Goal: Information Seeking & Learning: Learn about a topic

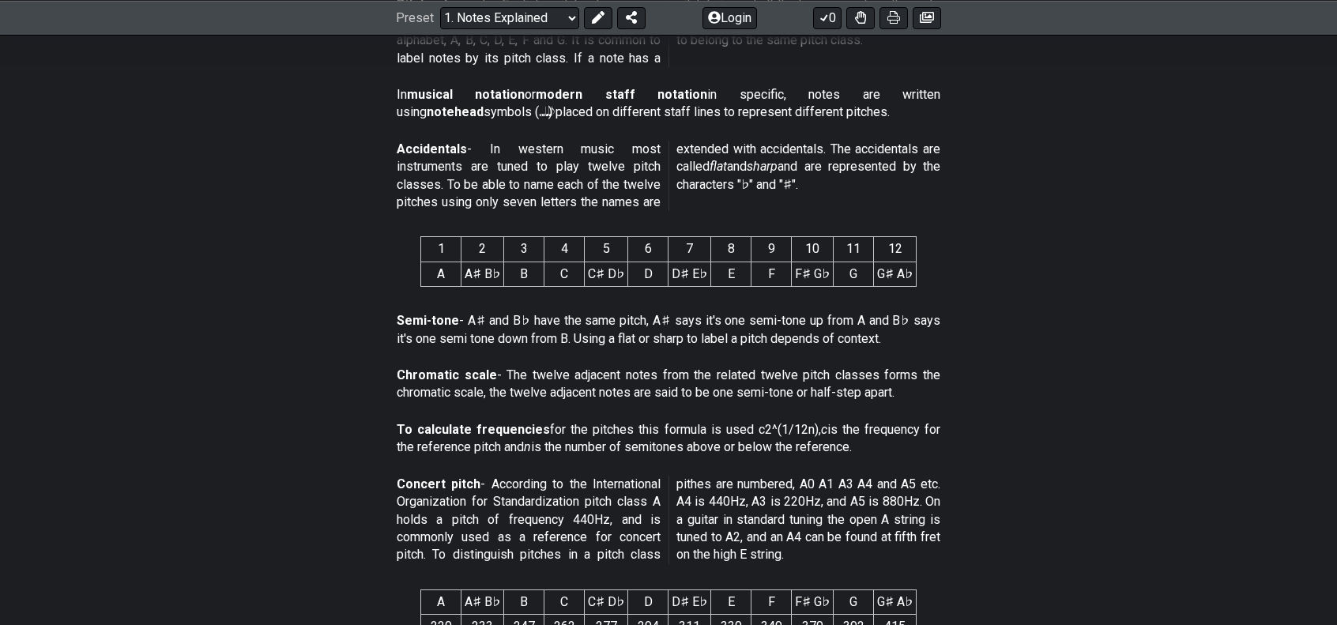
scroll to position [711, 0]
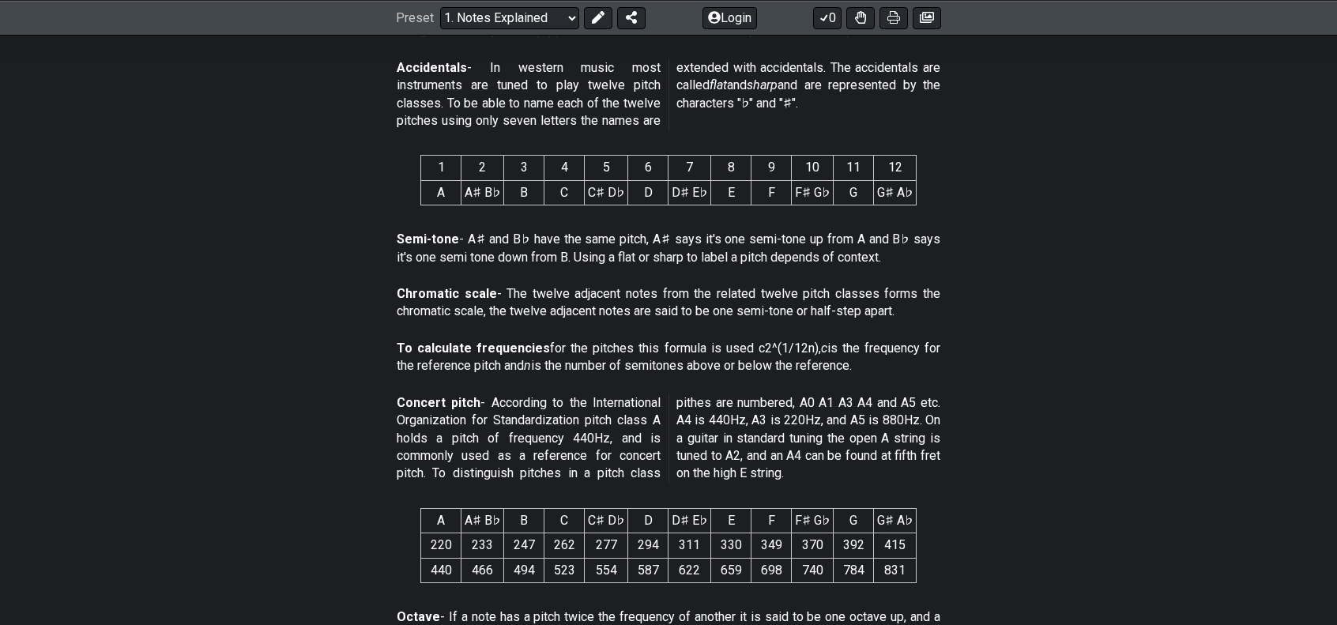
drag, startPoint x: 628, startPoint y: 343, endPoint x: 846, endPoint y: 350, distance: 217.4
click at [846, 350] on p "To calculate frequencies for the pitches this formula is used c2^(1/12n), c is …" at bounding box center [669, 358] width 544 height 36
drag, startPoint x: 900, startPoint y: 342, endPoint x: 675, endPoint y: 334, distance: 225.4
click at [675, 334] on div "To calculate frequencies for the pitches this formula is used c2^(1/12n), c is …" at bounding box center [669, 361] width 544 height 55
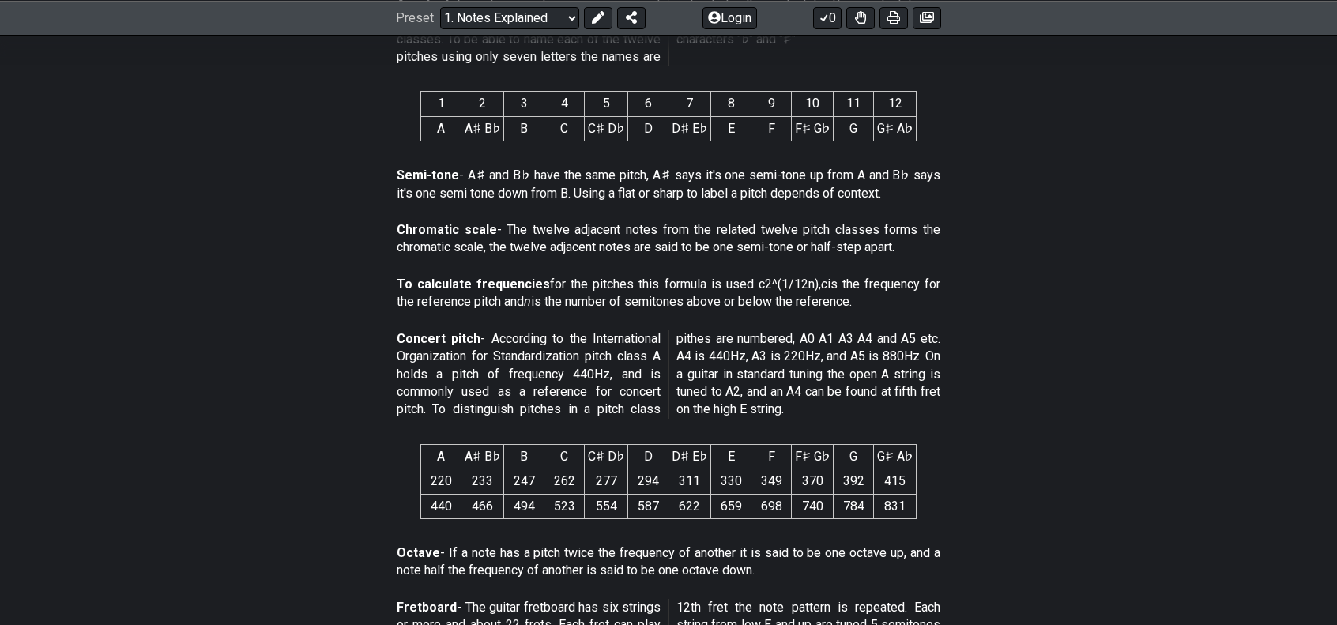
scroll to position [790, 0]
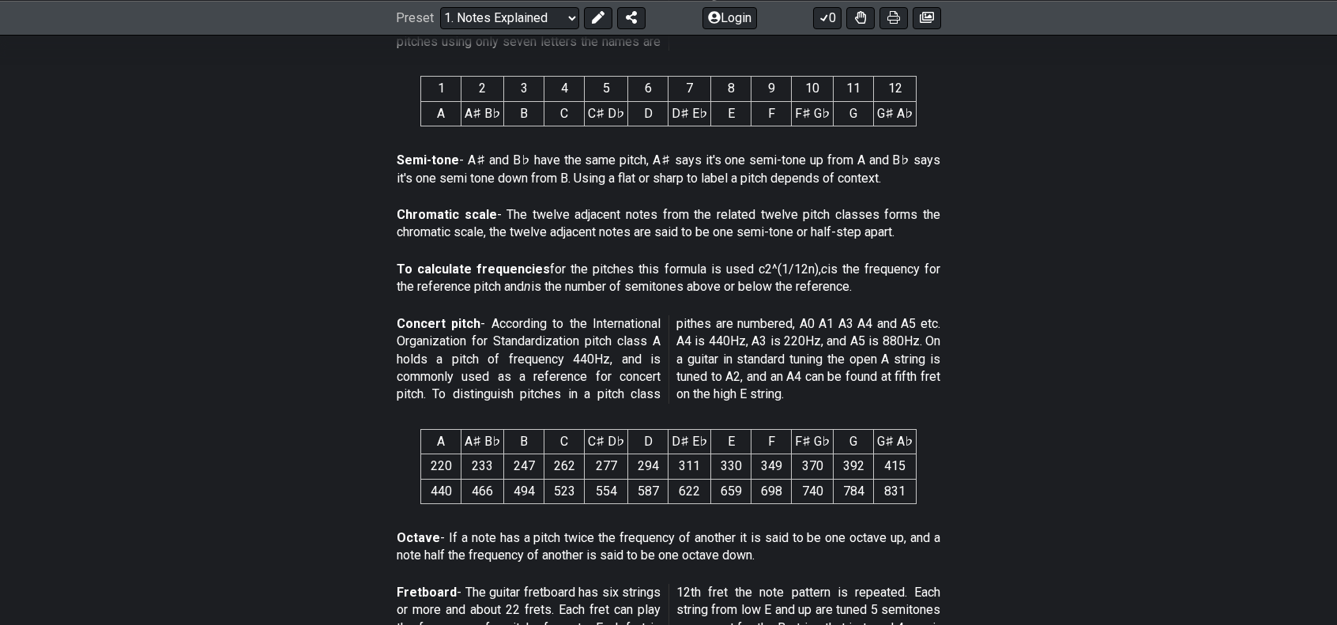
drag, startPoint x: 487, startPoint y: 322, endPoint x: 369, endPoint y: 347, distance: 120.4
click at [369, 347] on section "Concert pitch - According to the International Organization for Standardization…" at bounding box center [668, 362] width 1337 height 107
drag, startPoint x: 371, startPoint y: 346, endPoint x: 604, endPoint y: 334, distance: 233.4
click at [596, 334] on section "Concert pitch - According to the International Organization for Standardization…" at bounding box center [668, 362] width 1337 height 107
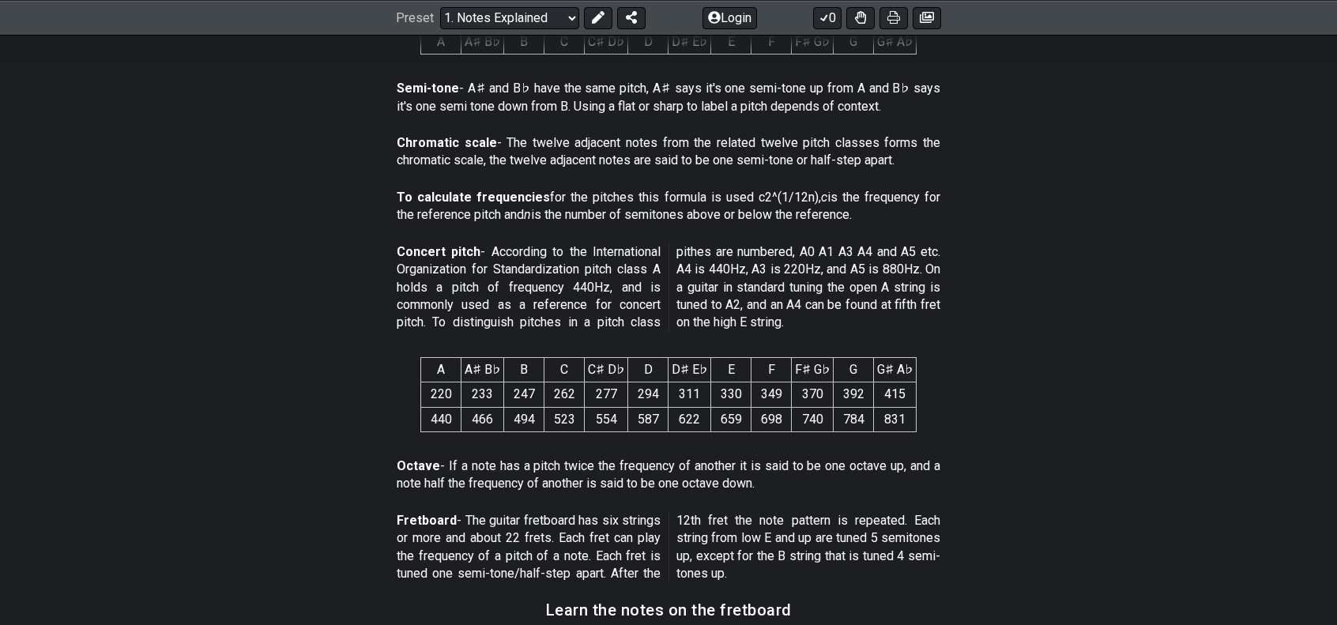
scroll to position [869, 0]
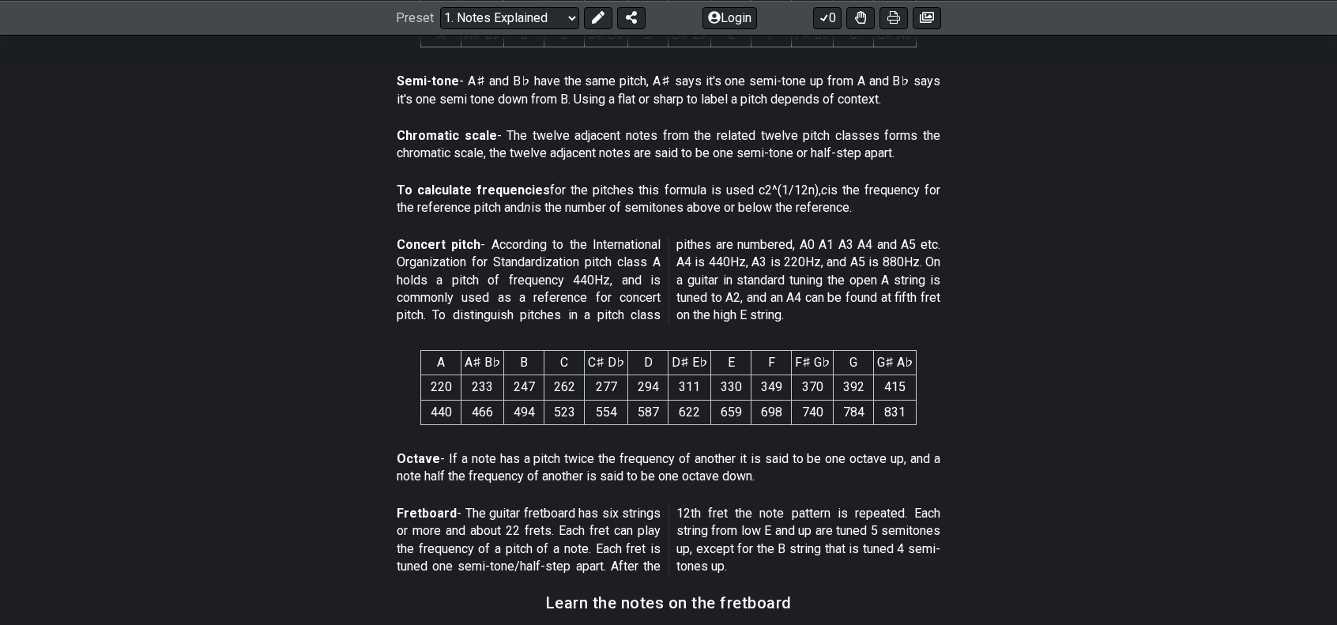
drag, startPoint x: 379, startPoint y: 281, endPoint x: 627, endPoint y: 287, distance: 248.2
click at [627, 287] on section "Concert pitch - According to the International Organization for Standardization…" at bounding box center [668, 283] width 1337 height 107
drag, startPoint x: 395, startPoint y: 308, endPoint x: 639, endPoint y: 305, distance: 244.2
click at [639, 305] on section "Concert pitch - According to the International Organization for Standardization…" at bounding box center [668, 283] width 1337 height 107
drag, startPoint x: 403, startPoint y: 324, endPoint x: 654, endPoint y: 316, distance: 250.6
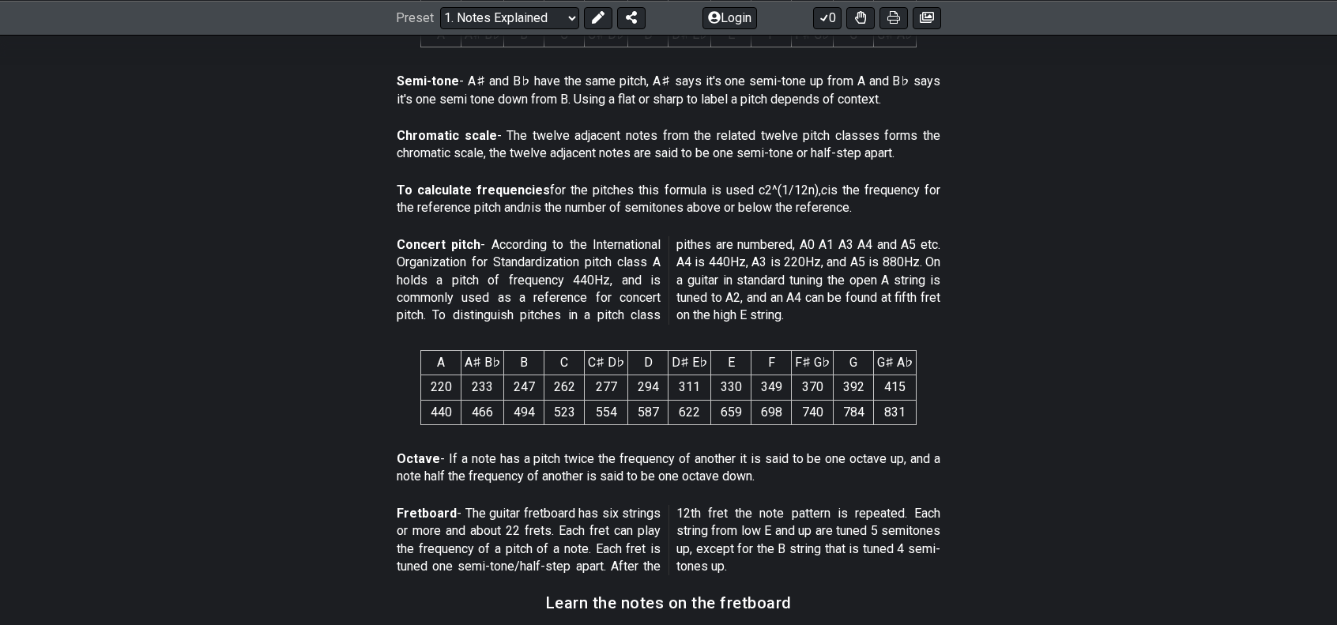
click at [654, 316] on div "Concert pitch - According to the International Organization for Standardization…" at bounding box center [669, 283] width 544 height 107
drag, startPoint x: 688, startPoint y: 243, endPoint x: 791, endPoint y: 246, distance: 102.8
click at [791, 246] on p "Concert pitch - According to the International Organization for Standardization…" at bounding box center [669, 280] width 544 height 89
drag, startPoint x: 855, startPoint y: 252, endPoint x: 933, endPoint y: 252, distance: 77.4
click at [933, 252] on p "Concert pitch - According to the International Organization for Standardization…" at bounding box center [669, 280] width 544 height 89
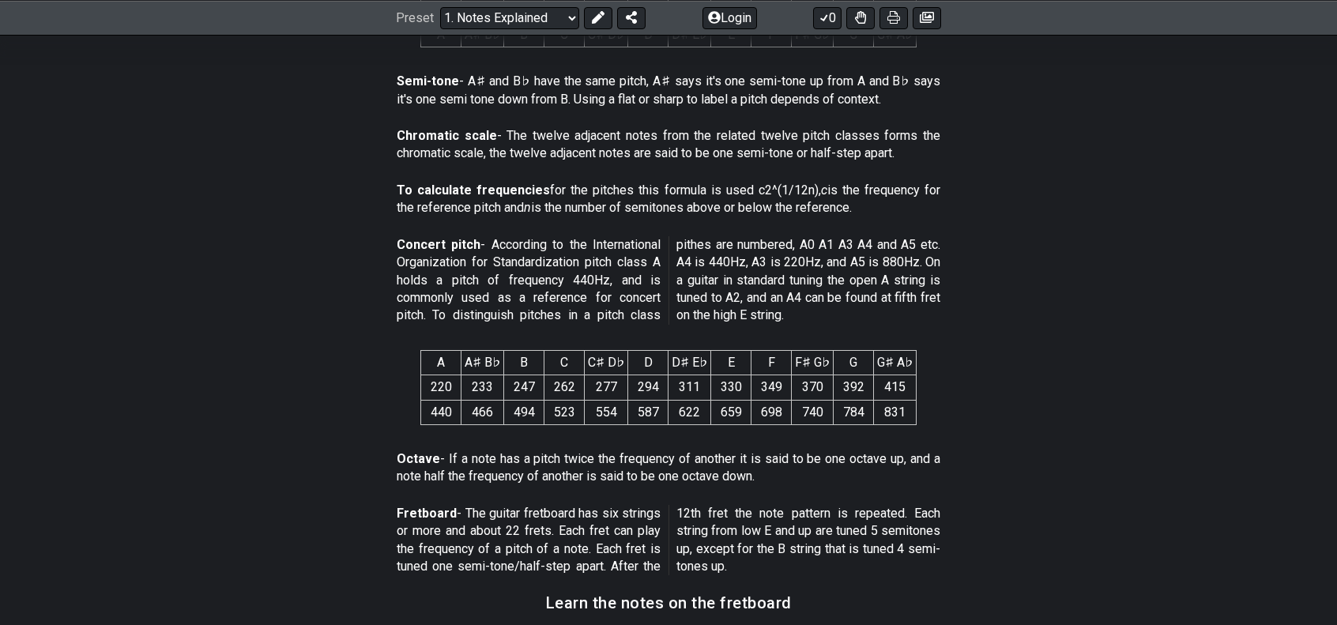
drag, startPoint x: 713, startPoint y: 266, endPoint x: 904, endPoint y: 269, distance: 191.3
click at [917, 267] on p "Concert pitch - According to the International Organization for Standardization…" at bounding box center [669, 280] width 544 height 89
drag, startPoint x: 698, startPoint y: 282, endPoint x: 932, endPoint y: 291, distance: 234.1
click at [932, 291] on p "Concert pitch - According to the International Organization for Standardization…" at bounding box center [669, 280] width 544 height 89
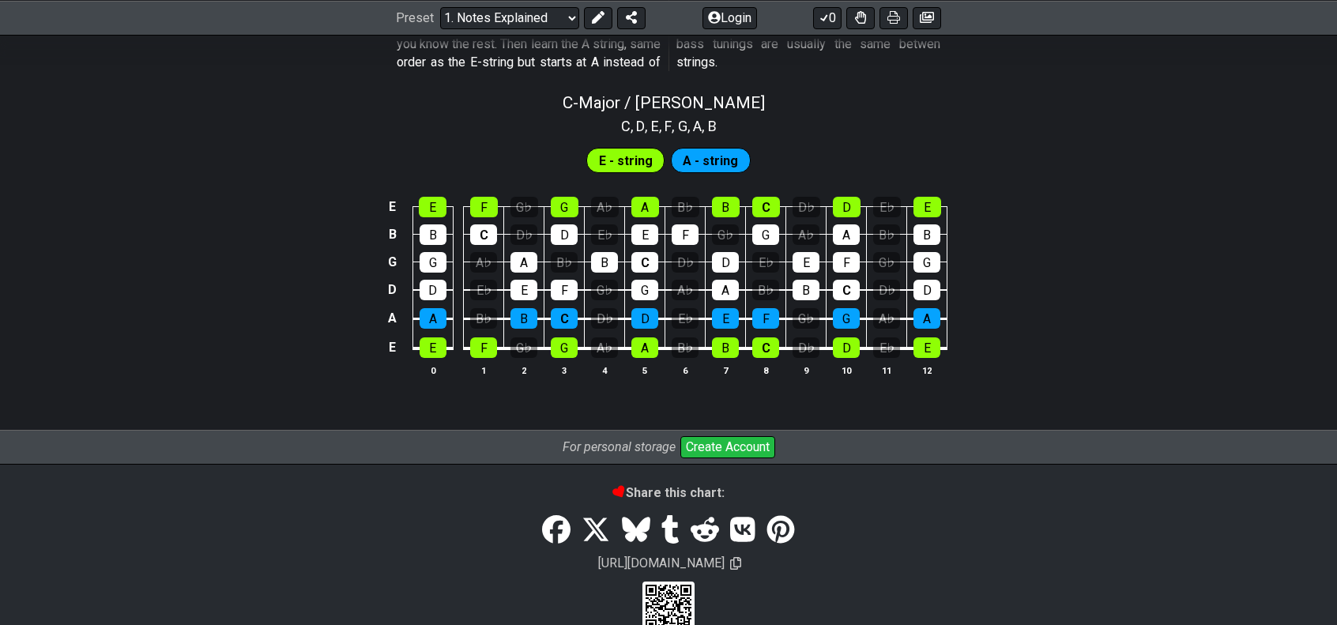
scroll to position [1571, 0]
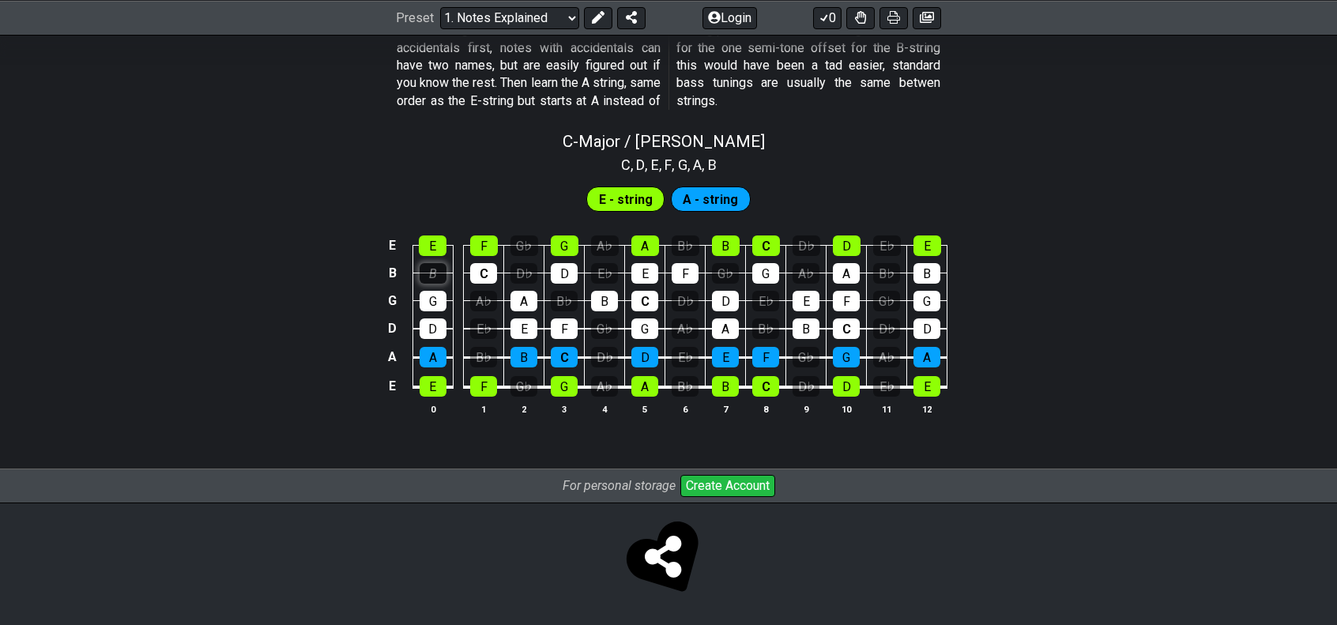
scroll to position [1497, 0]
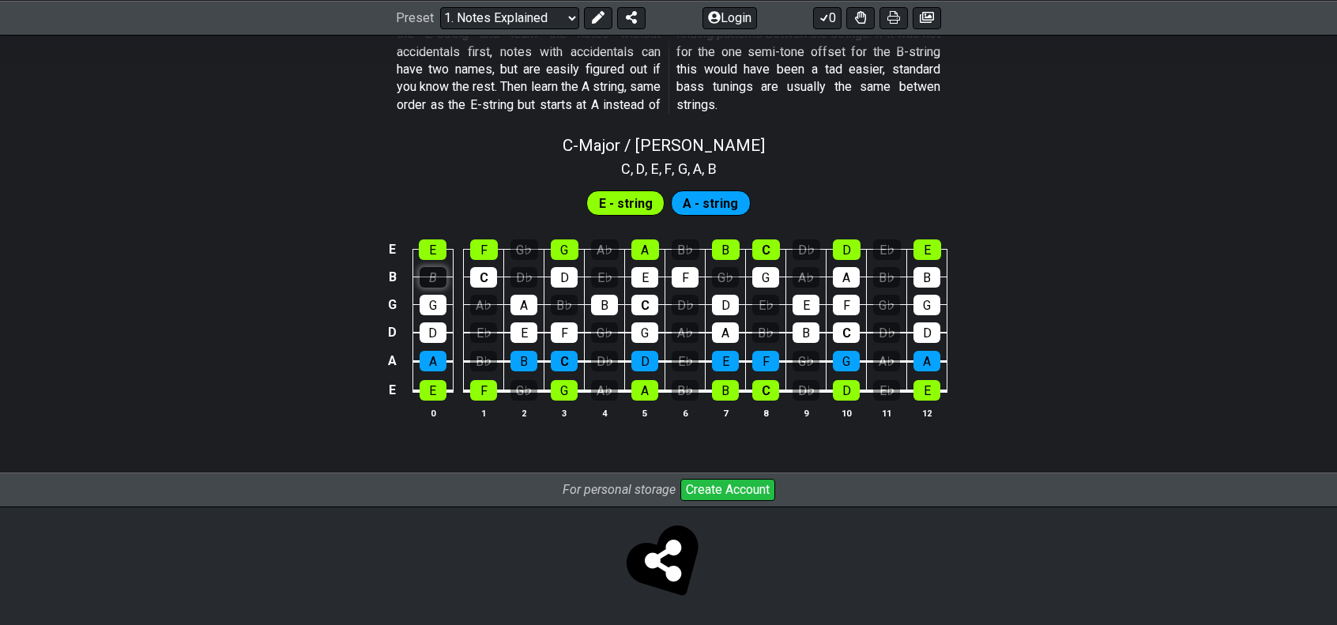
click at [433, 208] on section "E - string A - string E E F G♭ G A♭ A B♭ B C D♭ D E♭ E B B C D♭ D E♭ E F G♭ G A…" at bounding box center [668, 310] width 1337 height 262
click at [439, 308] on div "G" at bounding box center [433, 305] width 27 height 21
click at [438, 274] on div "B" at bounding box center [433, 277] width 27 height 21
click at [439, 312] on td "D" at bounding box center [433, 318] width 40 height 28
click at [439, 309] on div "G" at bounding box center [433, 305] width 27 height 21
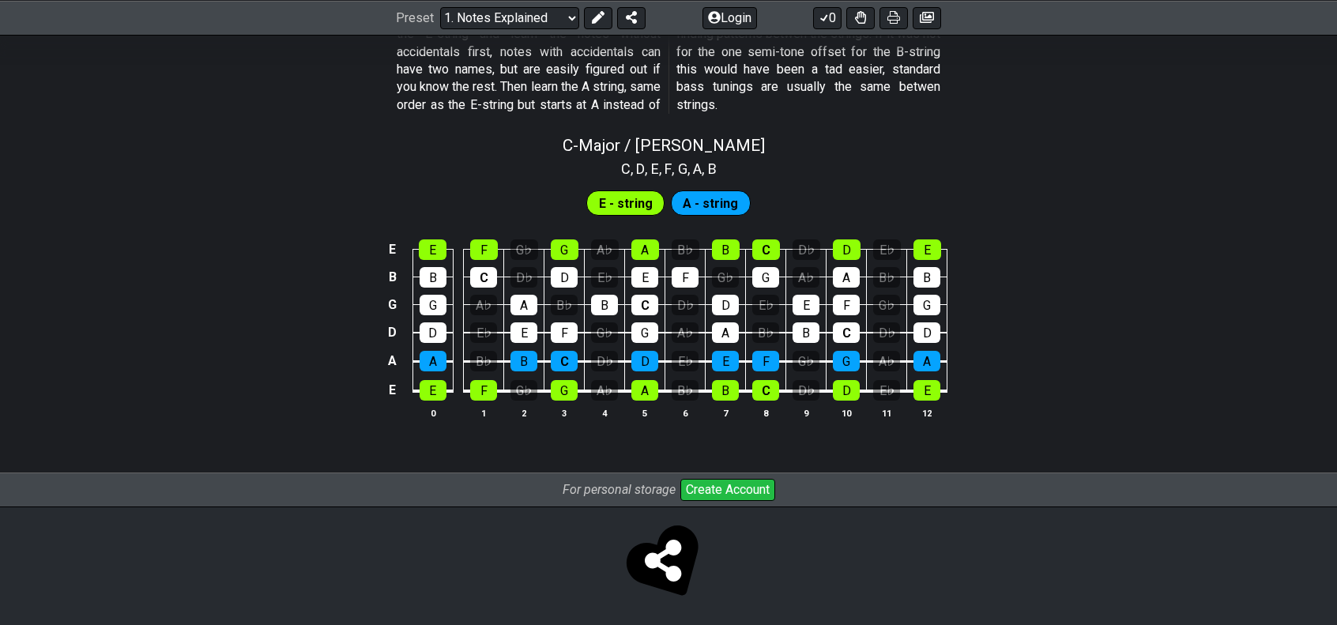
click at [1072, 340] on div "E E F G♭ G A♭ A B♭ B C D♭ D E♭ E B B C D♭ D E♭ E F G♭ G A♭ A B♭ B G G A♭ A B♭ B…" at bounding box center [668, 330] width 1337 height 222
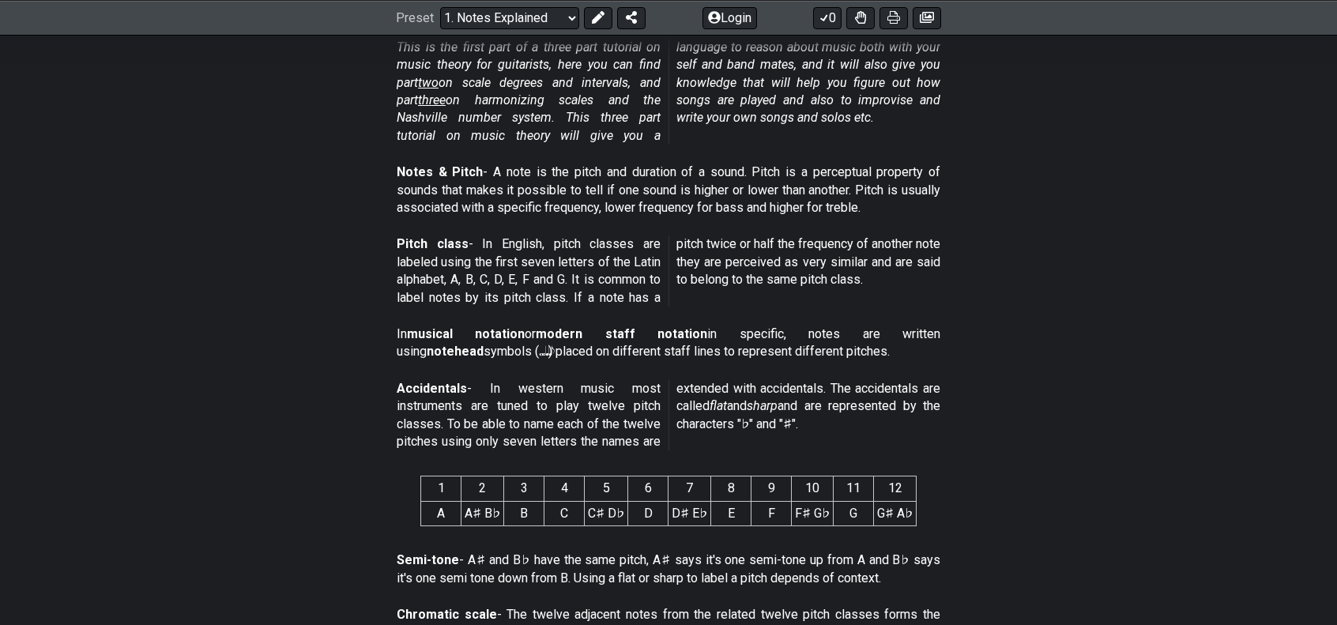
scroll to position [0, 0]
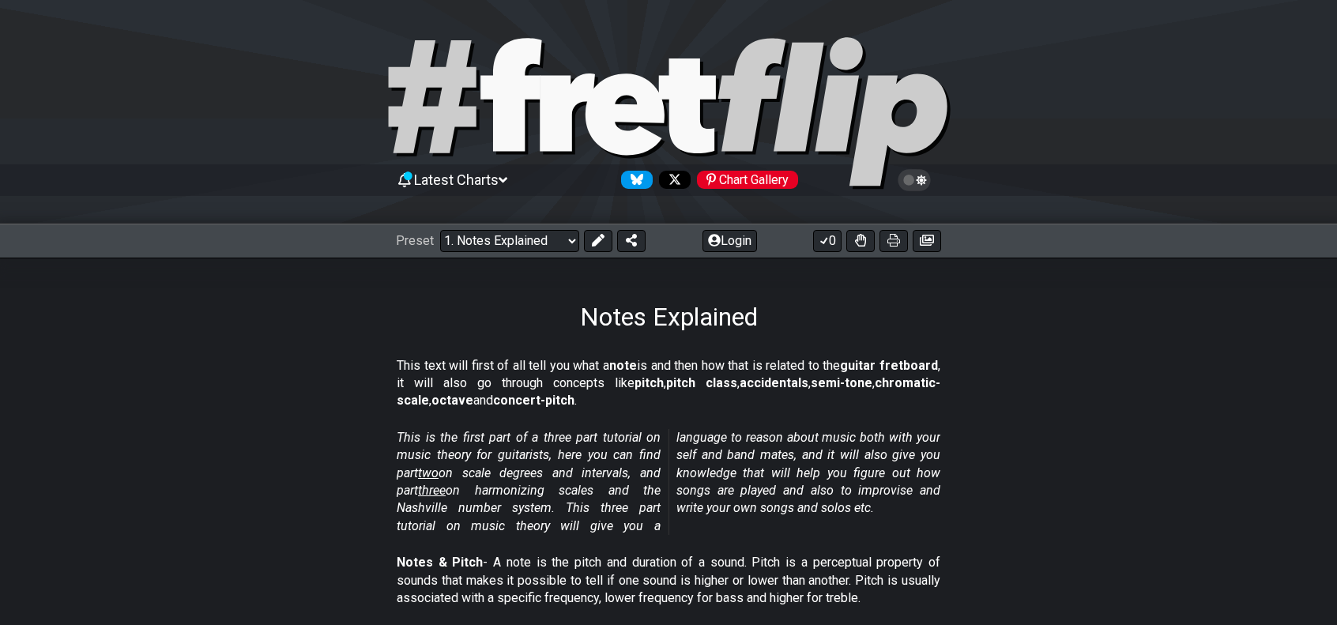
click at [477, 182] on span "Latest Charts" at bounding box center [456, 179] width 85 height 17
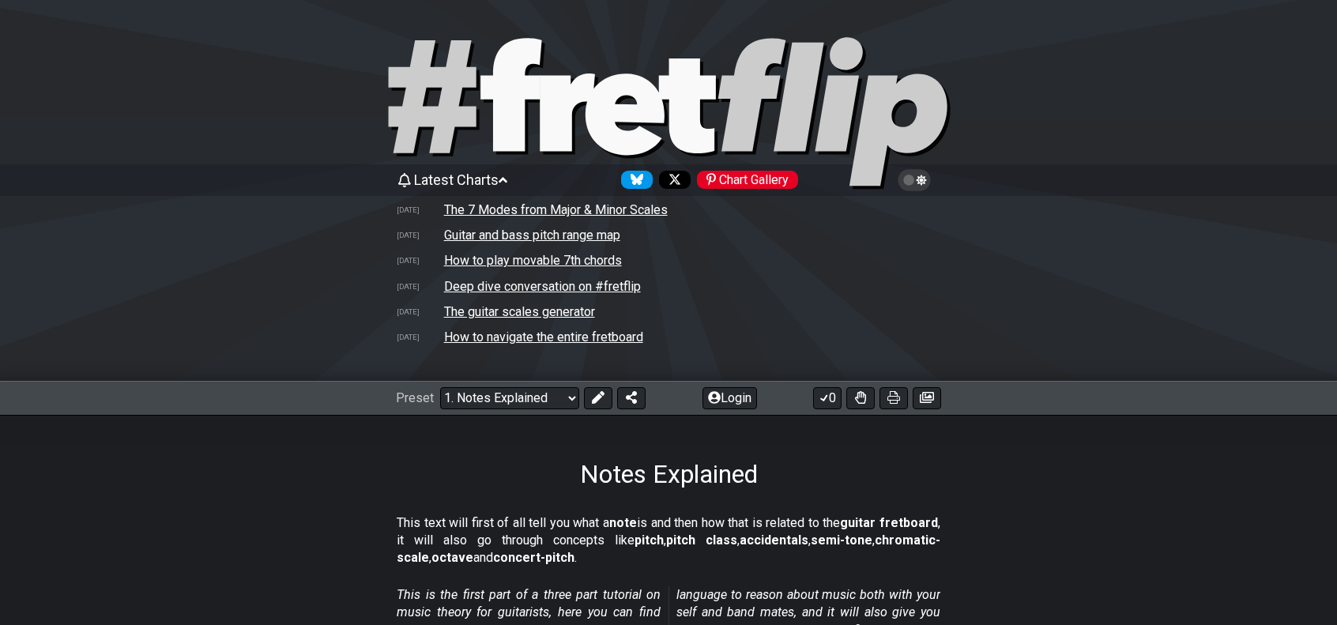
click at [477, 182] on span "Latest Charts" at bounding box center [456, 179] width 85 height 17
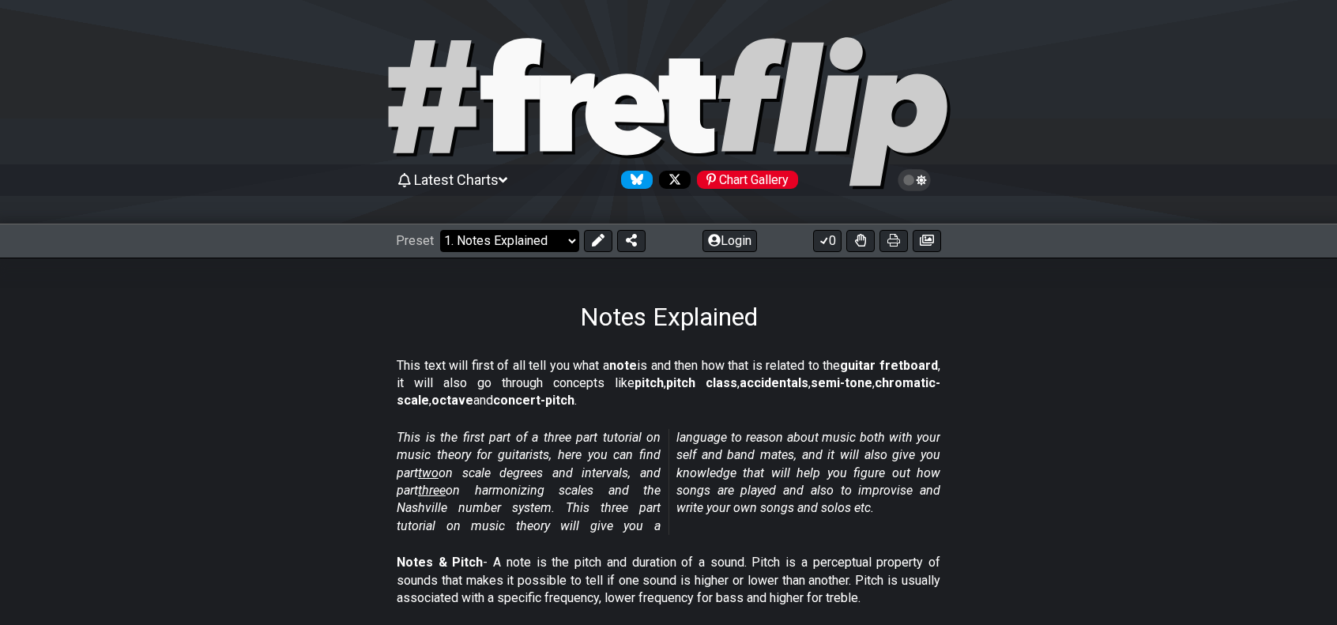
click at [518, 233] on select "Welcome to #fretflip! Initial Preset Custom Preset Minor Pentatonic Major Penta…" at bounding box center [509, 241] width 139 height 22
click at [733, 252] on div "Preset Welcome to #fretflip! Initial Preset Custom Preset Minor Pentatonic Majo…" at bounding box center [668, 241] width 1337 height 35
click at [736, 248] on button "Login" at bounding box center [730, 241] width 55 height 22
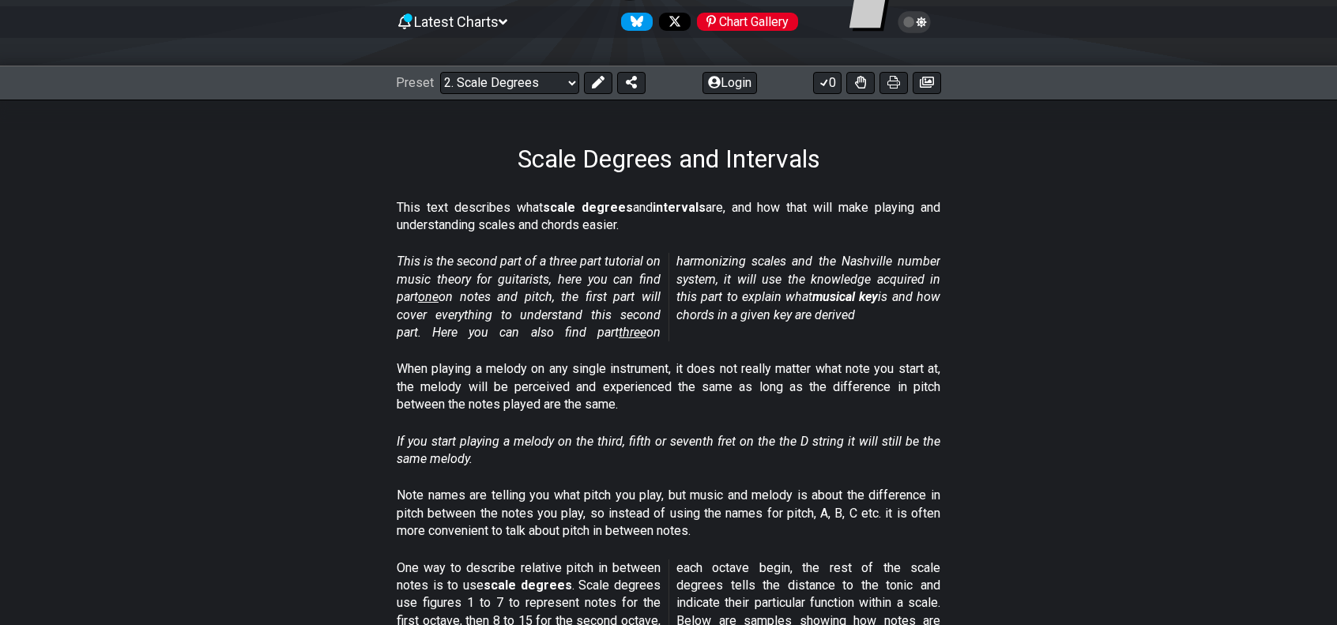
scroll to position [158, 0]
drag, startPoint x: 398, startPoint y: 201, endPoint x: 513, endPoint y: 213, distance: 116.0
click at [513, 213] on p "This text describes what scale degrees and intervals are, and how that will mak…" at bounding box center [669, 217] width 544 height 36
drag, startPoint x: 534, startPoint y: 206, endPoint x: 593, endPoint y: 198, distance: 59.1
click at [593, 198] on div "This text describes what scale degrees and intervals are, and how that will mak…" at bounding box center [669, 220] width 544 height 55
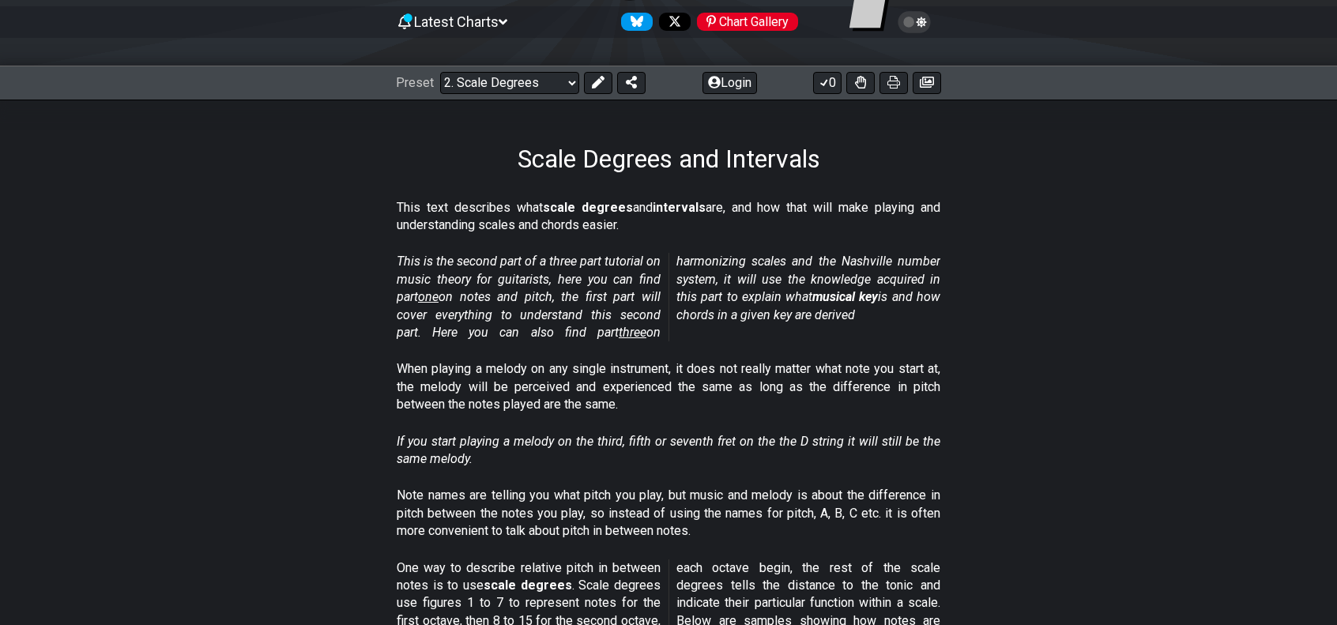
drag, startPoint x: 408, startPoint y: 364, endPoint x: 418, endPoint y: 379, distance: 17.5
click at [418, 379] on p "When playing a melody on any single instrument, it does not really matter what …" at bounding box center [669, 386] width 544 height 53
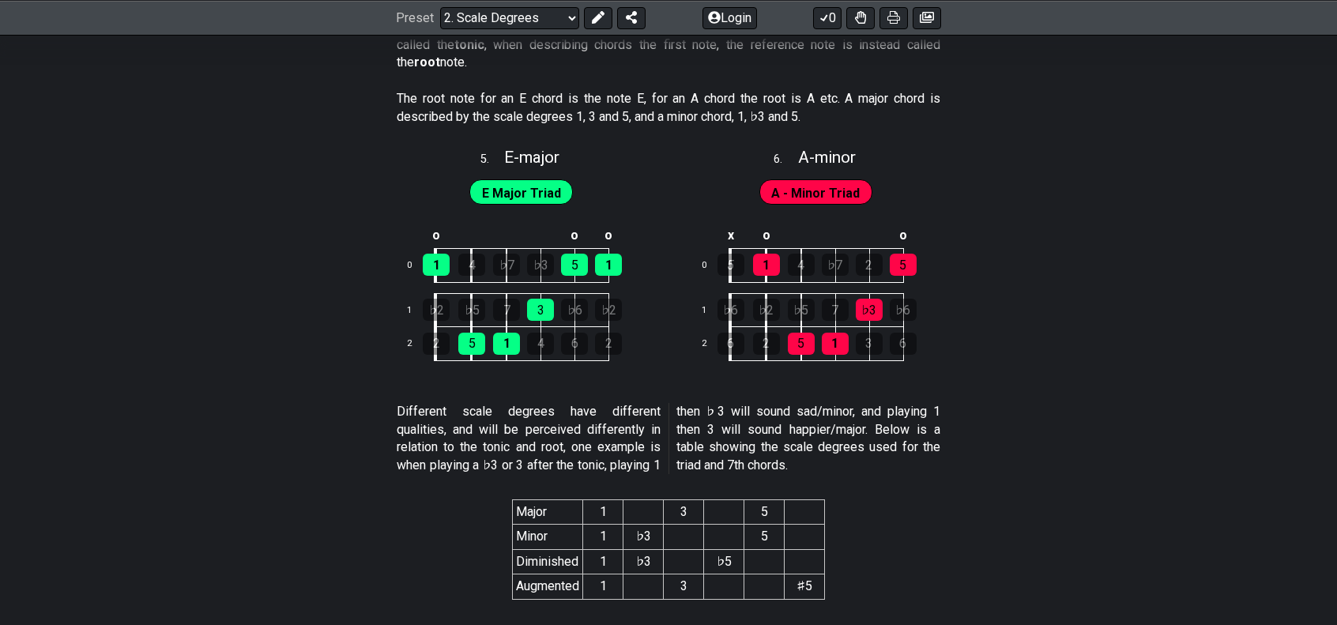
scroll to position [2766, 0]
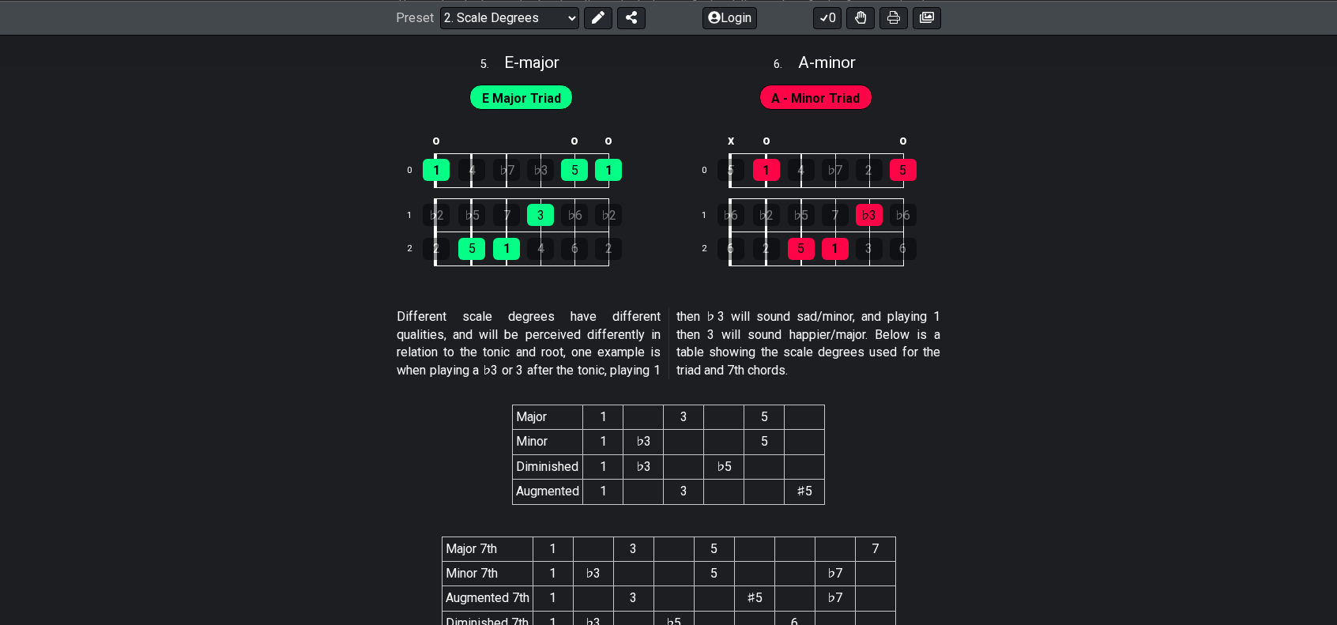
drag, startPoint x: 410, startPoint y: 306, endPoint x: 531, endPoint y: 311, distance: 121.0
click at [531, 311] on p "Different scale degrees have different qualities, and will be perceived differe…" at bounding box center [669, 343] width 544 height 71
drag, startPoint x: 632, startPoint y: 364, endPoint x: 801, endPoint y: 311, distance: 177.2
click at [800, 310] on p "Different scale degrees have different qualities, and will be perceived differe…" at bounding box center [669, 343] width 544 height 71
drag, startPoint x: 874, startPoint y: 309, endPoint x: 830, endPoint y: 334, distance: 51.0
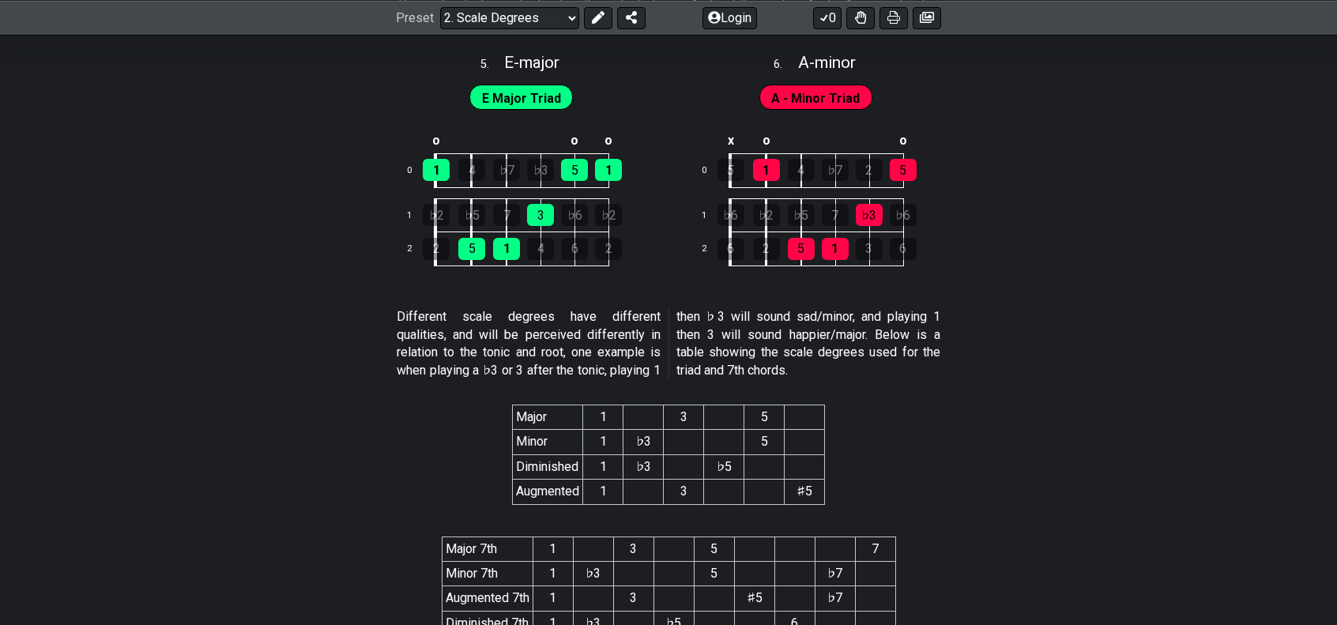
click at [830, 334] on p "Different scale degrees have different qualities, and will be perceived differe…" at bounding box center [669, 343] width 544 height 71
drag, startPoint x: 847, startPoint y: 326, endPoint x: 774, endPoint y: 338, distance: 74.6
click at [761, 342] on p "Different scale degrees have different qualities, and will be perceived differe…" at bounding box center [669, 343] width 544 height 71
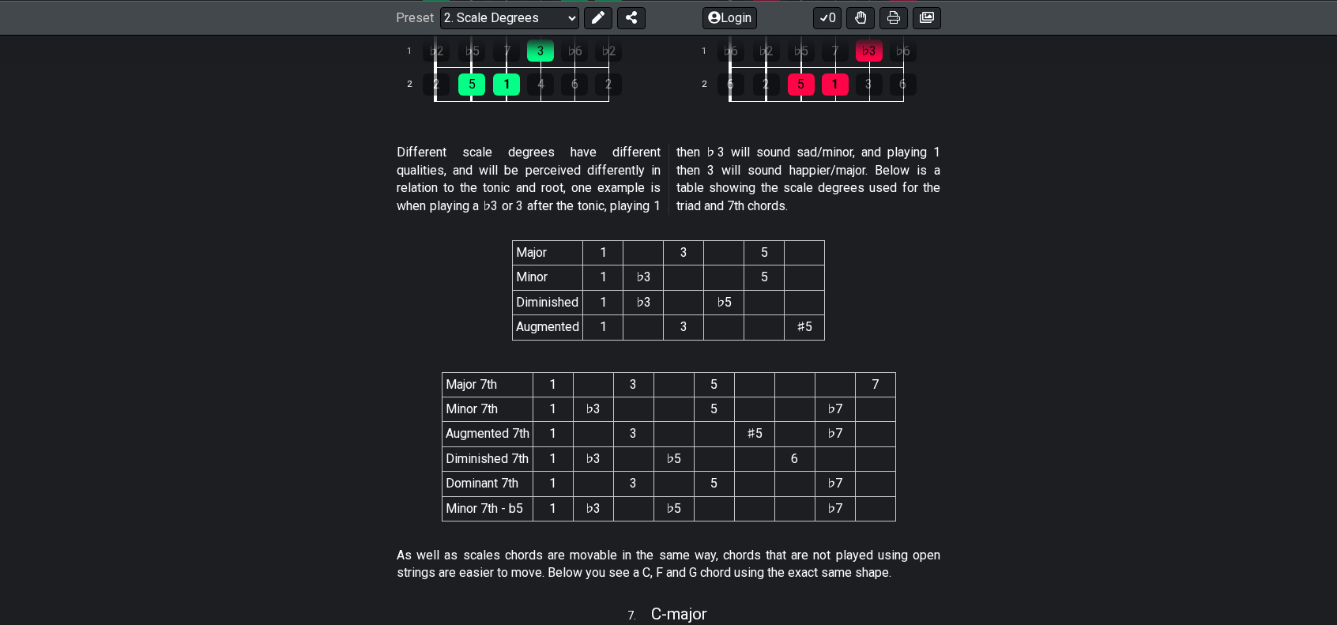
scroll to position [2924, 0]
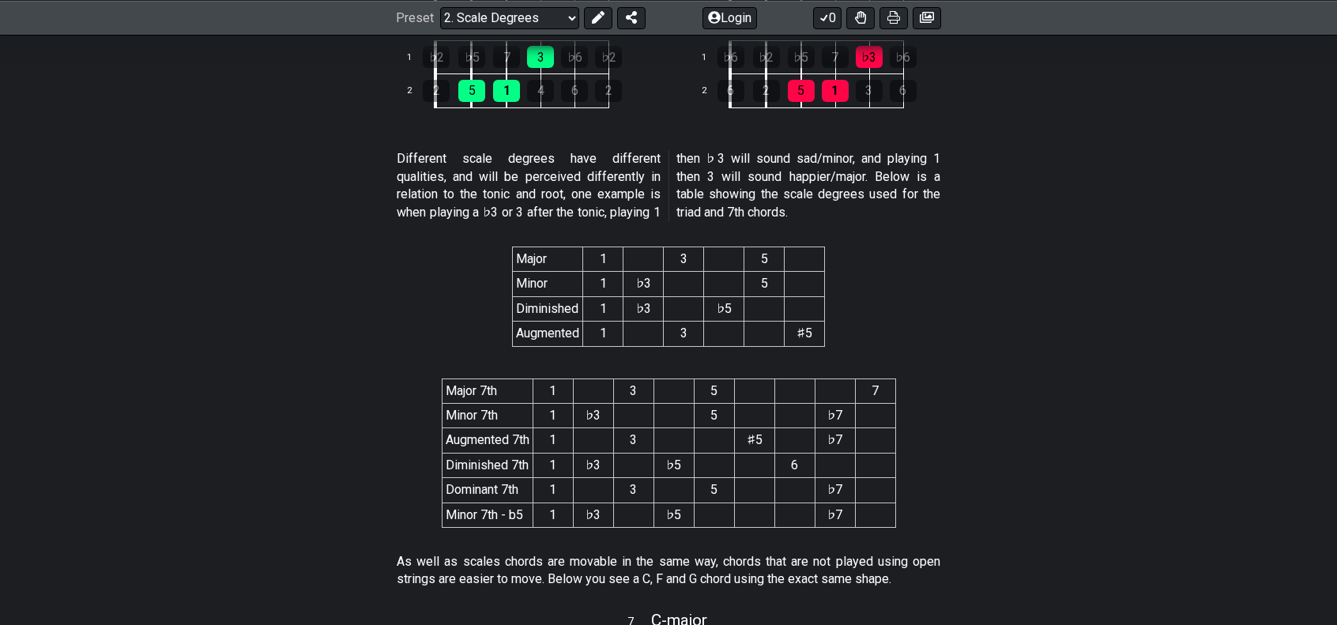
drag, startPoint x: 408, startPoint y: 137, endPoint x: 575, endPoint y: 141, distance: 166.8
click at [541, 144] on div "Different scale degrees have different qualities, and will be perceived differe…" at bounding box center [669, 189] width 544 height 90
drag, startPoint x: 694, startPoint y: 144, endPoint x: 871, endPoint y: 146, distance: 177.0
click at [871, 150] on p "Different scale degrees have different qualities, and will be perceived differe…" at bounding box center [669, 185] width 544 height 71
drag, startPoint x: 871, startPoint y: 149, endPoint x: 703, endPoint y: 198, distance: 175.5
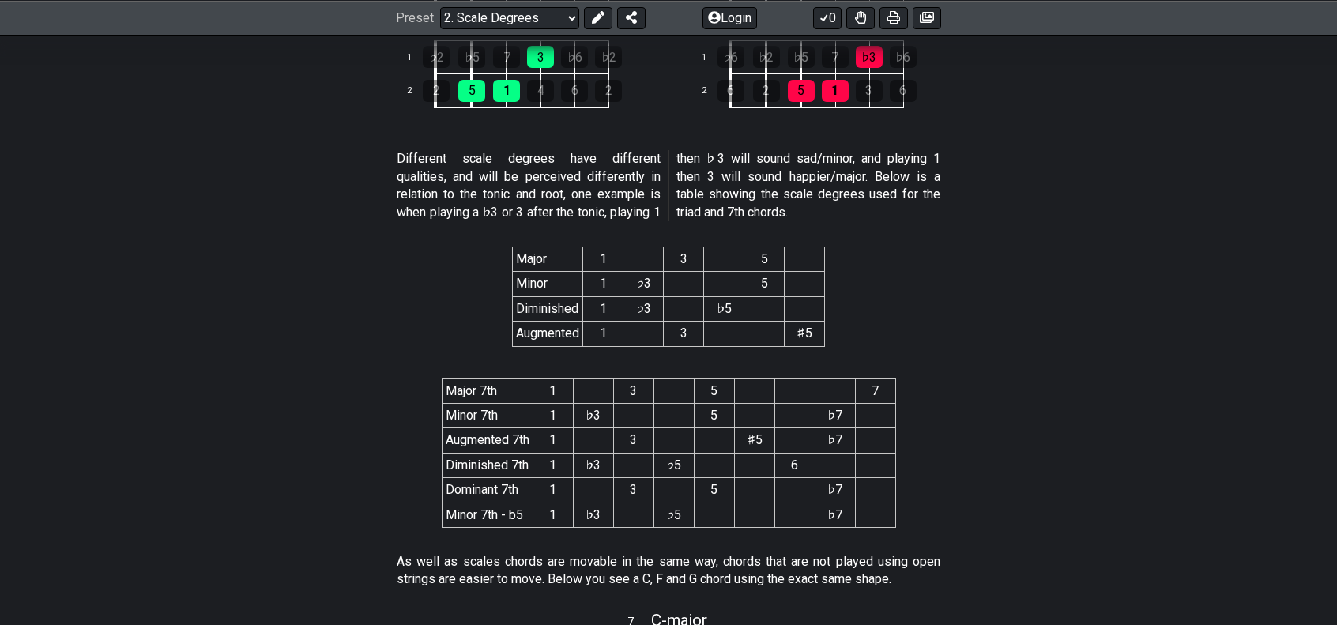
click at [703, 198] on p "Different scale degrees have different qualities, and will be perceived differe…" at bounding box center [669, 185] width 544 height 71
drag, startPoint x: 687, startPoint y: 190, endPoint x: 790, endPoint y: 175, distance: 104.6
click at [771, 178] on p "Different scale degrees have different qualities, and will be perceived differe…" at bounding box center [669, 185] width 544 height 71
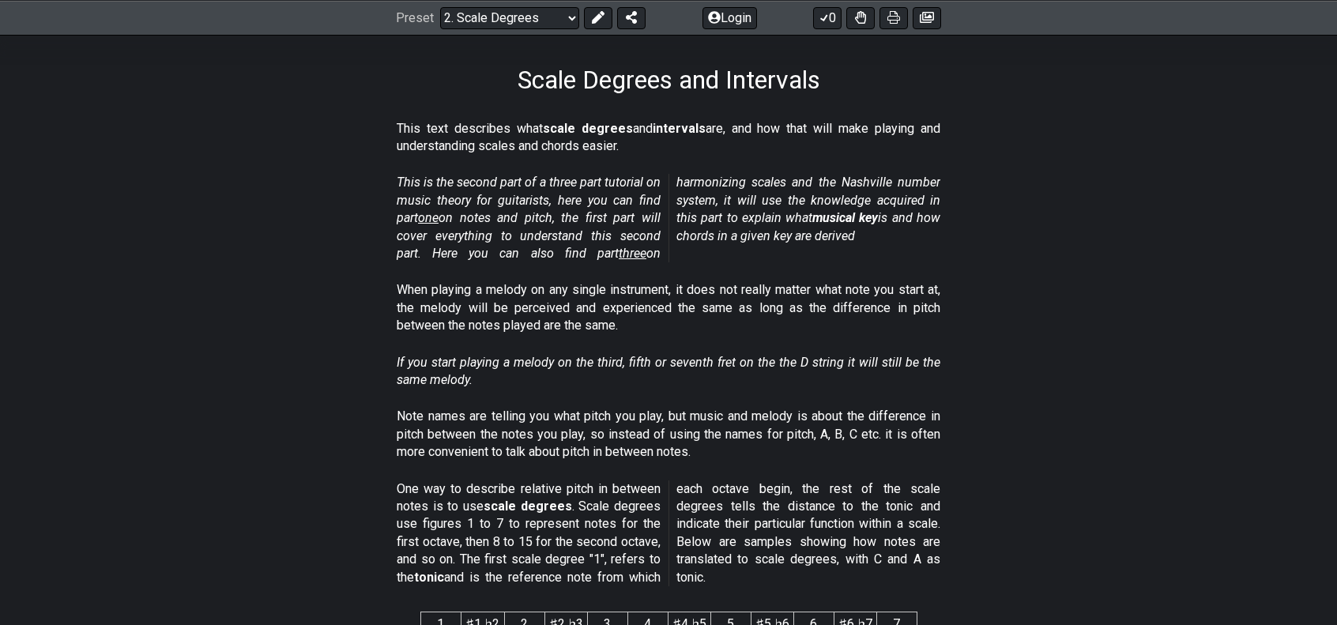
scroll to position [0, 0]
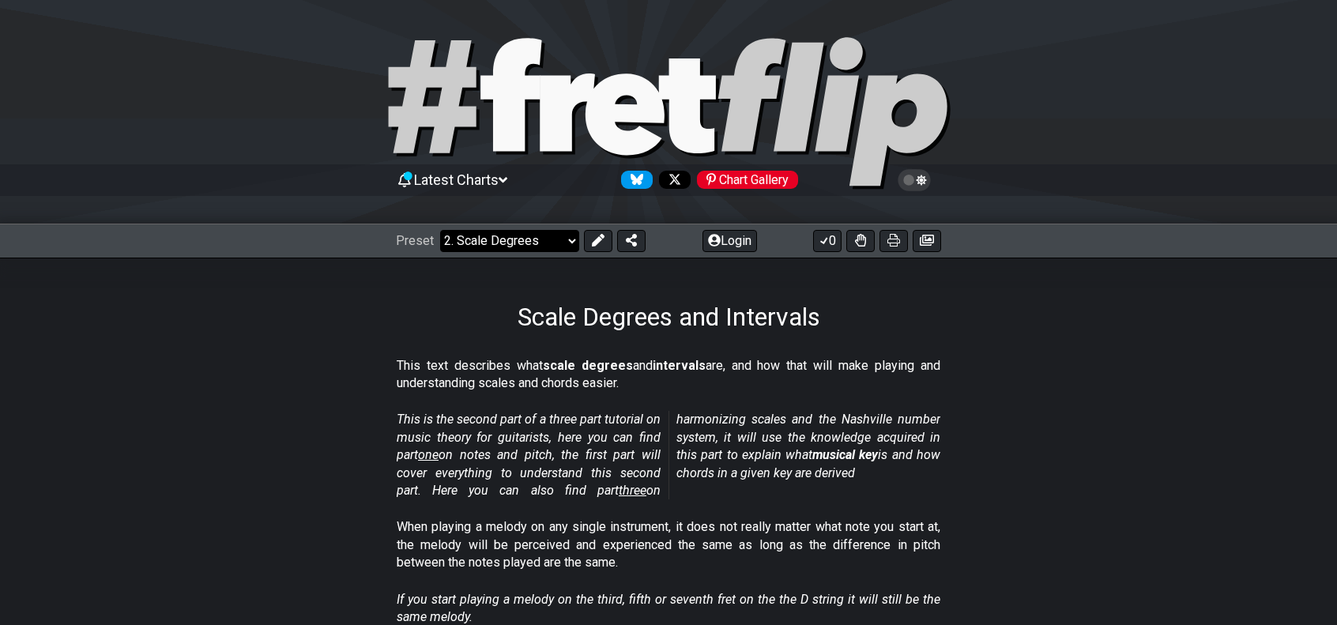
click at [550, 239] on select "Welcome to #fretflip! Initial Preset Custom Preset Minor Pentatonic Major Penta…" at bounding box center [509, 241] width 139 height 22
click at [440, 230] on select "Welcome to #fretflip! Initial Preset Custom Preset Minor Pentatonic Major Penta…" at bounding box center [509, 241] width 139 height 22
select select "/welcome"
select select "C"
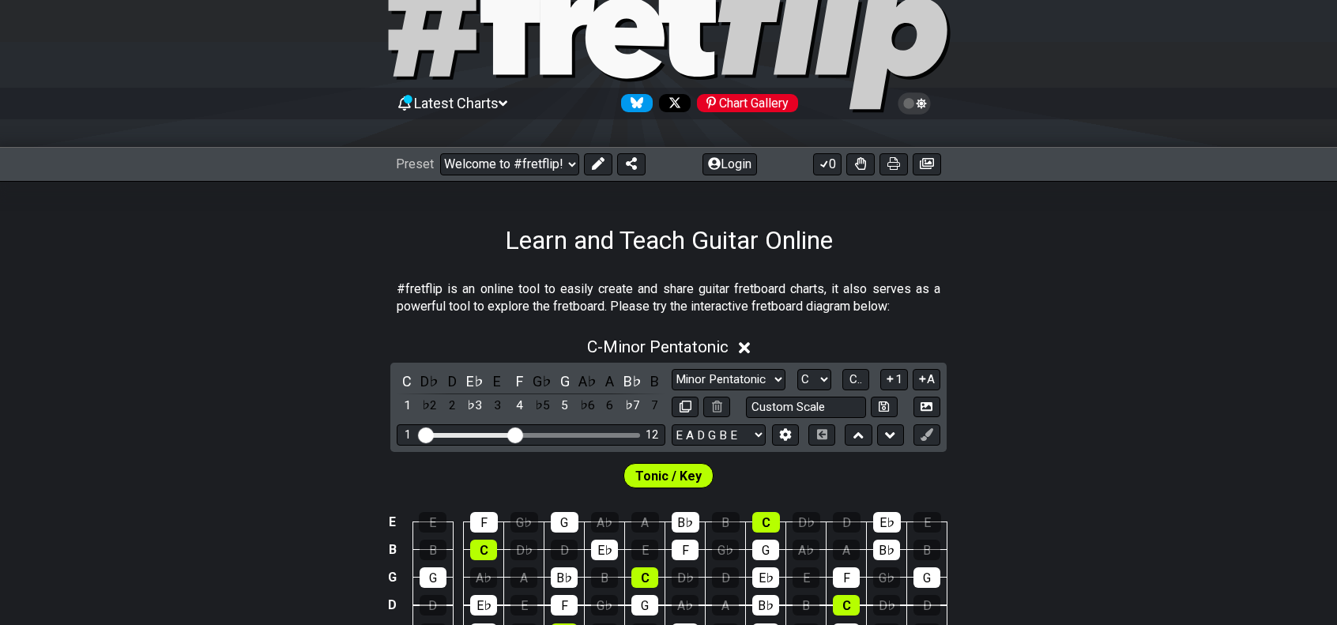
scroll to position [79, 0]
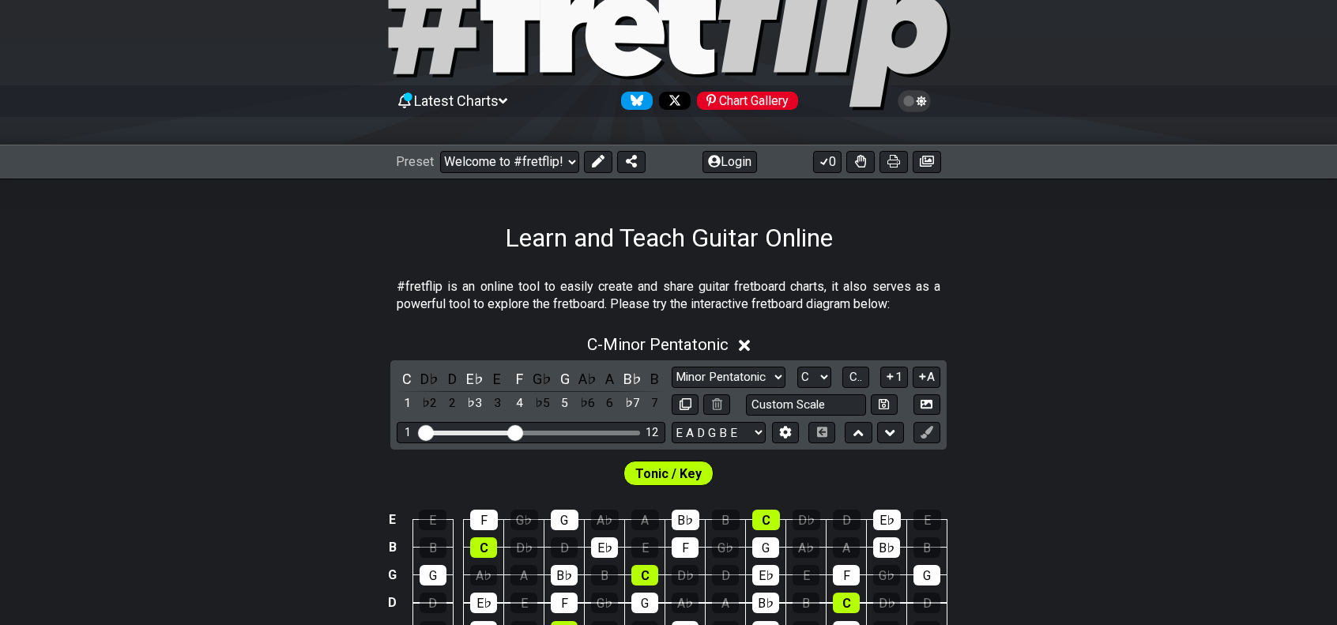
drag, startPoint x: 406, startPoint y: 284, endPoint x: 929, endPoint y: 307, distance: 523.7
click at [929, 307] on p "#fretflip is an online tool to easily create and share guitar fretboard charts,…" at bounding box center [669, 296] width 544 height 36
drag, startPoint x: 441, startPoint y: 317, endPoint x: 893, endPoint y: 311, distance: 452.1
click at [839, 319] on div "#fretflip is an online tool to easily create and share guitar fretboard charts,…" at bounding box center [669, 299] width 544 height 55
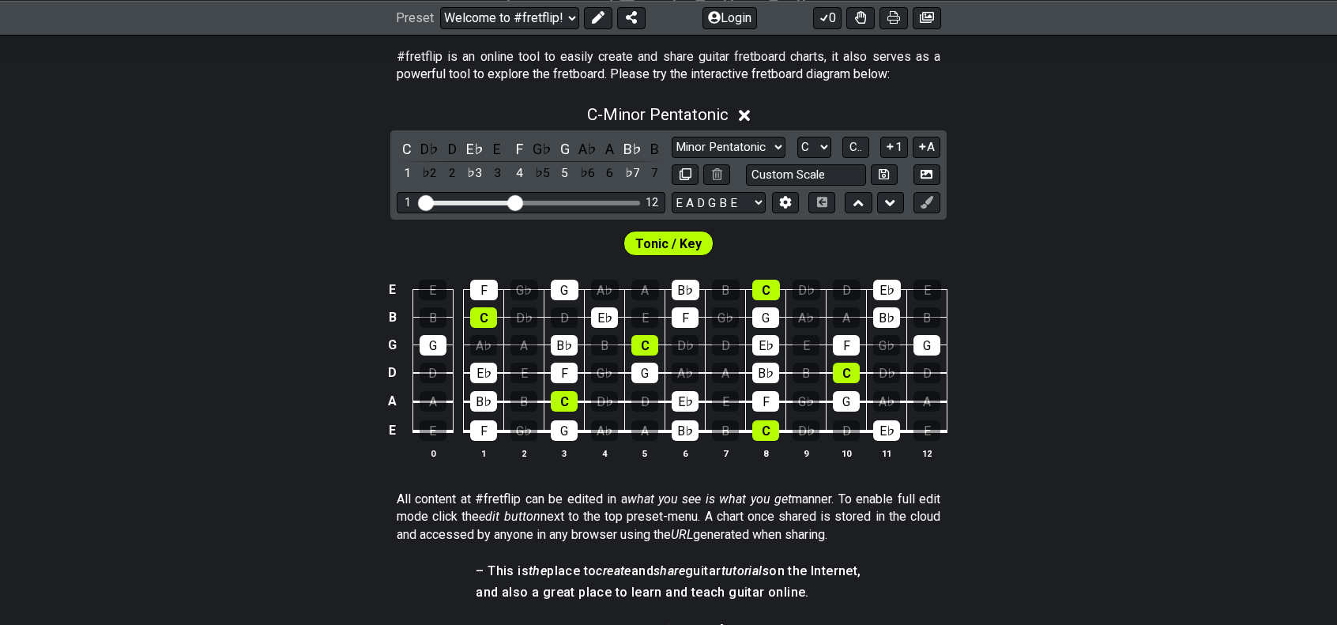
scroll to position [316, 0]
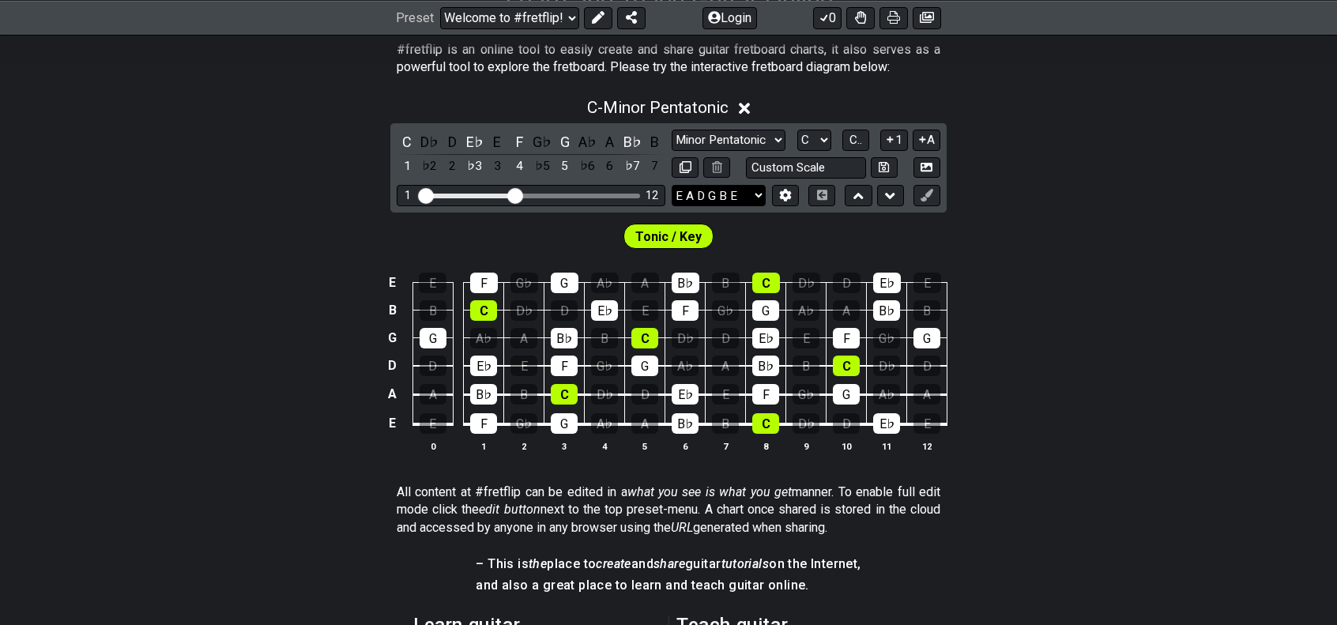
click at [737, 202] on select "E A D G B E E A D G B E E A D G B E B E A D F♯ B A D G C E A D A D G B E E♭ A♭ …" at bounding box center [719, 195] width 94 height 21
drag, startPoint x: 511, startPoint y: 196, endPoint x: 592, endPoint y: 195, distance: 81.4
click at [592, 194] on input "Visible fret range" at bounding box center [531, 194] width 224 height 0
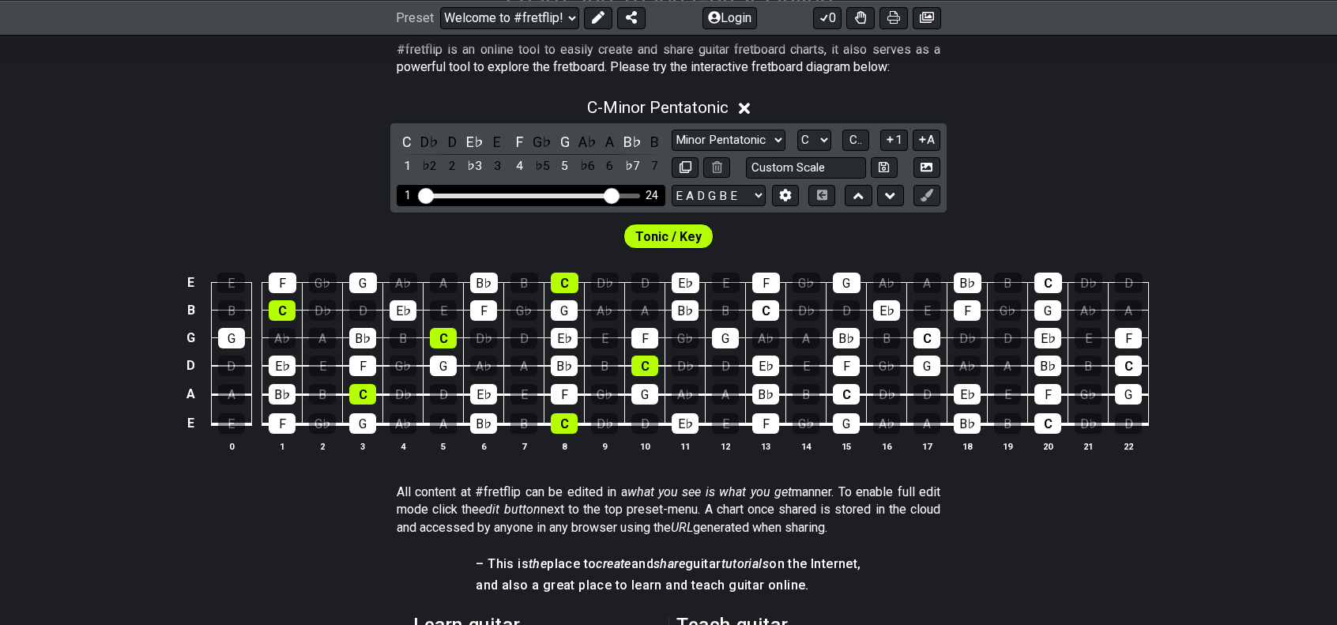
drag, startPoint x: 591, startPoint y: 196, endPoint x: 615, endPoint y: 195, distance: 23.7
click at [615, 194] on input "Visible fret range" at bounding box center [531, 194] width 224 height 0
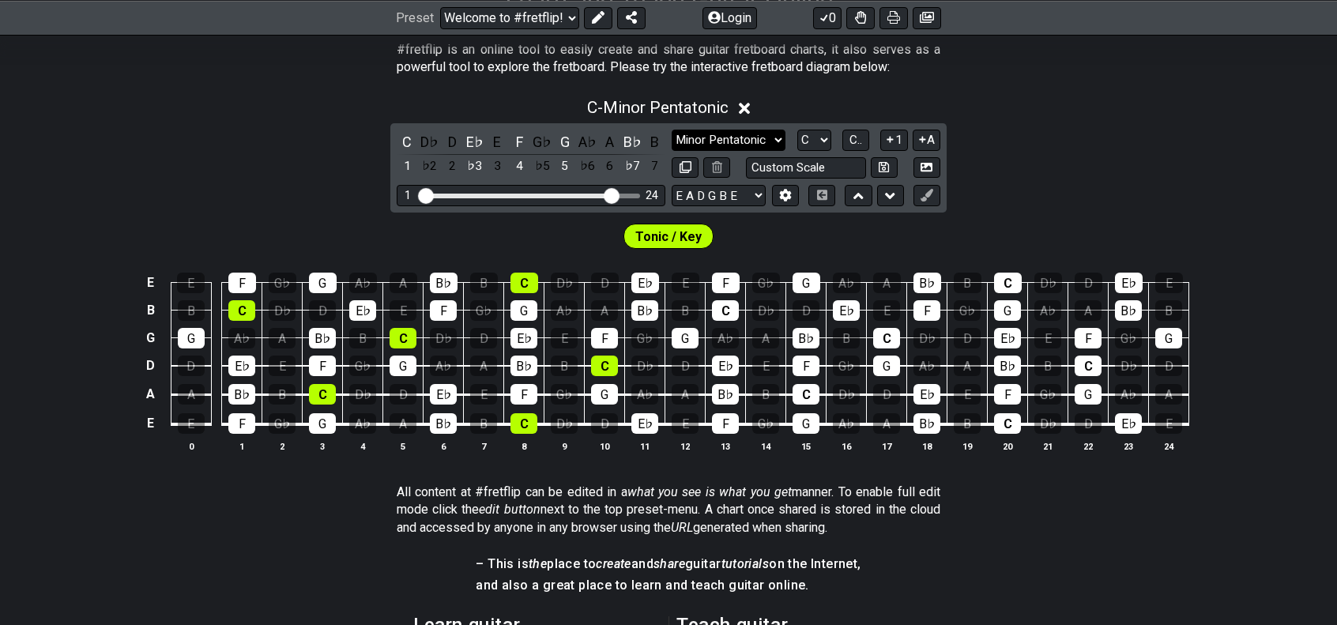
click at [757, 145] on select "Minor Pentatonic Click to edit Minor Pentatonic Major Pentatonic Minor Blues Ma…" at bounding box center [729, 140] width 114 height 21
click at [672, 130] on select "Minor Pentatonic Click to edit Minor Pentatonic Major Pentatonic Minor Blues Ma…" at bounding box center [729, 140] width 114 height 21
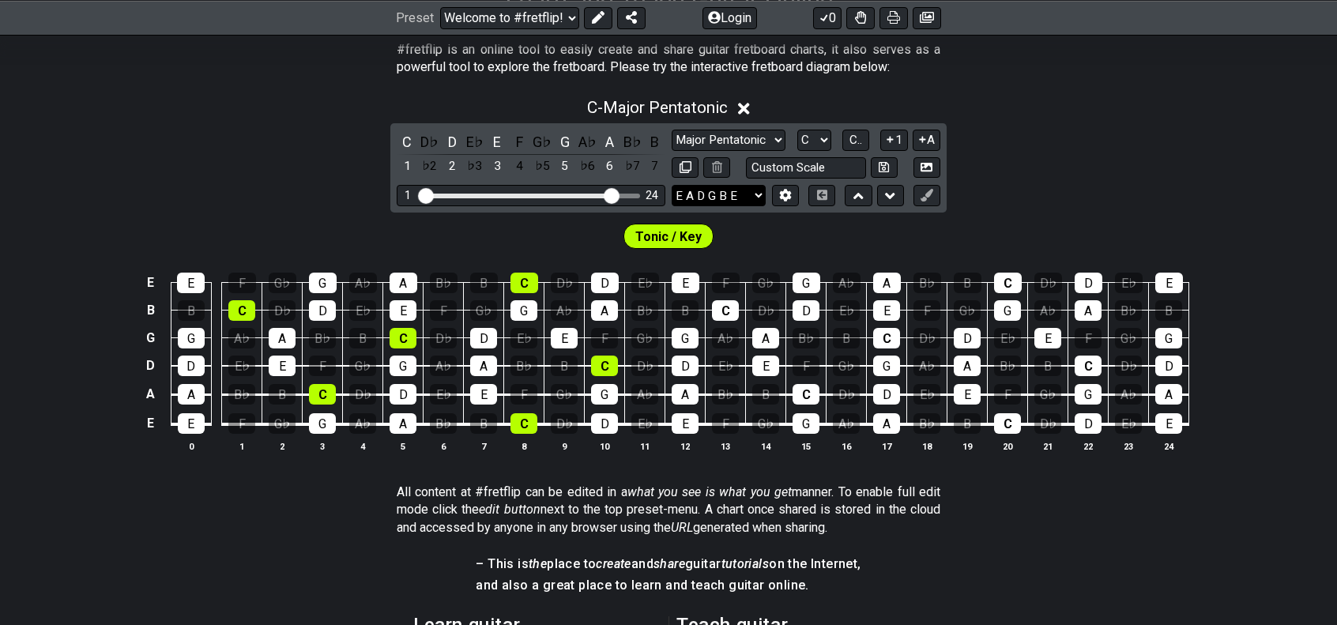
click at [740, 189] on select "E A D G B E E A D G B E E A D G B E B E A D F♯ B A D G C E A D A D G B E E♭ A♭ …" at bounding box center [719, 195] width 94 height 21
click at [769, 136] on select "Minor Pentatonic Click to edit Minor Pentatonic Major Pentatonic Minor Blues Ma…" at bounding box center [729, 140] width 114 height 21
select select "Minor Pentatonic"
click at [672, 130] on select "Minor Pentatonic Click to edit Minor Pentatonic Major Pentatonic Minor Blues Ma…" at bounding box center [729, 140] width 114 height 21
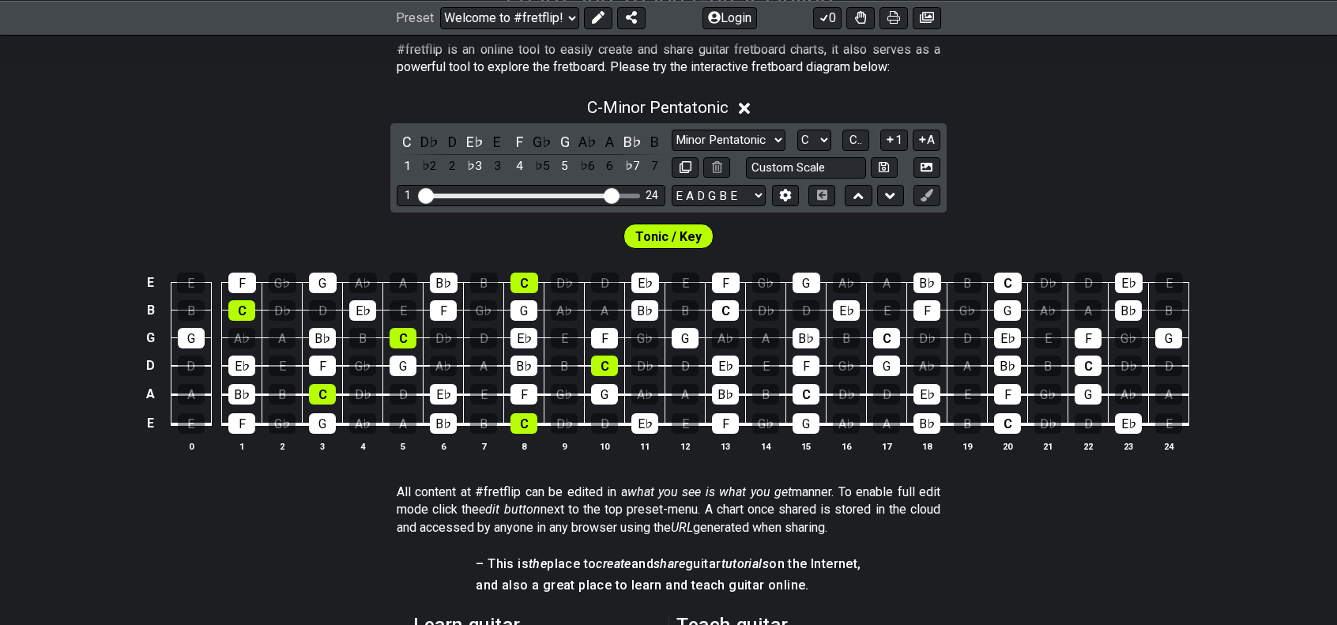
click at [811, 178] on div "C D♭ D E♭ E F G♭ G A♭ A B♭ B 1 ♭2 2 ♭3 3 4 ♭5 5 ♭6 6 ♭7 7 Minor Pentatonic Clic…" at bounding box center [668, 167] width 556 height 89
click at [818, 173] on input "text" at bounding box center [806, 167] width 120 height 21
type input "Custom Scale"
click at [1080, 183] on div "C - Minor Pentatonic C D♭ D E♭ E F G♭ G A♭ A B♭ B 1 ♭2 2 ♭3 3 4 ♭5 5 ♭6 6 ♭7 7 …" at bounding box center [668, 282] width 1337 height 386
click at [531, 17] on select "Welcome to #fretflip! Initial Preset Custom Preset Minor Pentatonic Major Penta…" at bounding box center [509, 17] width 139 height 22
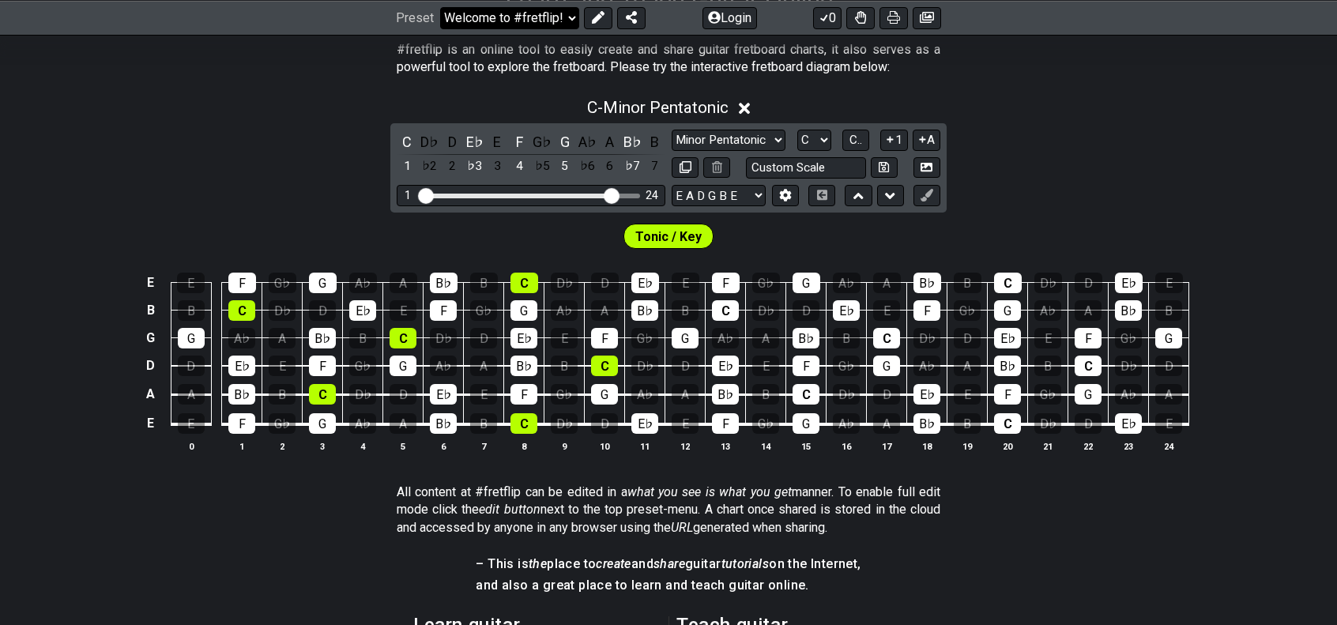
click at [440, 6] on select "Welcome to #fretflip! Initial Preset Custom Preset Minor Pentatonic Major Penta…" at bounding box center [509, 17] width 139 height 22
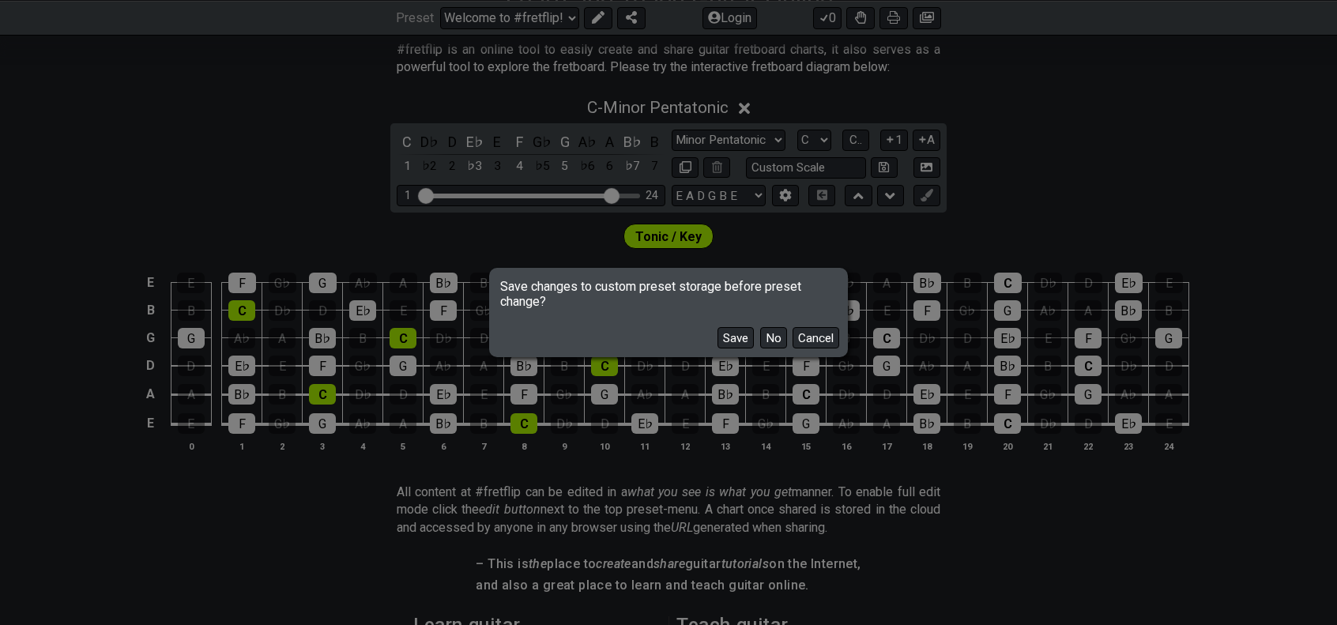
drag, startPoint x: 609, startPoint y: 298, endPoint x: 714, endPoint y: 319, distance: 108.0
click at [744, 311] on div "Save changes to custom preset storage before preset change? Save No Cancel" at bounding box center [668, 312] width 359 height 89
click at [668, 322] on div "Save No Cancel" at bounding box center [669, 332] width 354 height 46
click at [725, 344] on button "Save" at bounding box center [736, 337] width 36 height 21
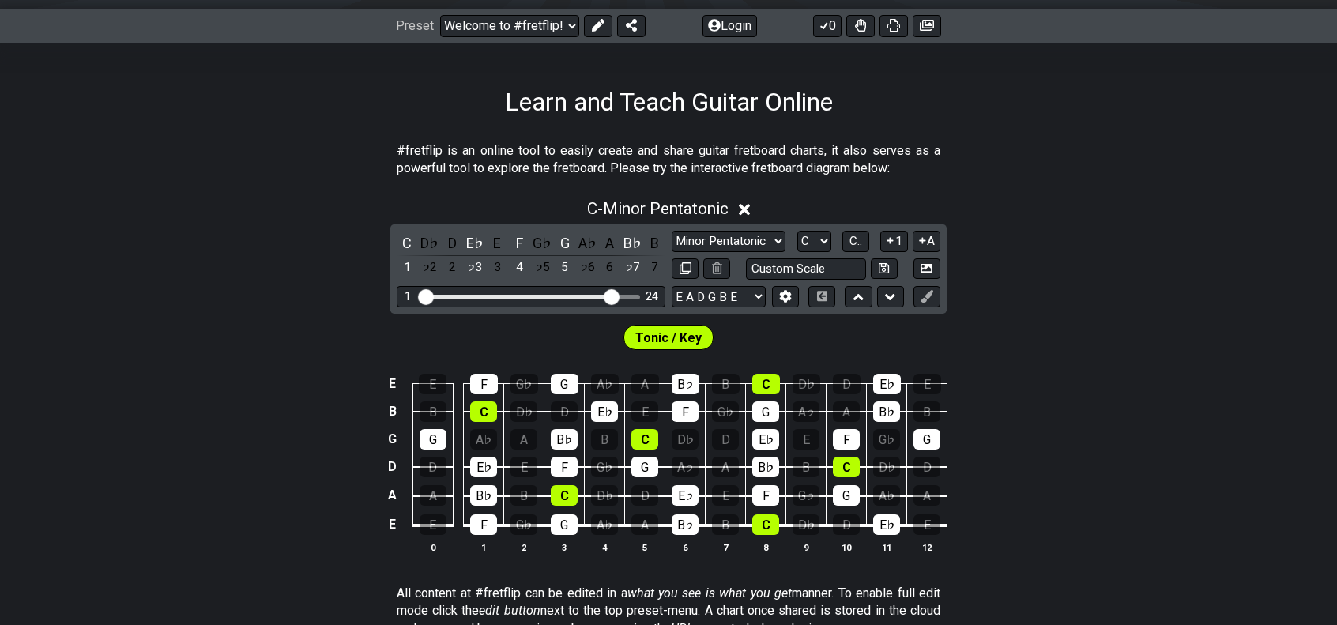
scroll to position [237, 0]
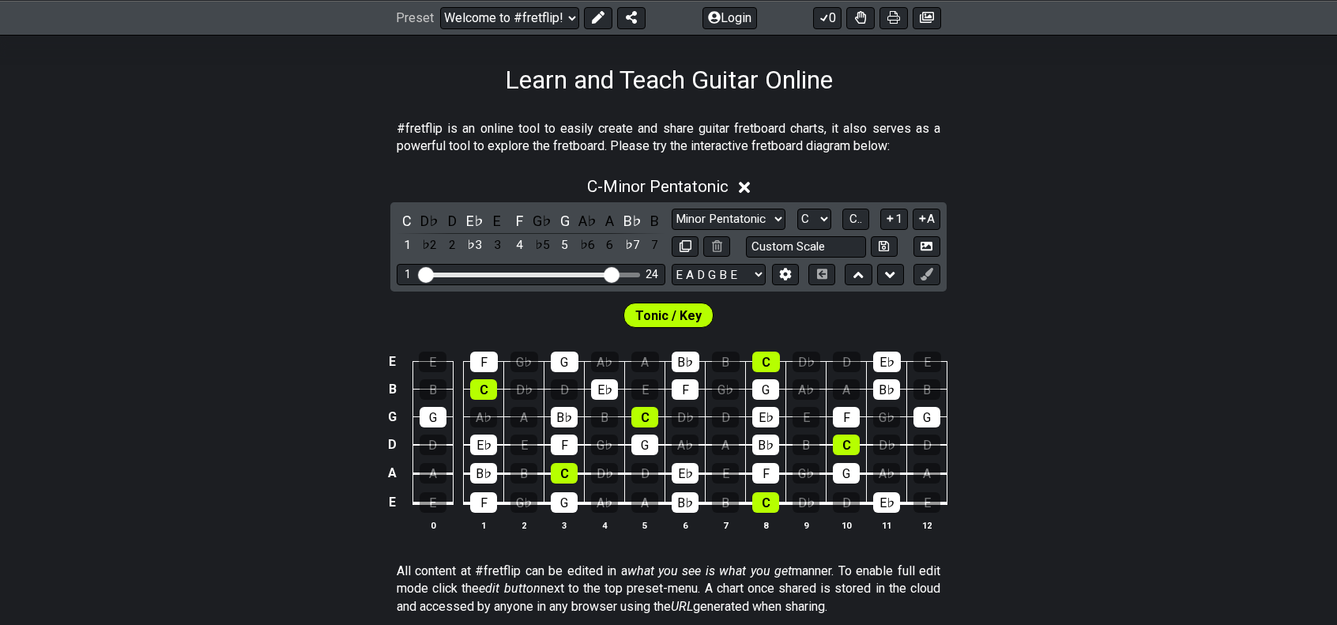
drag, startPoint x: 1000, startPoint y: 494, endPoint x: 983, endPoint y: 439, distance: 57.8
click at [995, 435] on div "E E F G♭ G A♭ A B♭ B C D♭ D E♭ E B B C D♭ D E♭ E F G♭ G A♭ A B♭ B G G A♭ A B♭ B…" at bounding box center [668, 442] width 1337 height 222
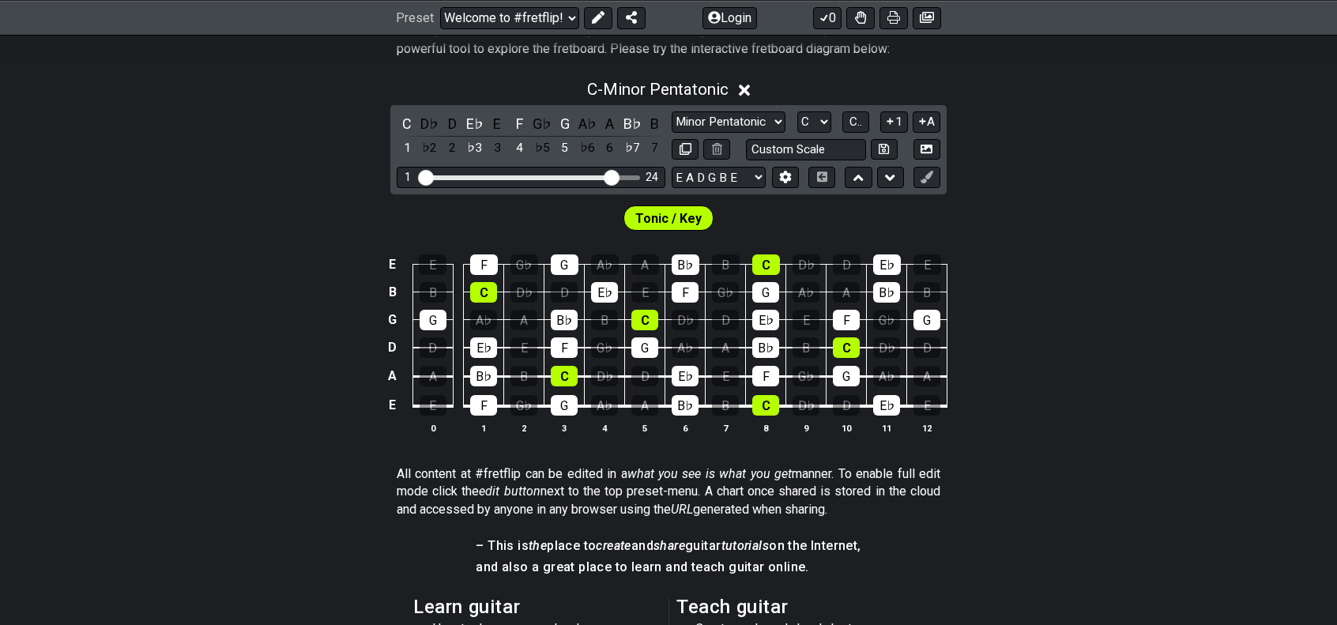
scroll to position [553, 0]
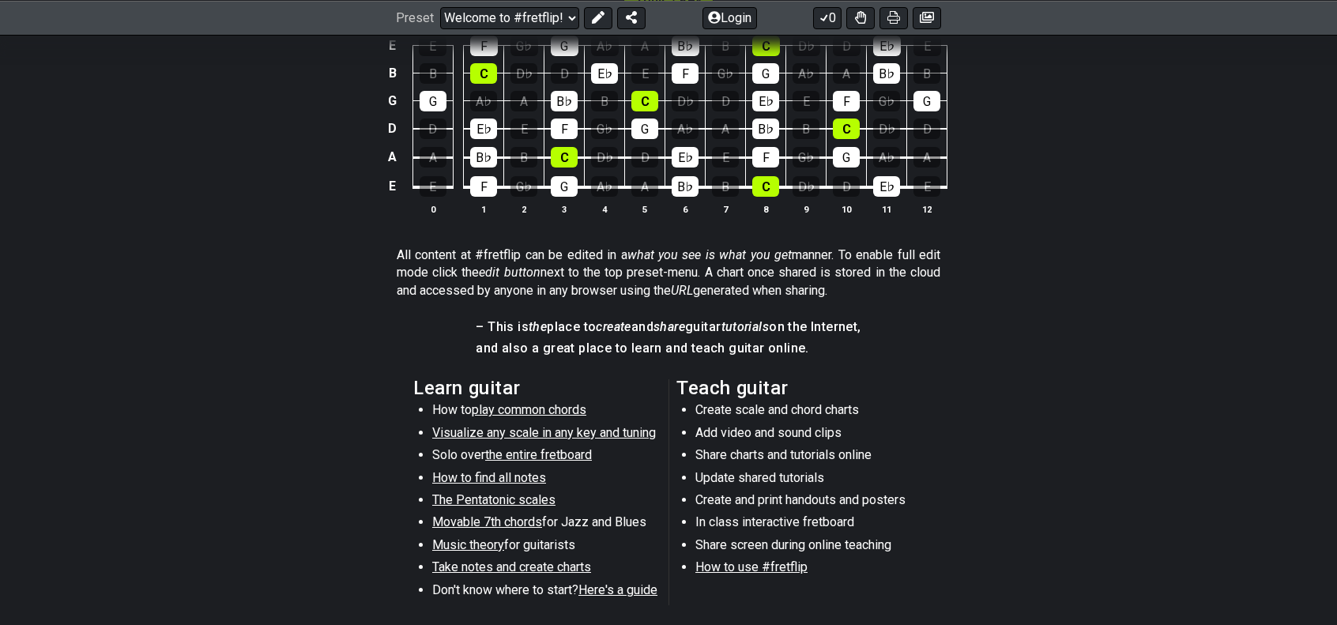
drag, startPoint x: 423, startPoint y: 257, endPoint x: 718, endPoint y: 265, distance: 295.7
click at [718, 265] on p "All content at #fretflip can be edited in a what you see is what you get manner…" at bounding box center [669, 273] width 544 height 53
drag, startPoint x: 941, startPoint y: 257, endPoint x: 632, endPoint y: 290, distance: 310.8
click at [632, 290] on section "All content at #fretflip can be edited in a what you see is what you get manner…" at bounding box center [668, 276] width 1337 height 72
drag, startPoint x: 491, startPoint y: 284, endPoint x: 777, endPoint y: 284, distance: 286.1
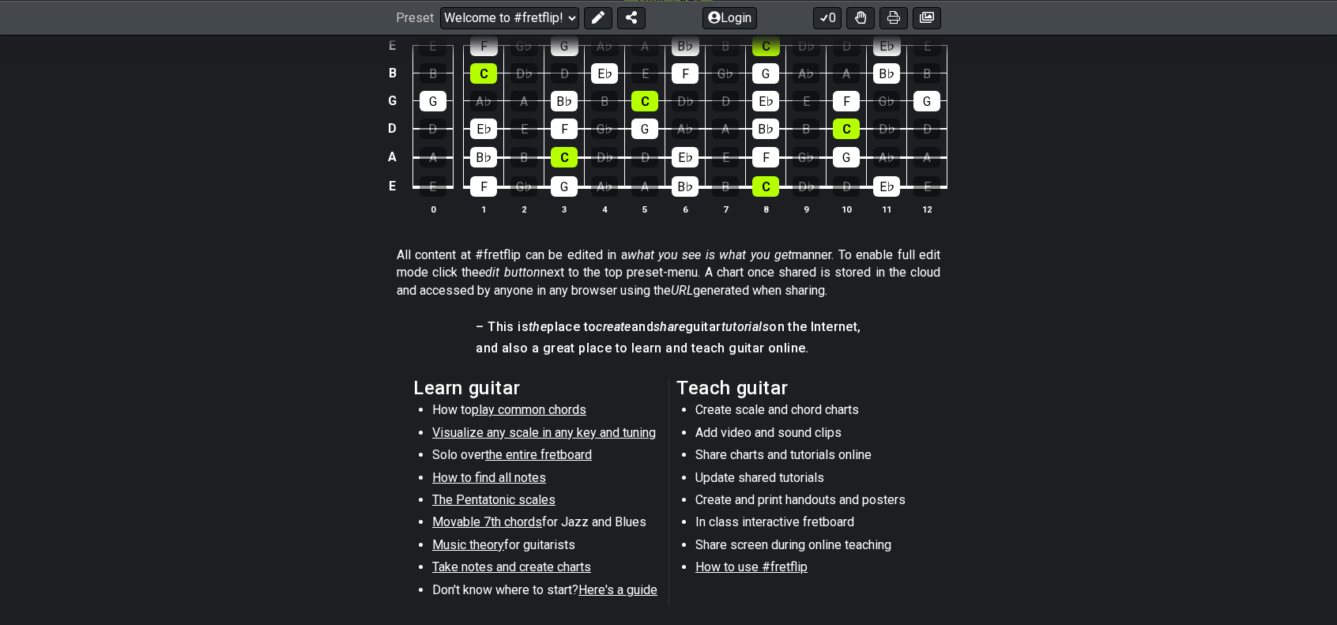
click at [766, 284] on p "All content at #fretflip can be edited in a what you see is what you get manner…" at bounding box center [669, 273] width 544 height 53
click at [814, 288] on p "All content at #fretflip can be edited in a what you see is what you get manner…" at bounding box center [669, 273] width 544 height 53
drag, startPoint x: 419, startPoint y: 303, endPoint x: 782, endPoint y: 303, distance: 362.7
click at [697, 304] on div "All content at #fretflip can be edited in a what you see is what you get manner…" at bounding box center [669, 276] width 544 height 72
drag, startPoint x: 842, startPoint y: 303, endPoint x: 568, endPoint y: 345, distance: 277.5
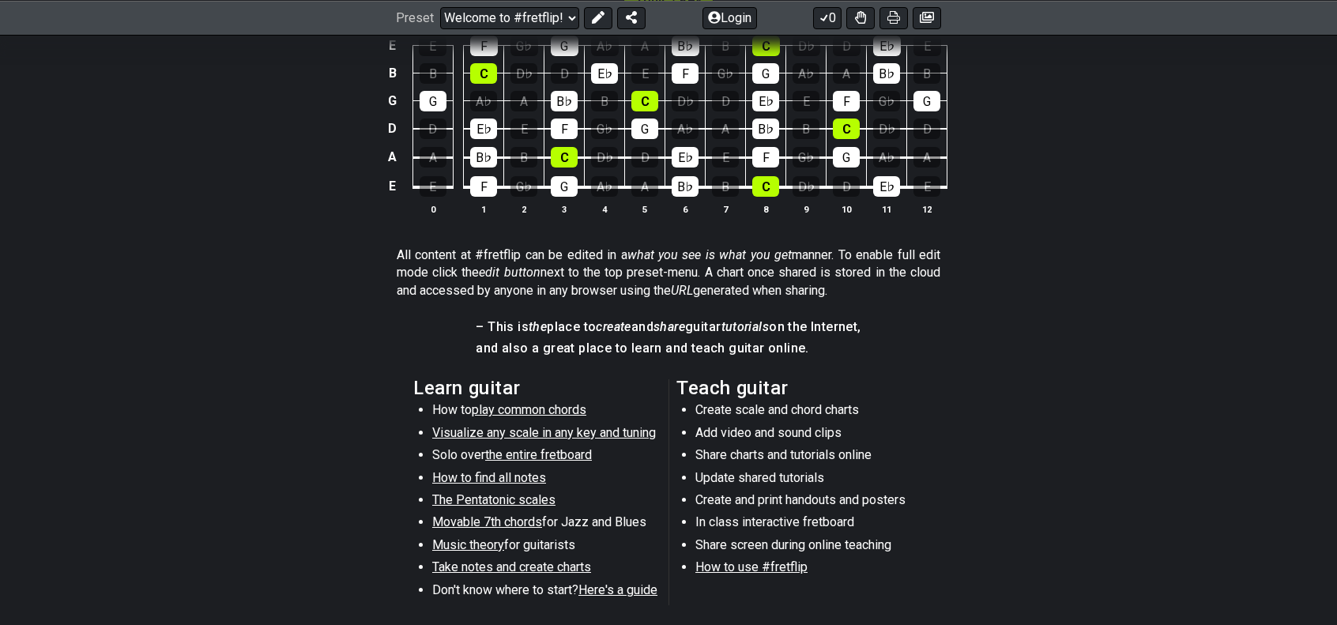
click at [568, 345] on div "#fretflip is an online tool to easily create and share guitar fretboard charts,…" at bounding box center [668, 252] width 1337 height 946
drag, startPoint x: 532, startPoint y: 337, endPoint x: 547, endPoint y: 362, distance: 29.4
click at [591, 361] on div "– This is the place to create and share guitar tutorials on the Internet, and a…" at bounding box center [668, 342] width 385 height 61
drag, startPoint x: 482, startPoint y: 360, endPoint x: 692, endPoint y: 356, distance: 209.5
click at [692, 356] on div "– This is the place to create and share guitar tutorials on the Internet, and a…" at bounding box center [668, 342] width 385 height 61
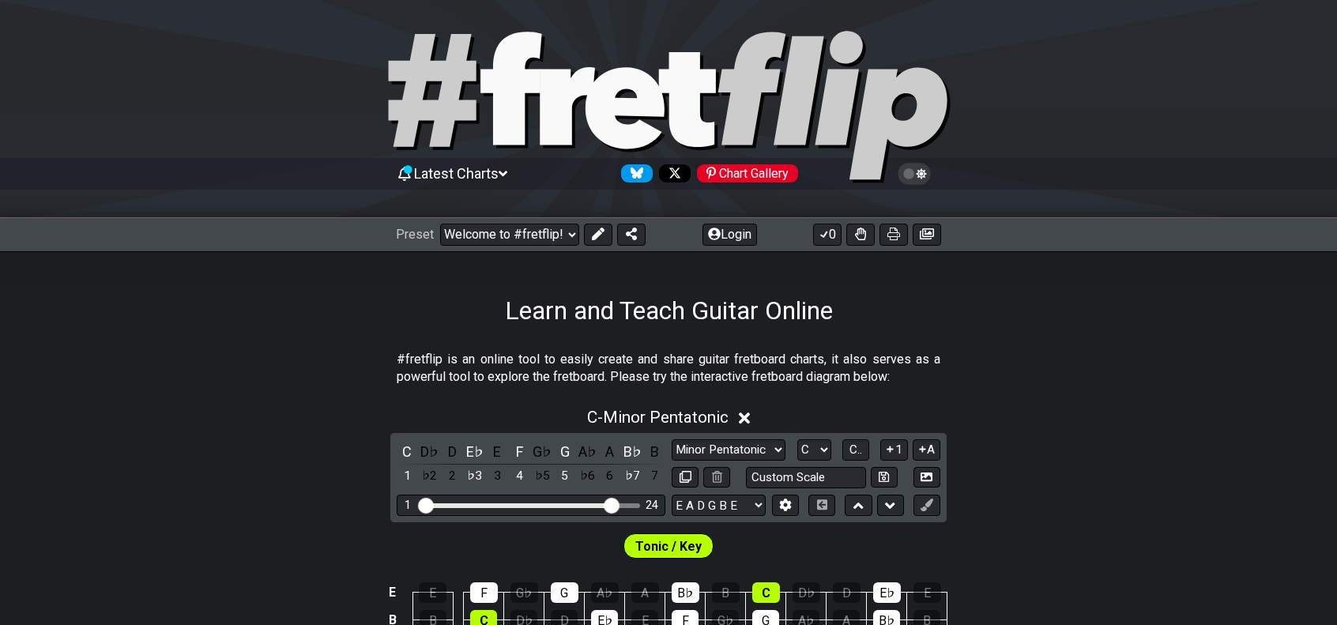
scroll to position [0, 0]
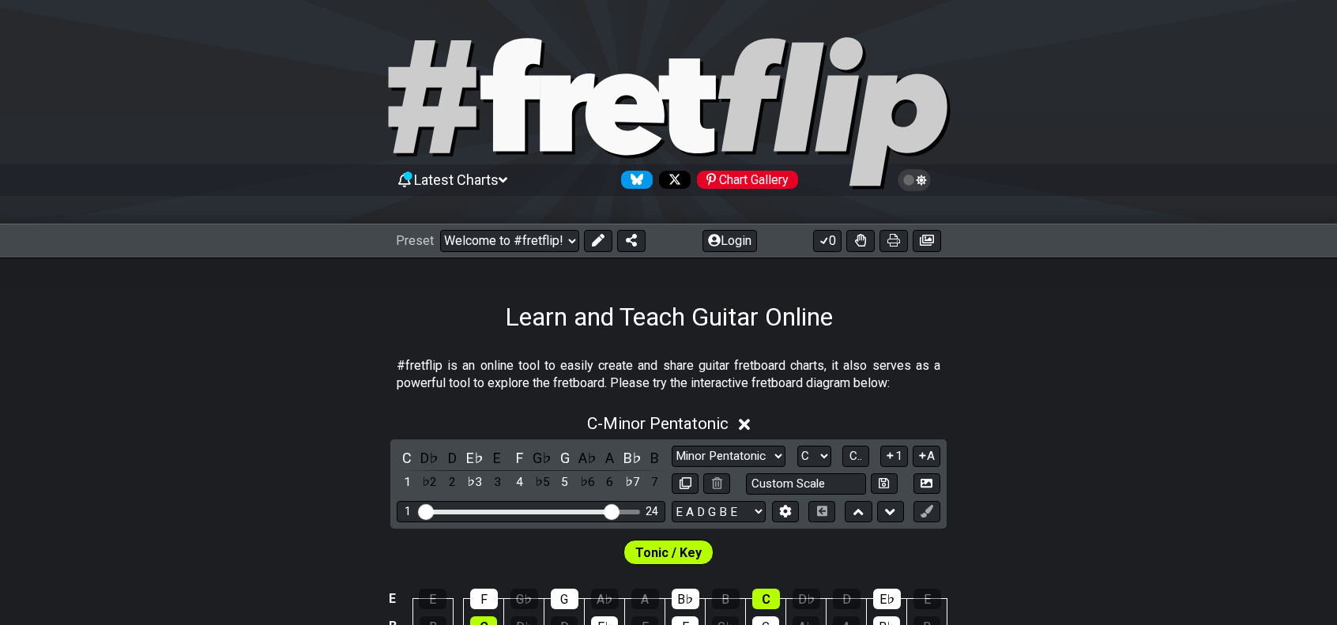
click at [556, 181] on div "Latest Charts Chart Gallery" at bounding box center [668, 180] width 545 height 25
click at [515, 185] on div "Latest Charts Chart Gallery" at bounding box center [668, 180] width 545 height 25
click at [493, 183] on span "Latest Charts" at bounding box center [456, 179] width 85 height 17
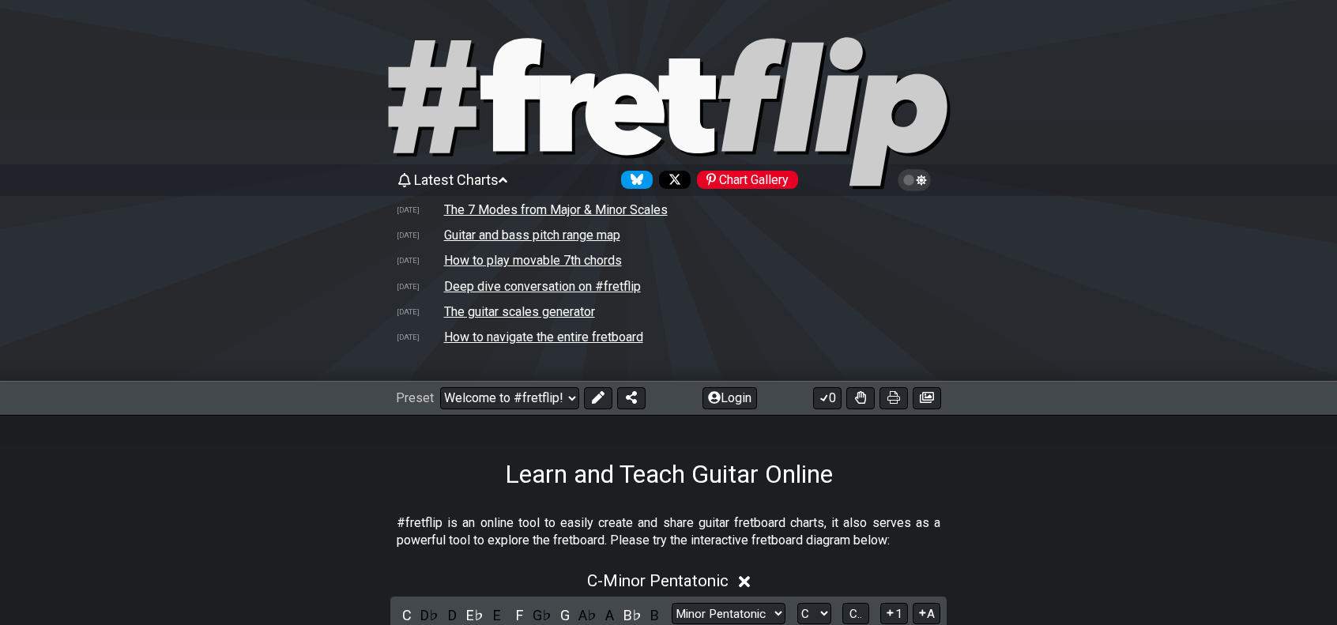
click at [493, 183] on span "Latest Charts" at bounding box center [456, 179] width 85 height 17
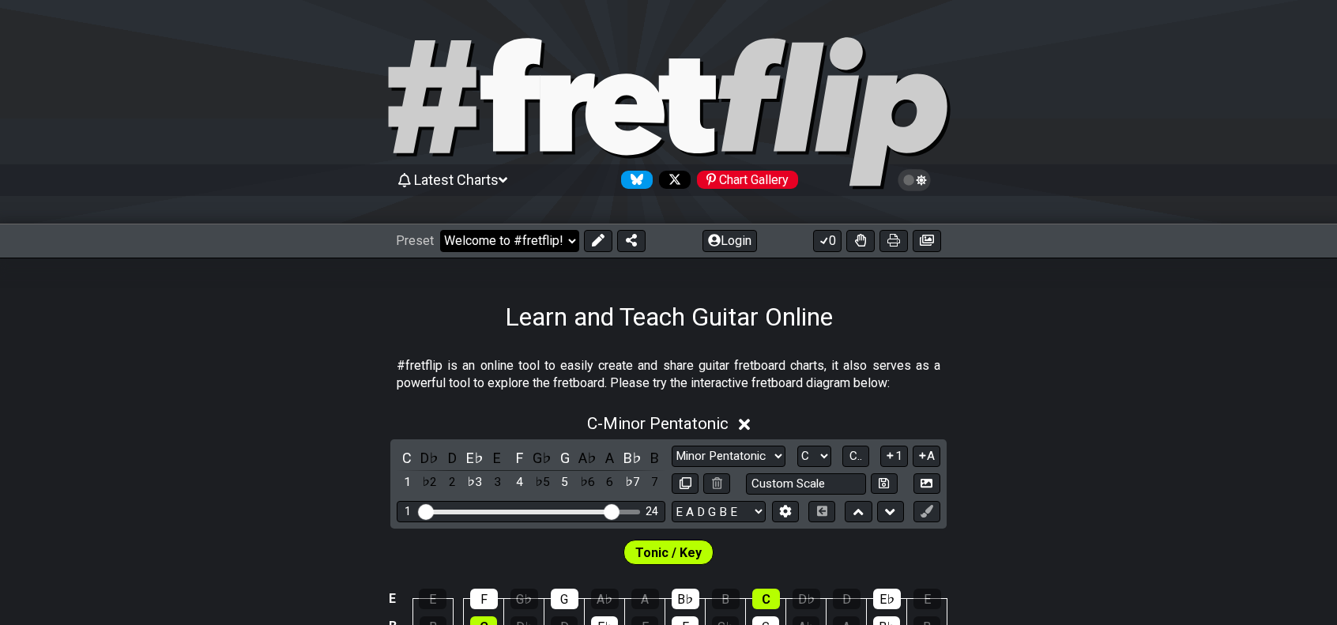
click at [533, 238] on select "Welcome to #fretflip! Initial Preset Learn and Teach Guitar Online Minor Pentat…" at bounding box center [509, 241] width 139 height 22
click at [440, 230] on select "Welcome to #fretflip! Initial Preset Learn and Teach Guitar Online Minor Pentat…" at bounding box center [509, 241] width 139 height 22
select select "/user-defined"
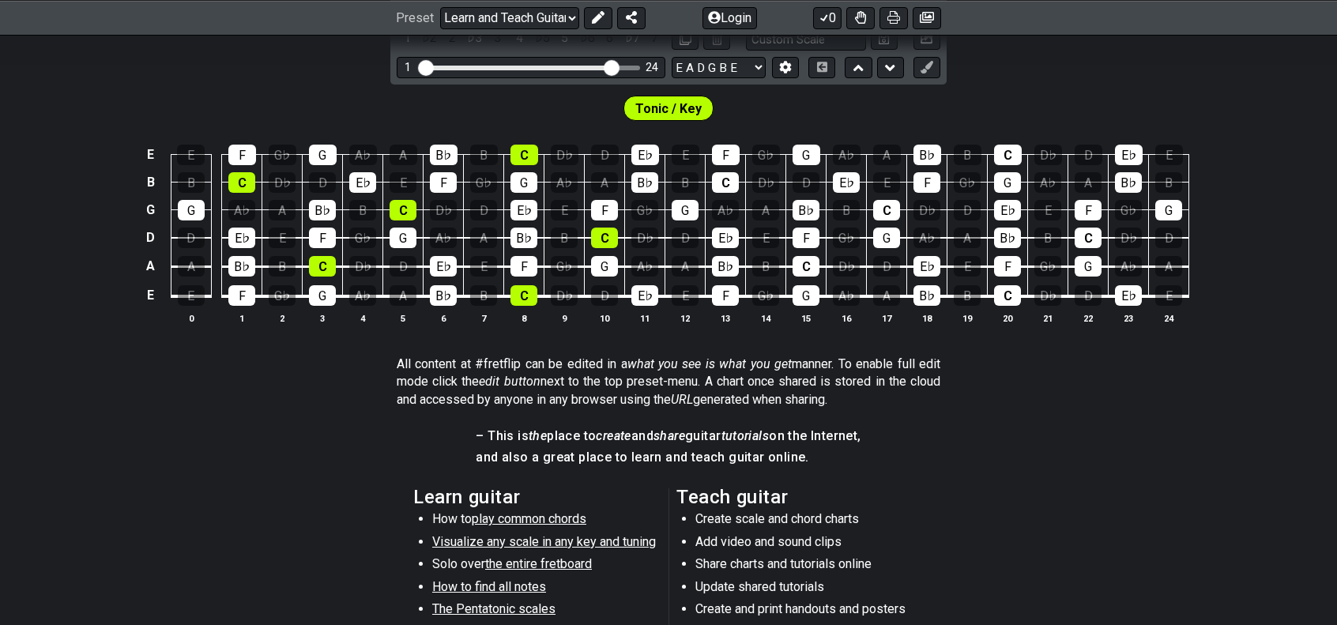
scroll to position [79, 0]
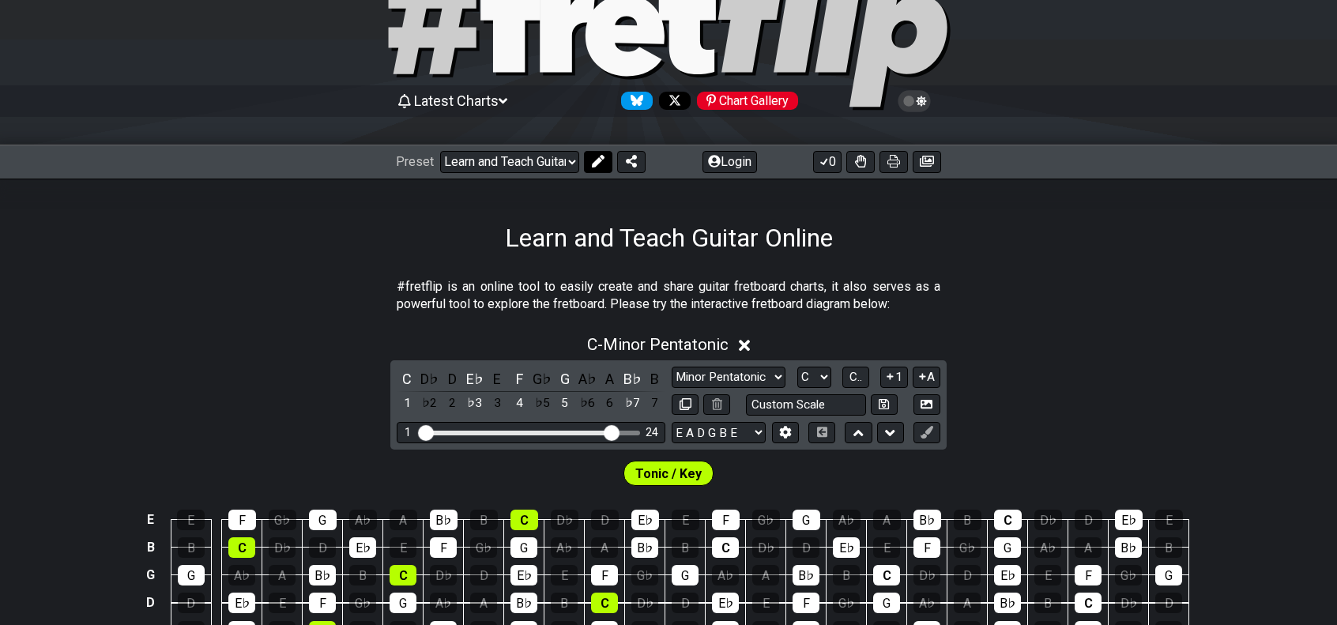
click at [588, 164] on button at bounding box center [598, 162] width 28 height 22
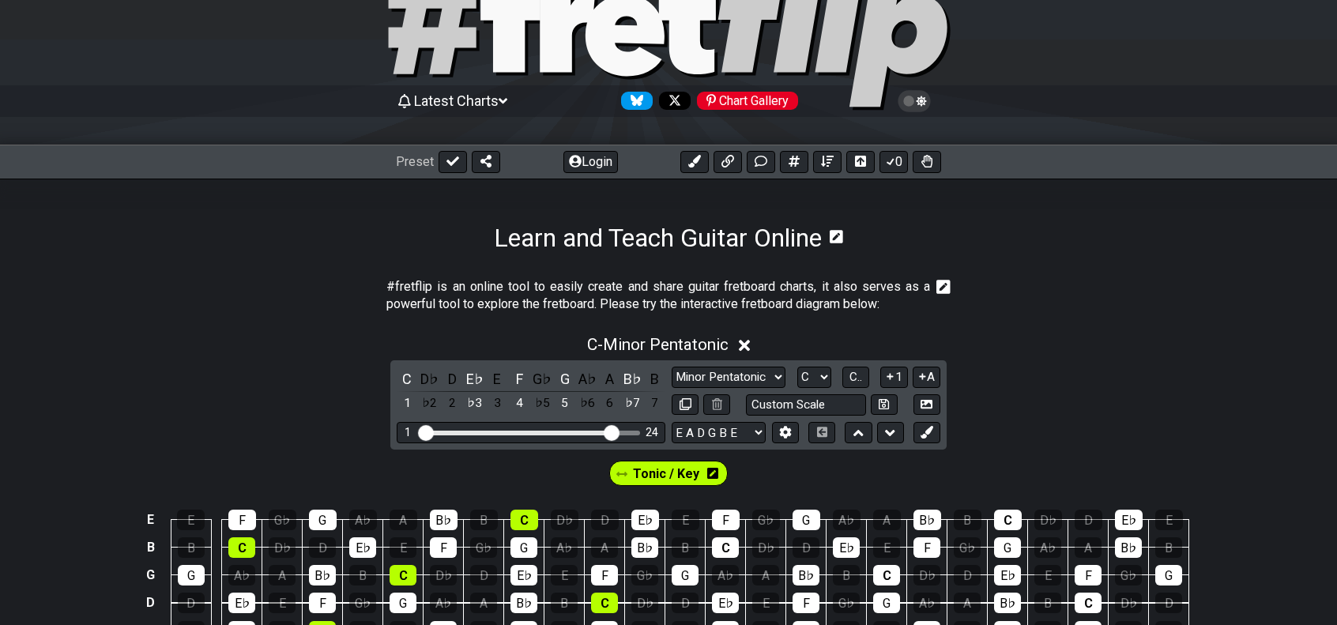
drag, startPoint x: 768, startPoint y: 171, endPoint x: 781, endPoint y: 172, distance: 12.7
click at [781, 172] on div "Preset Login 0" at bounding box center [668, 162] width 1337 height 35
click at [778, 107] on div "Chart Gallery" at bounding box center [747, 101] width 101 height 18
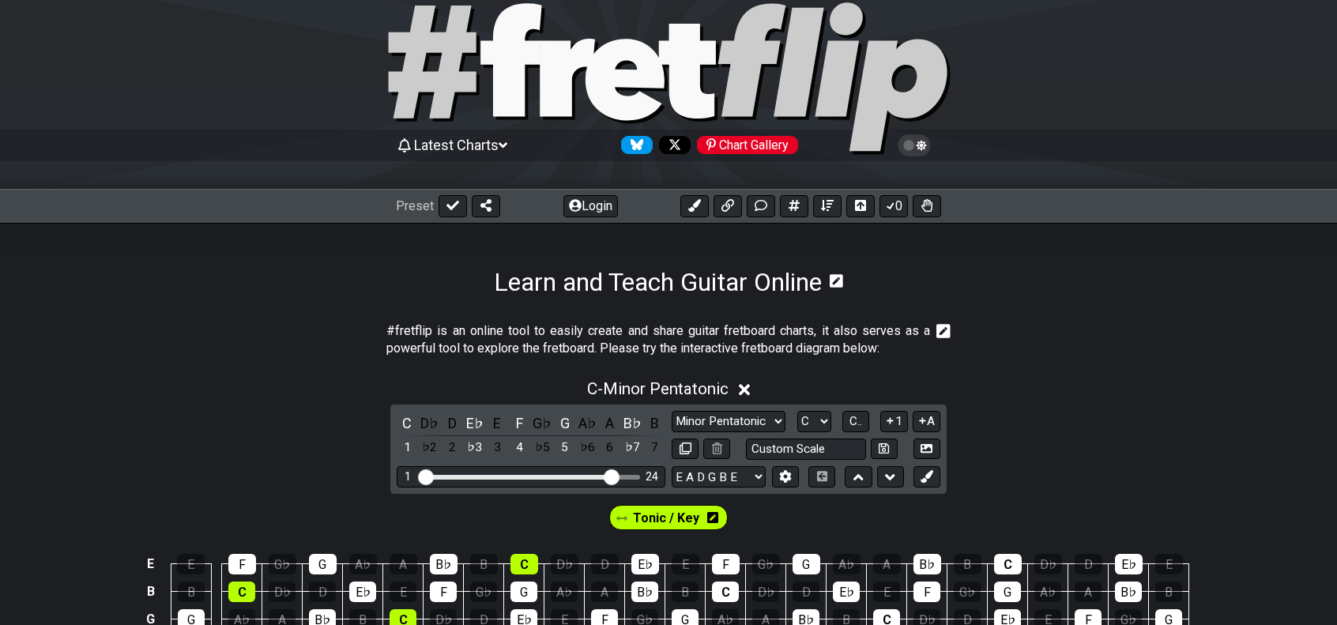
scroll to position [0, 0]
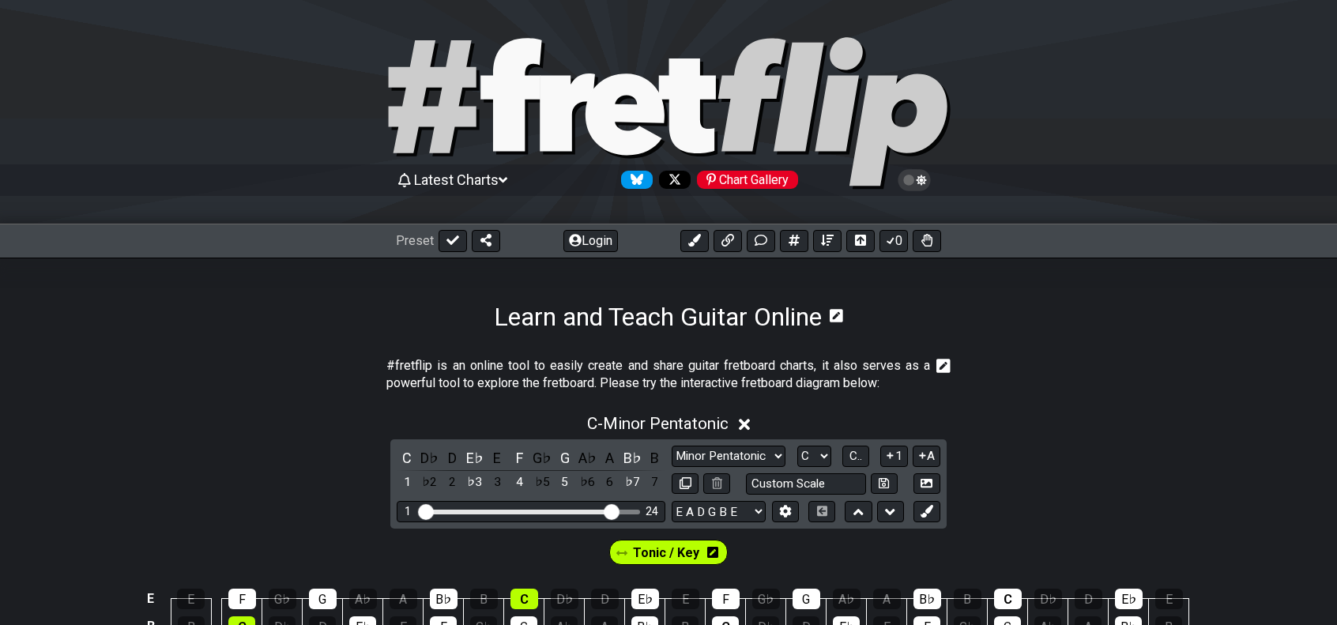
click at [484, 183] on span "Latest Charts" at bounding box center [456, 179] width 85 height 17
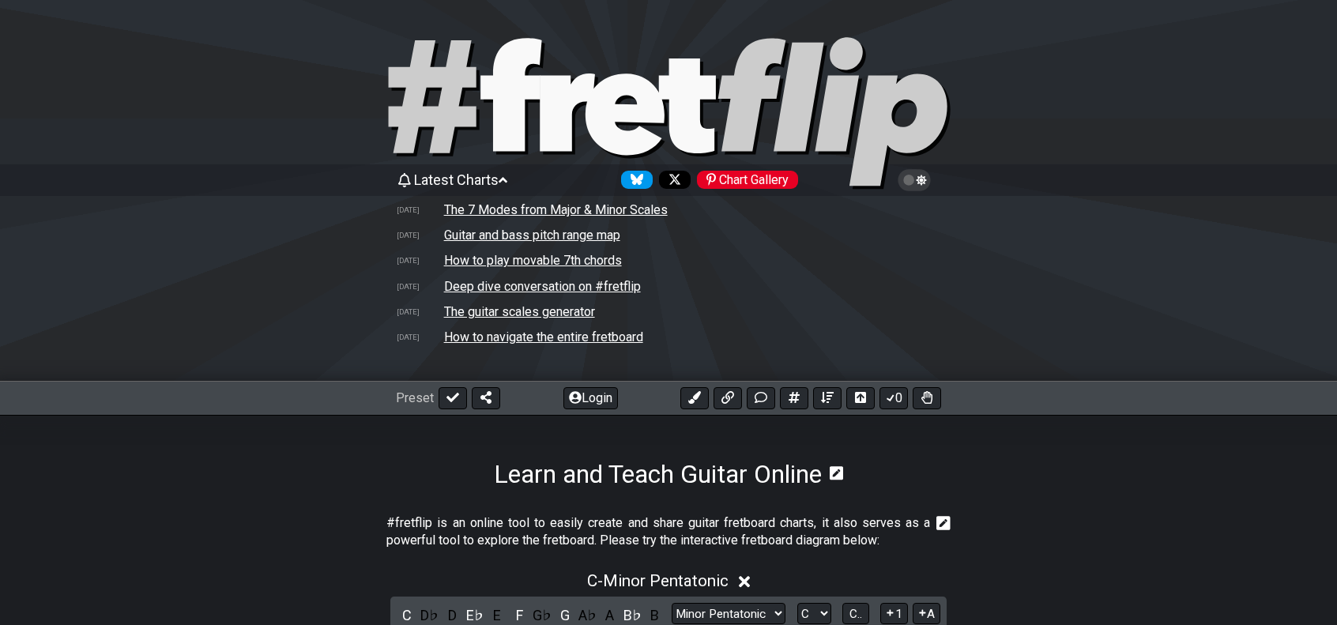
click at [484, 183] on span "Latest Charts" at bounding box center [456, 179] width 85 height 17
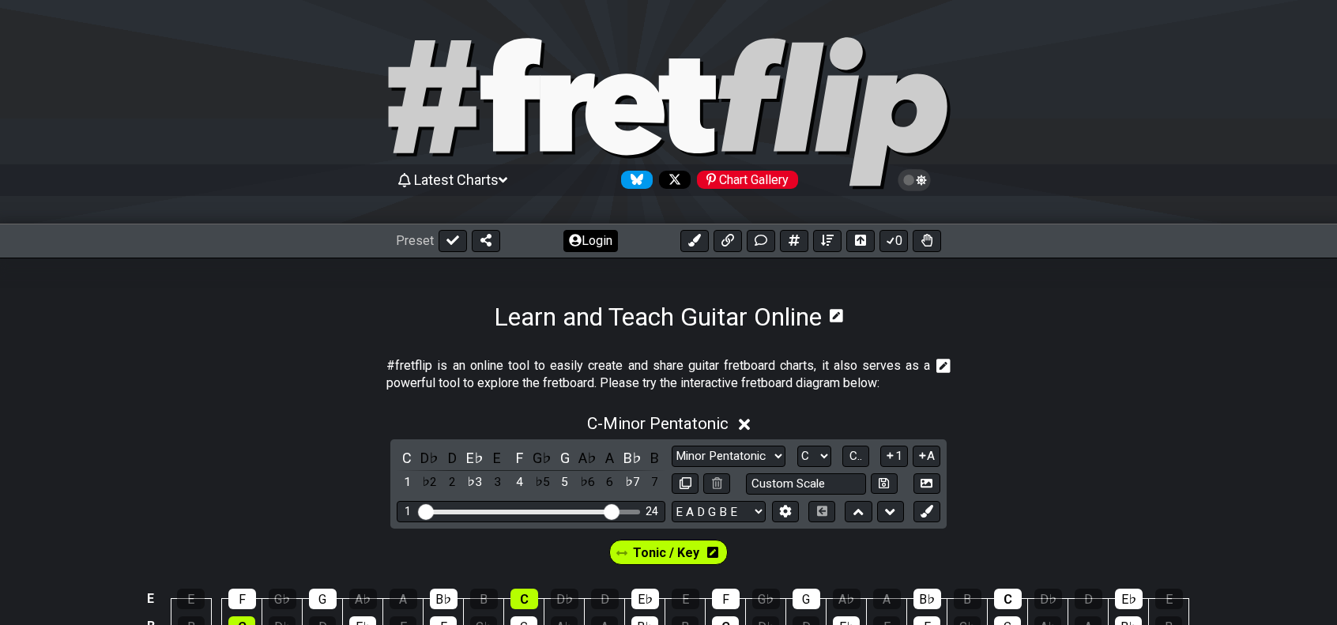
click at [597, 238] on button "Login" at bounding box center [590, 241] width 55 height 22
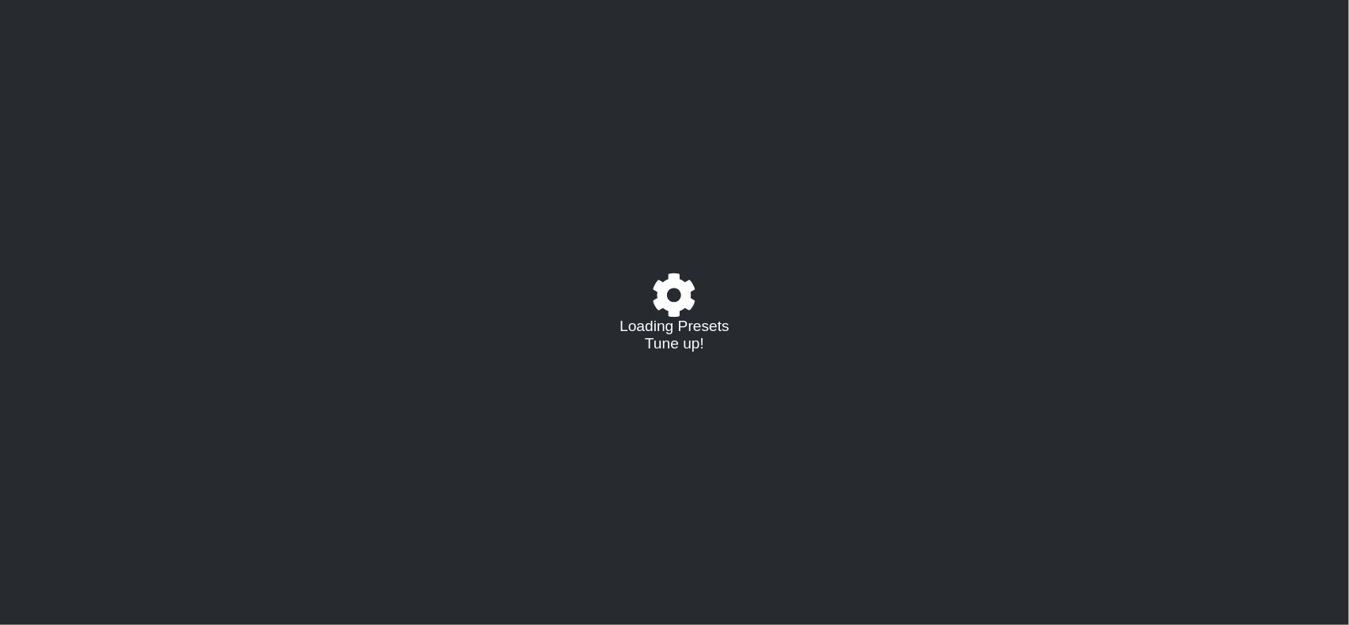
select select "/musical-notes-explained"
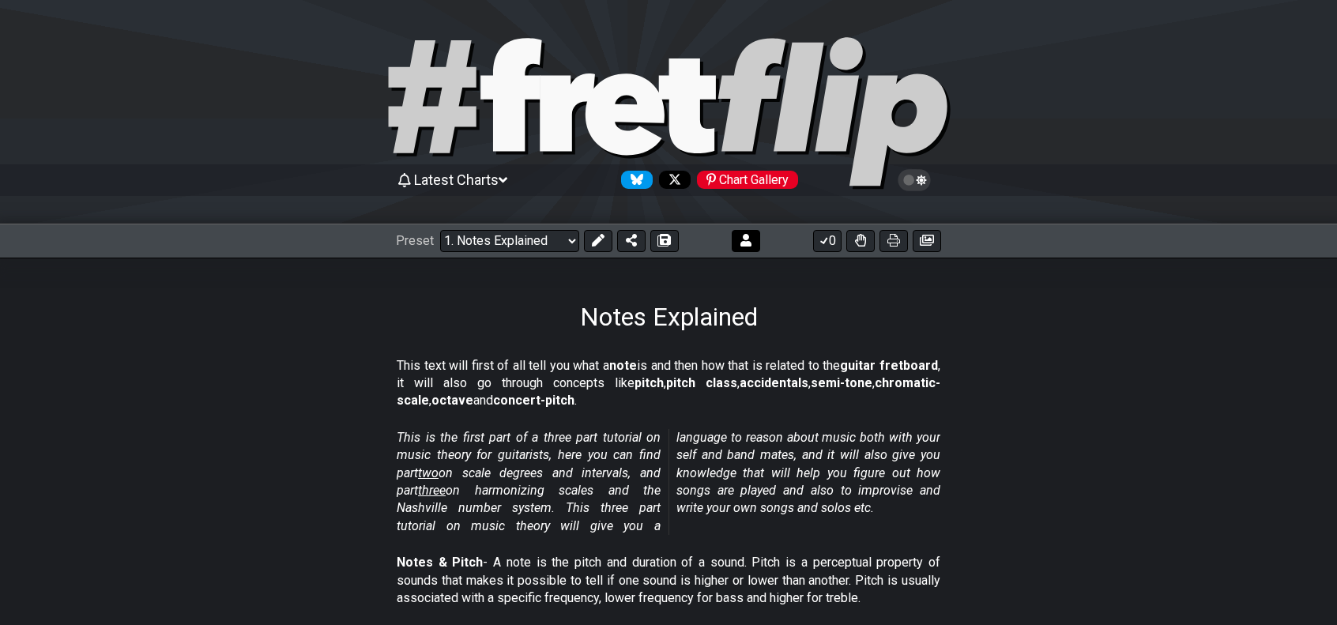
click at [742, 244] on icon at bounding box center [746, 240] width 11 height 13
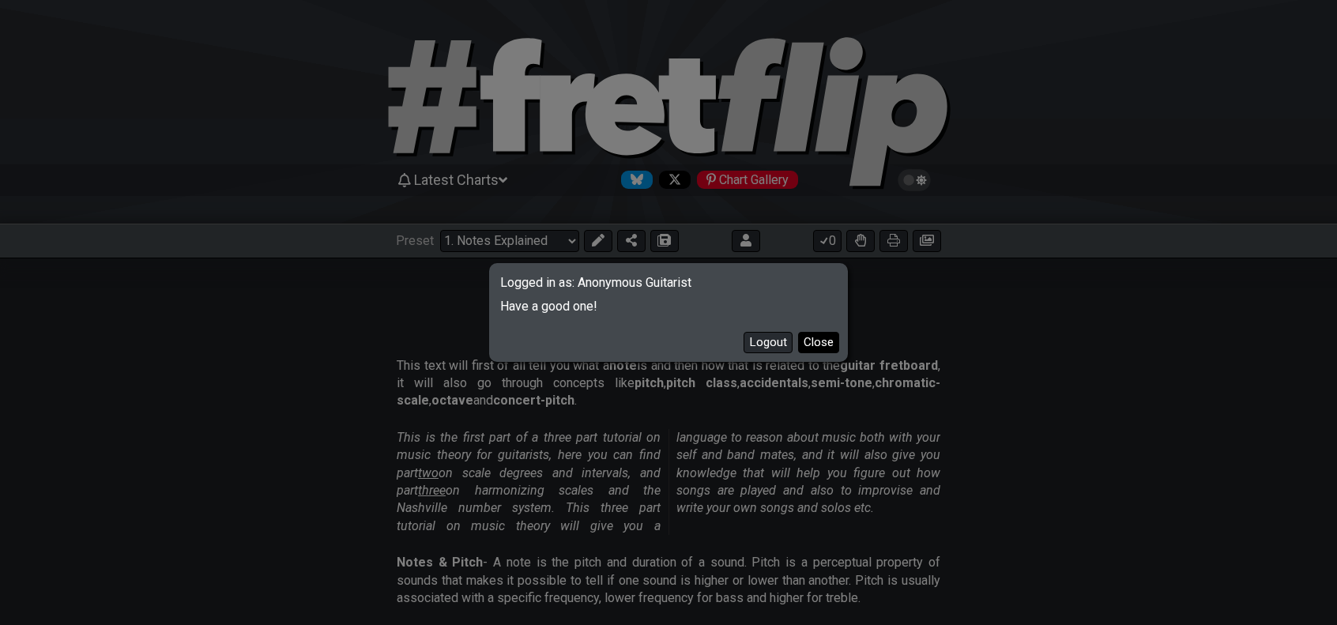
click at [825, 349] on button "Close" at bounding box center [818, 342] width 41 height 21
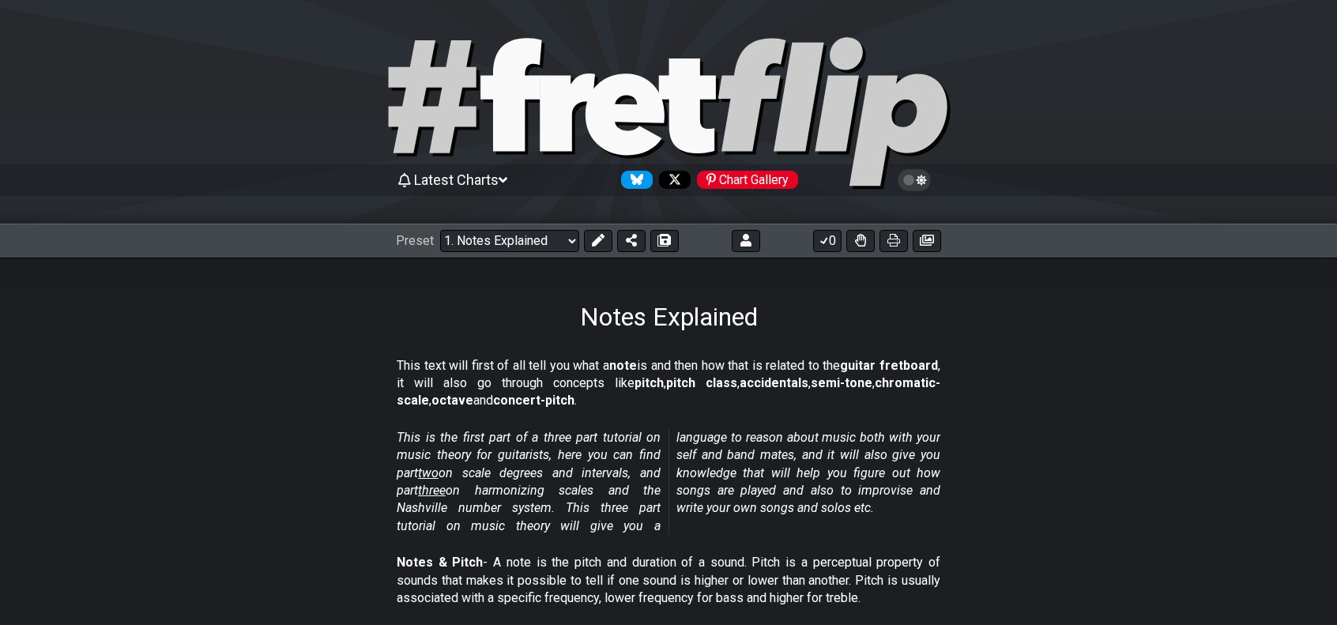
click at [916, 186] on icon at bounding box center [914, 180] width 14 height 14
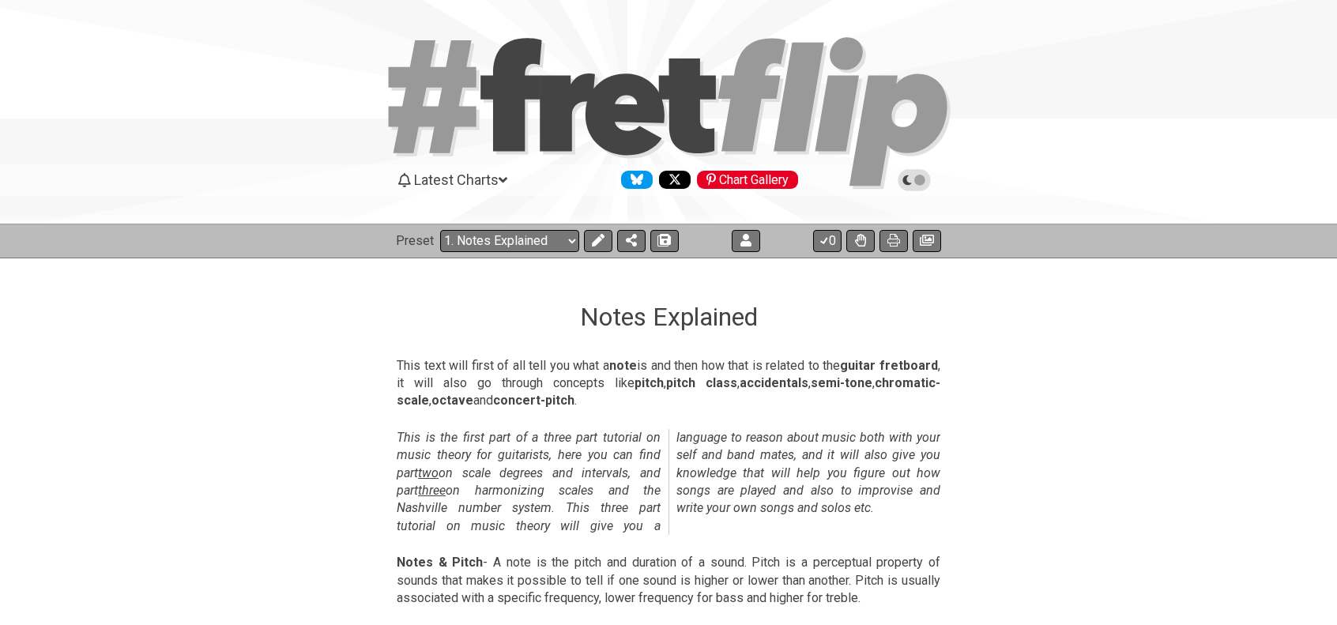
click at [916, 186] on icon at bounding box center [914, 180] width 14 height 14
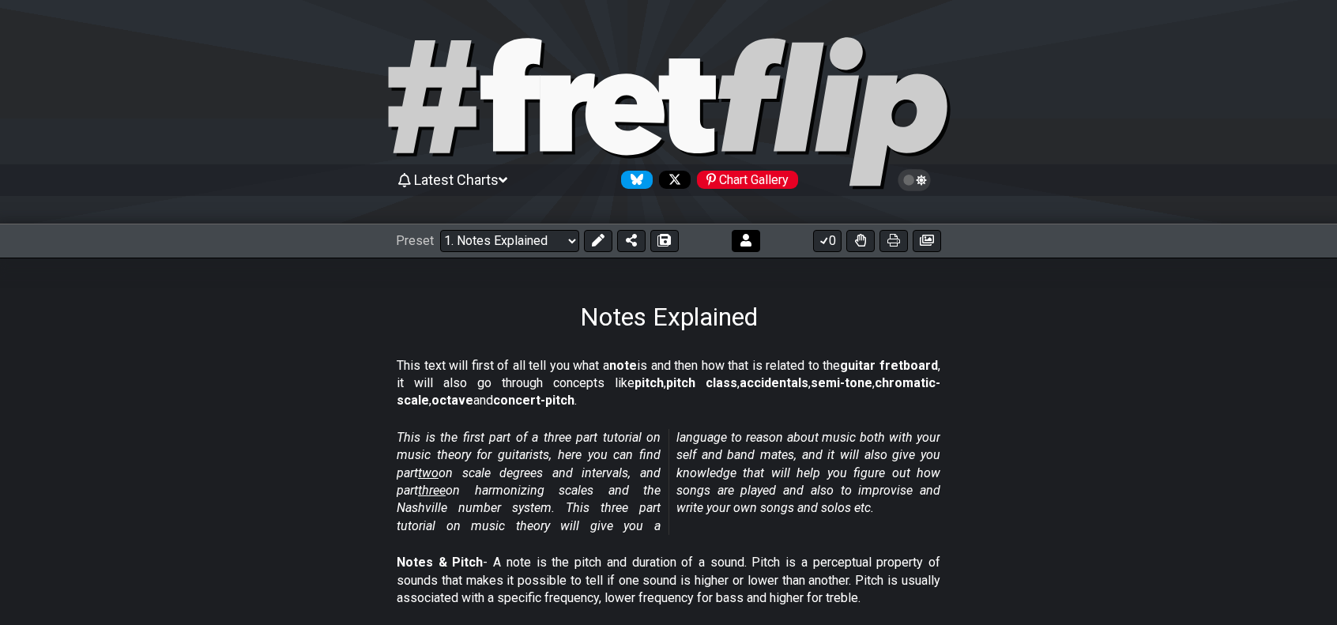
click at [736, 245] on button at bounding box center [746, 241] width 28 height 22
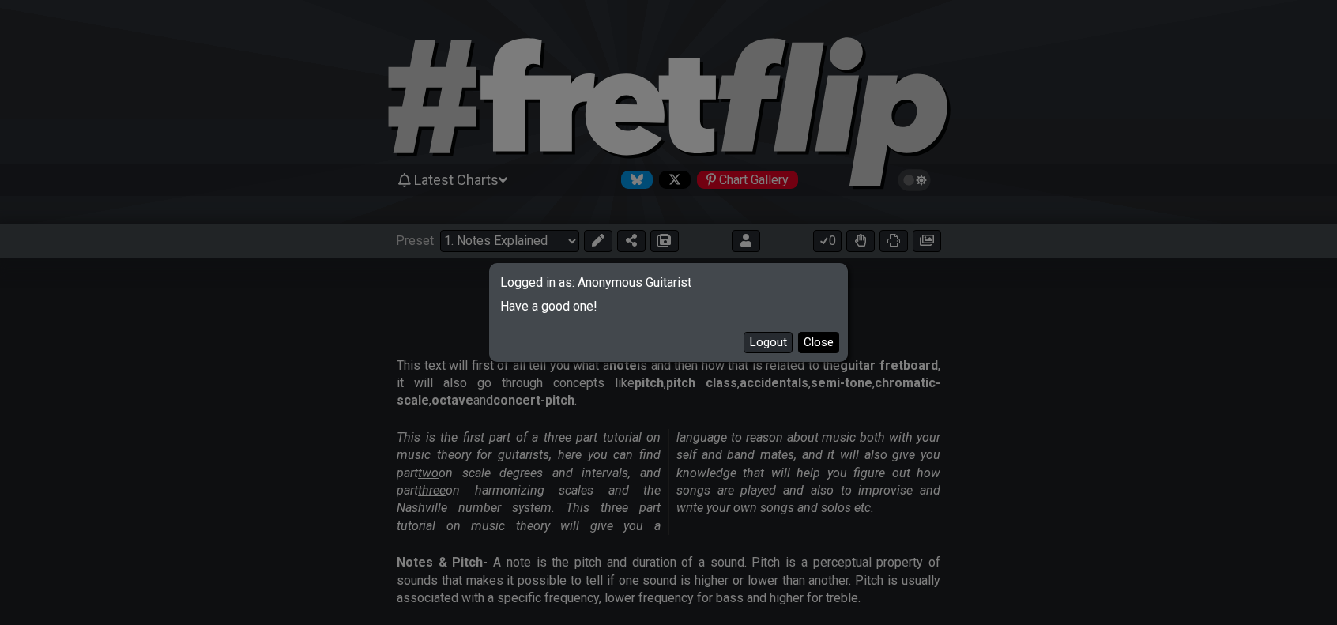
click at [823, 341] on button "Close" at bounding box center [818, 342] width 41 height 21
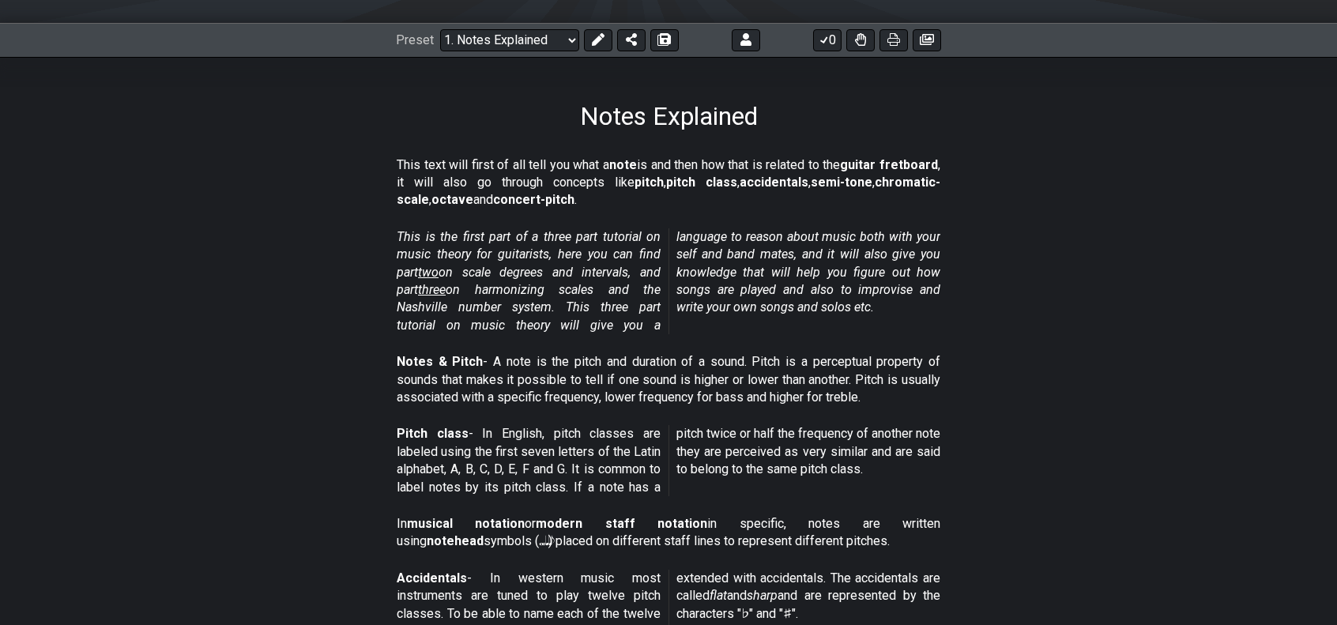
scroll to position [237, 0]
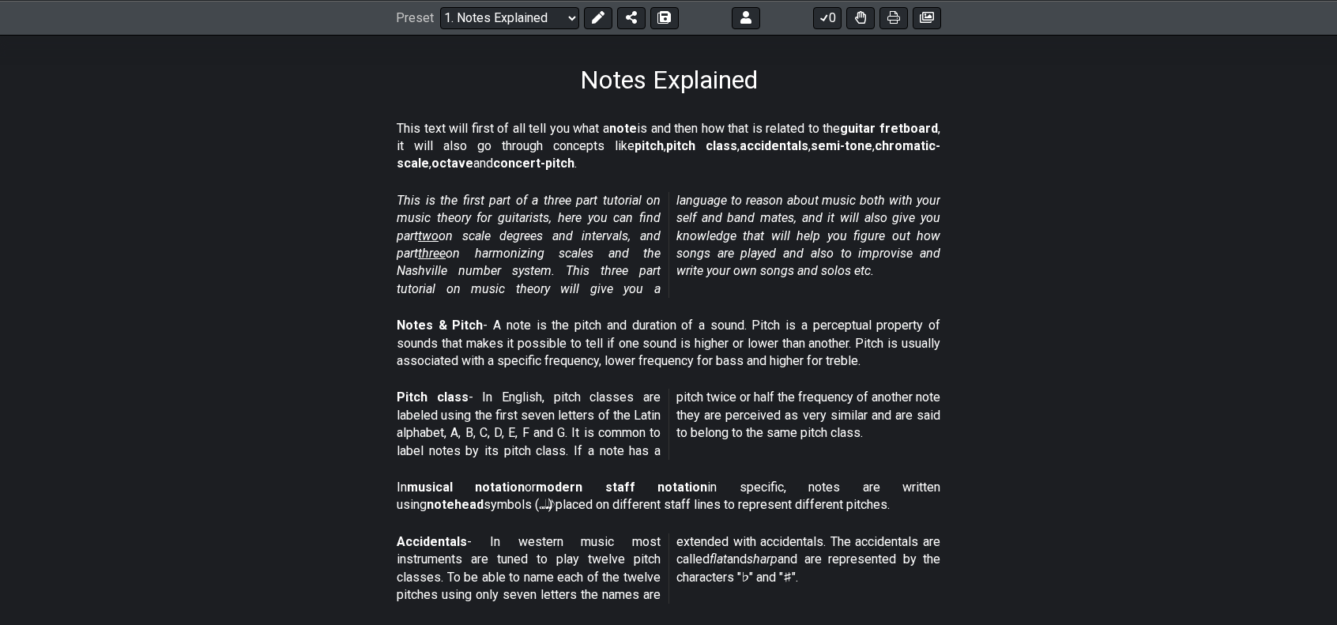
drag, startPoint x: 362, startPoint y: 145, endPoint x: 506, endPoint y: 146, distance: 143.8
click at [509, 145] on section "This text will first of all tell you what a note is and then how that is relate…" at bounding box center [668, 150] width 1337 height 72
drag, startPoint x: 469, startPoint y: 156, endPoint x: 695, endPoint y: 160, distance: 226.0
click at [693, 160] on p "This text will first of all tell you what a note is and then how that is relate…" at bounding box center [669, 146] width 544 height 53
drag, startPoint x: 732, startPoint y: 159, endPoint x: 444, endPoint y: 195, distance: 290.0
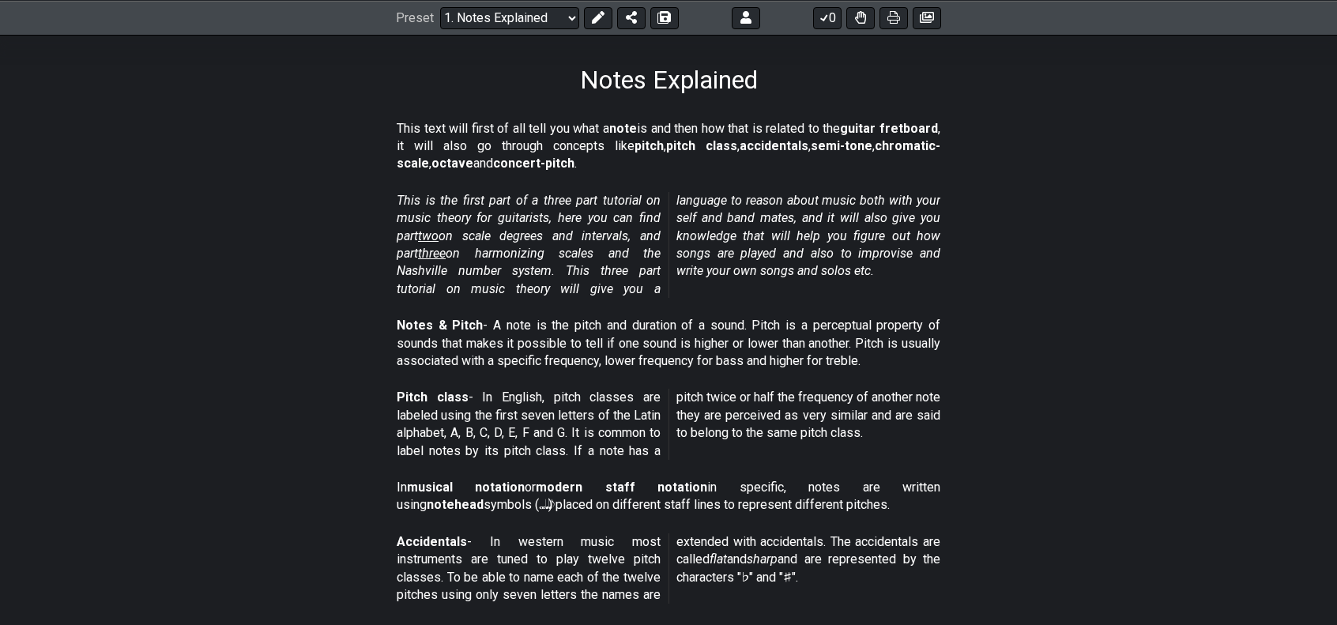
drag, startPoint x: 394, startPoint y: 221, endPoint x: 507, endPoint y: 229, distance: 114.1
click at [647, 229] on section "This is the first part of a three part tutorial on music theory for guitarists,…" at bounding box center [668, 248] width 1337 height 125
drag, startPoint x: 409, startPoint y: 236, endPoint x: 697, endPoint y: 238, distance: 287.7
click at [700, 237] on em "This is the first part of a three part tutorial on music theory for guitarists,…" at bounding box center [669, 245] width 544 height 104
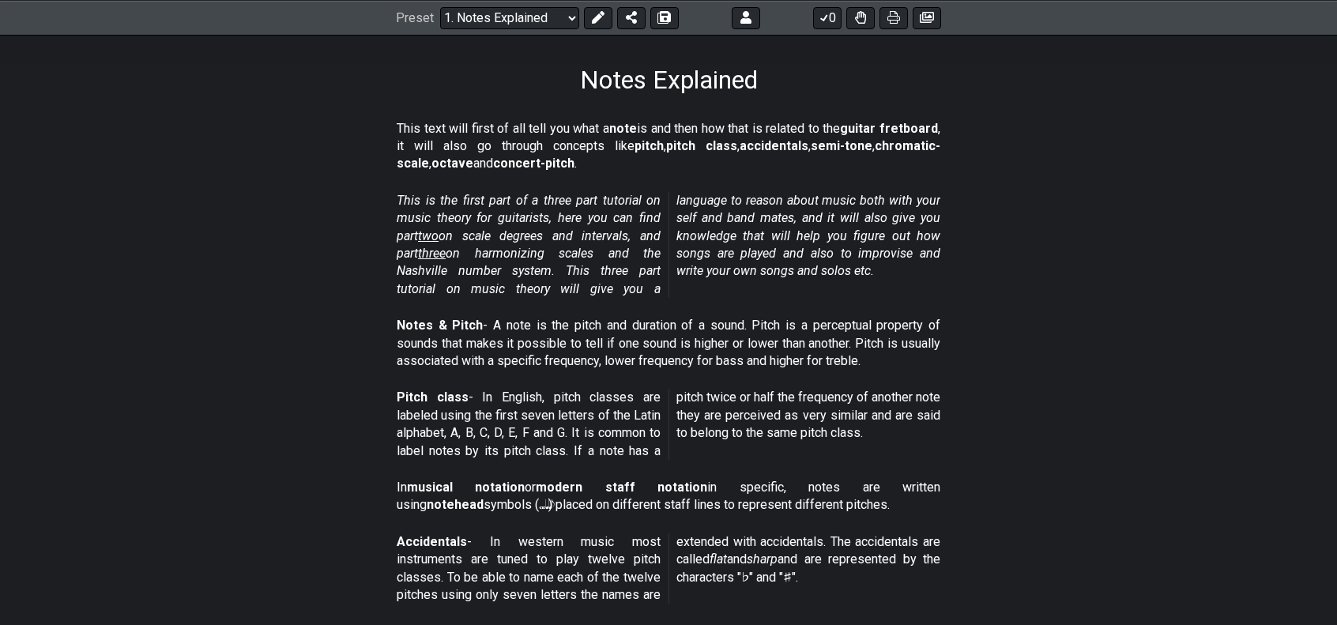
drag, startPoint x: 392, startPoint y: 279, endPoint x: 471, endPoint y: 274, distance: 79.2
click at [586, 274] on section "This is the first part of a three part tutorial on music theory for guitarists,…" at bounding box center [668, 248] width 1337 height 125
drag, startPoint x: 406, startPoint y: 281, endPoint x: 596, endPoint y: 277, distance: 189.7
click at [596, 277] on em "This is the first part of a three part tutorial on music theory for guitarists,…" at bounding box center [669, 245] width 544 height 104
drag, startPoint x: 665, startPoint y: 283, endPoint x: 578, endPoint y: 295, distance: 87.7
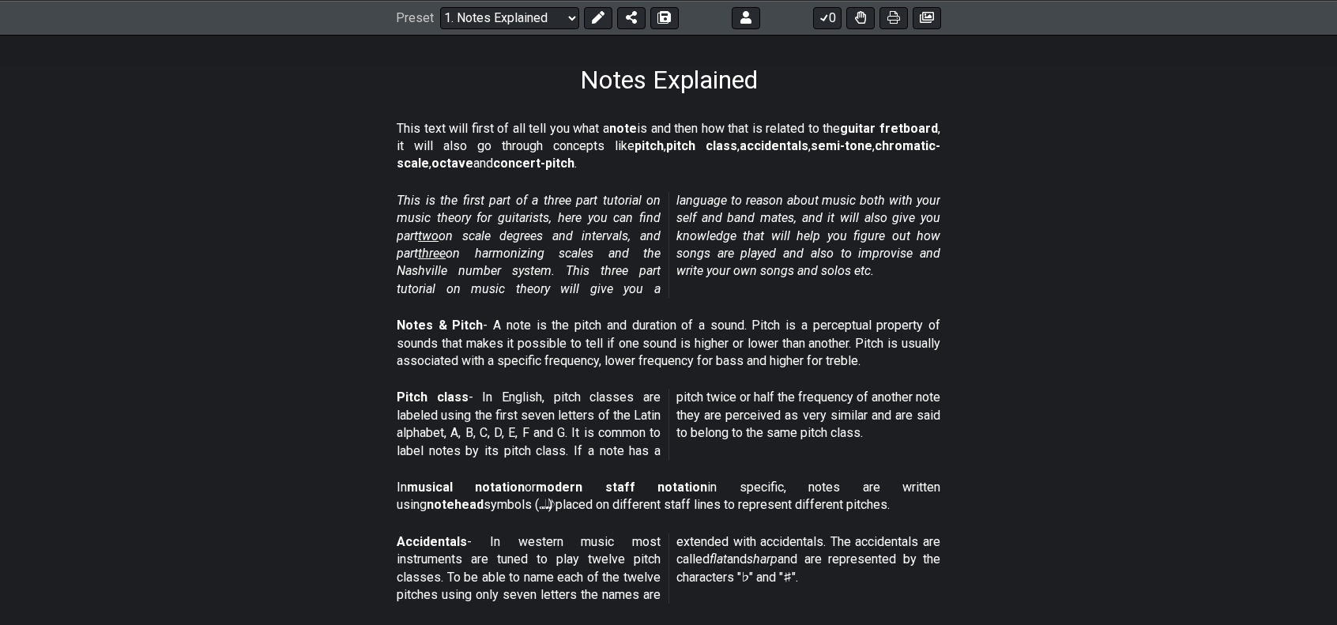
click at [687, 286] on span "This is the first part of a three part tutorial on music theory for guitarists,…" at bounding box center [669, 245] width 544 height 106
drag, startPoint x: 420, startPoint y: 296, endPoint x: 691, endPoint y: 298, distance: 270.3
click at [691, 298] on div "This is the first part of a three part tutorial on music theory for guitarists,…" at bounding box center [669, 248] width 544 height 125
drag, startPoint x: 684, startPoint y: 221, endPoint x: 857, endPoint y: 214, distance: 172.4
click at [857, 214] on em "This is the first part of a three part tutorial on music theory for guitarists,…" at bounding box center [669, 245] width 544 height 104
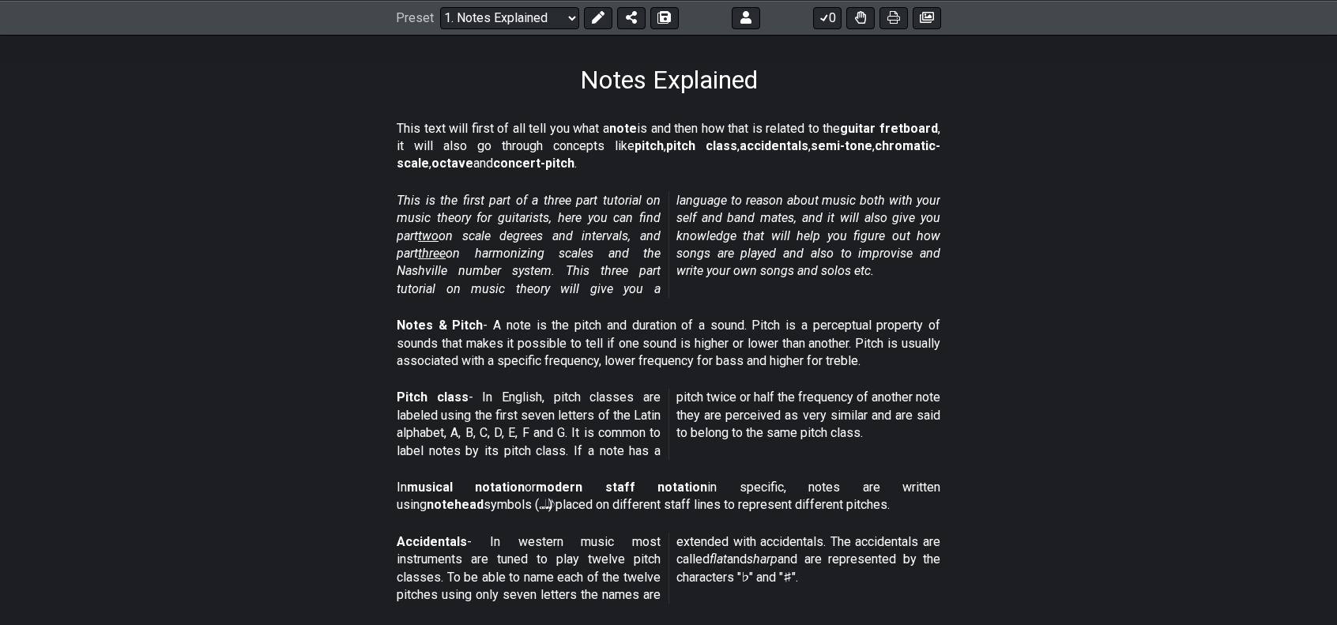
click at [857, 214] on em "This is the first part of a three part tutorial on music theory for guitarists,…" at bounding box center [669, 245] width 544 height 104
drag, startPoint x: 772, startPoint y: 210, endPoint x: 816, endPoint y: 198, distance: 45.1
click at [816, 198] on em "This is the first part of a three part tutorial on music theory for guitarists,…" at bounding box center [669, 245] width 544 height 104
drag, startPoint x: 830, startPoint y: 203, endPoint x: 940, endPoint y: 216, distance: 111.4
click at [940, 216] on section "This is the first part of a three part tutorial on music theory for guitarists,…" at bounding box center [668, 248] width 1337 height 125
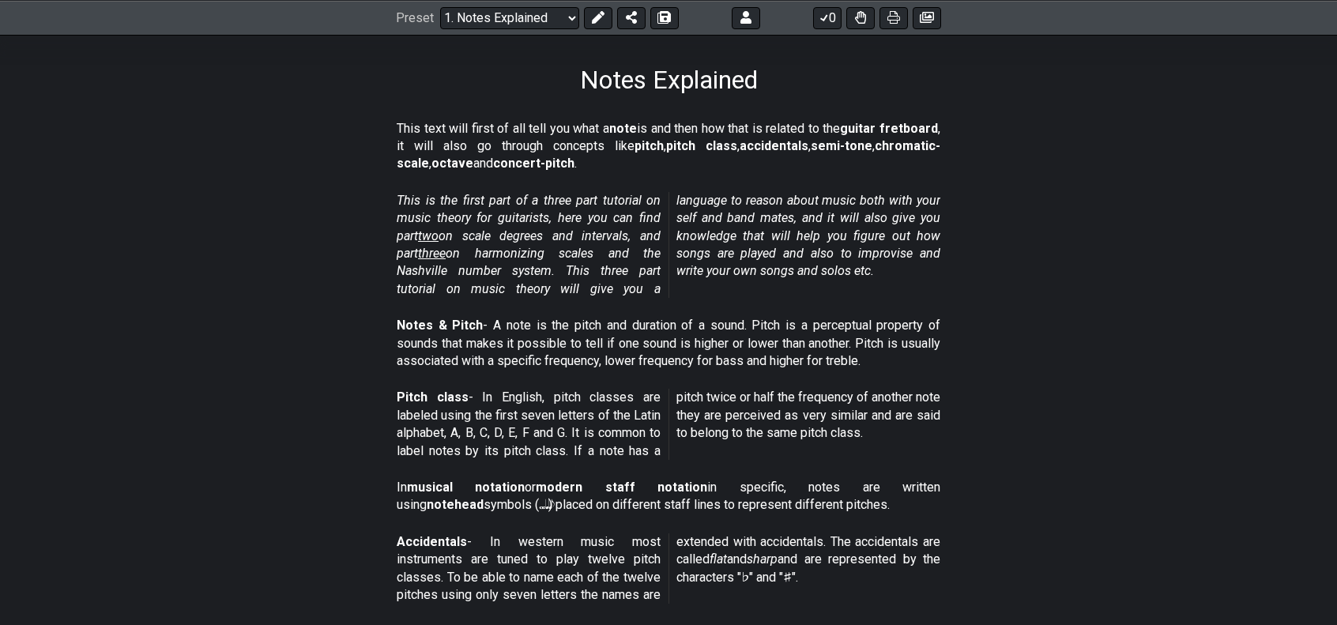
drag, startPoint x: 702, startPoint y: 230, endPoint x: 782, endPoint y: 224, distance: 80.8
click at [782, 224] on em "This is the first part of a three part tutorial on music theory for guitarists,…" at bounding box center [669, 245] width 544 height 104
drag, startPoint x: 705, startPoint y: 258, endPoint x: 961, endPoint y: 251, distance: 256.2
click at [961, 251] on section "This is the first part of a three part tutorial on music theory for guitarists,…" at bounding box center [668, 248] width 1337 height 125
drag, startPoint x: 702, startPoint y: 266, endPoint x: 858, endPoint y: 266, distance: 156.5
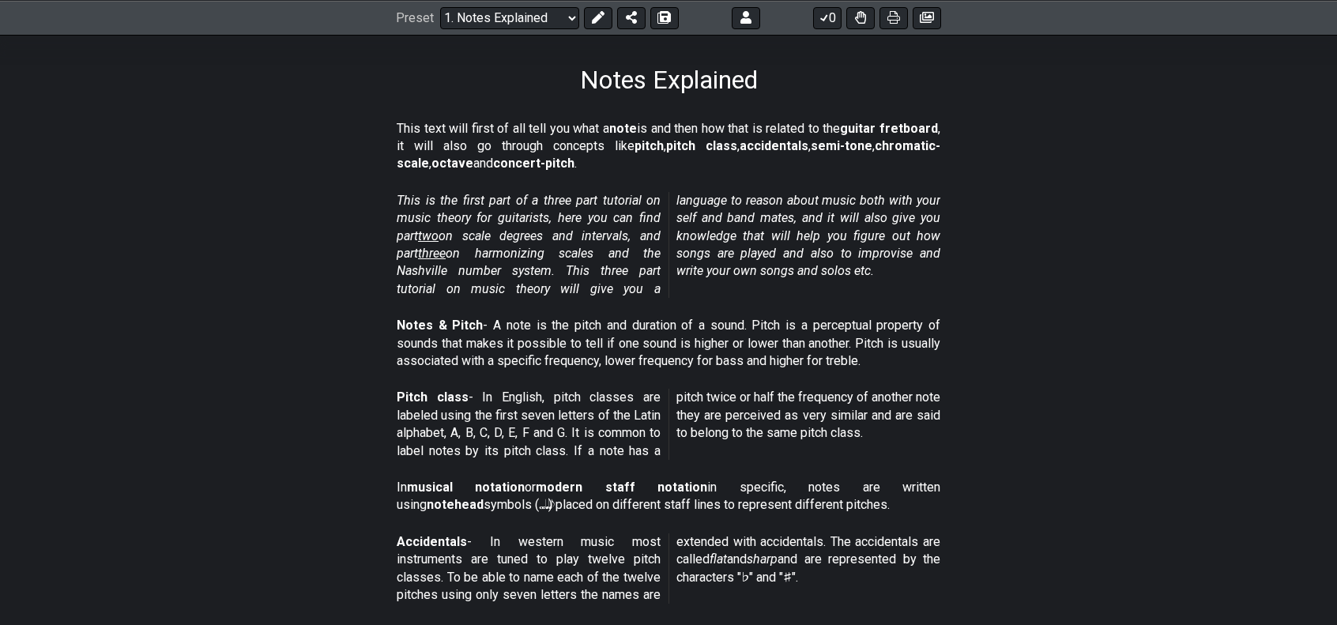
click at [858, 266] on p "This is the first part of a three part tutorial on music theory for guitarists,…" at bounding box center [669, 245] width 544 height 106
drag, startPoint x: 789, startPoint y: 269, endPoint x: 836, endPoint y: 260, distance: 48.4
click at [836, 260] on em "This is the first part of a three part tutorial on music theory for guitarists,…" at bounding box center [669, 245] width 544 height 104
drag, startPoint x: 872, startPoint y: 263, endPoint x: 906, endPoint y: 265, distance: 33.2
click at [911, 263] on p "This is the first part of a three part tutorial on music theory for guitarists,…" at bounding box center [669, 245] width 544 height 106
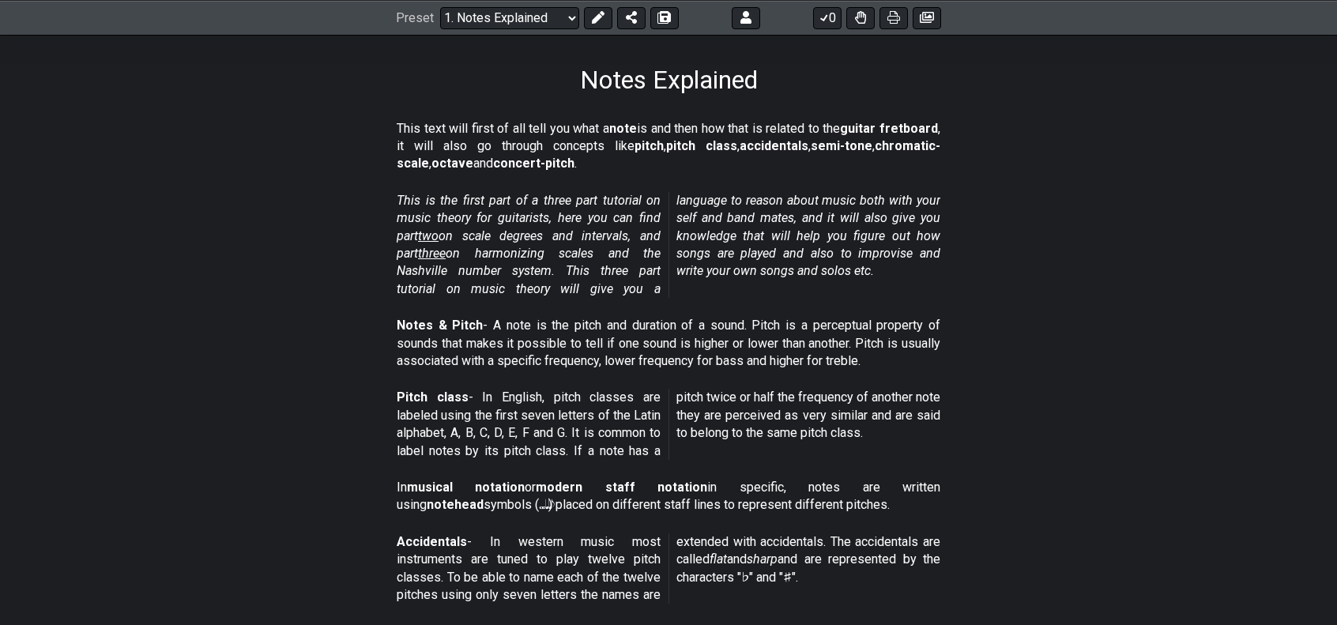
drag, startPoint x: 699, startPoint y: 276, endPoint x: 906, endPoint y: 275, distance: 207.1
click at [828, 274] on p "This is the first part of a three part tutorial on music theory for guitarists,…" at bounding box center [669, 245] width 544 height 106
drag, startPoint x: 923, startPoint y: 276, endPoint x: 939, endPoint y: 275, distance: 15.8
click at [934, 276] on p "This is the first part of a three part tutorial on music theory for guitarists,…" at bounding box center [669, 245] width 544 height 106
click at [1067, 263] on section "This is the first part of a three part tutorial on music theory for guitarists,…" at bounding box center [668, 248] width 1337 height 125
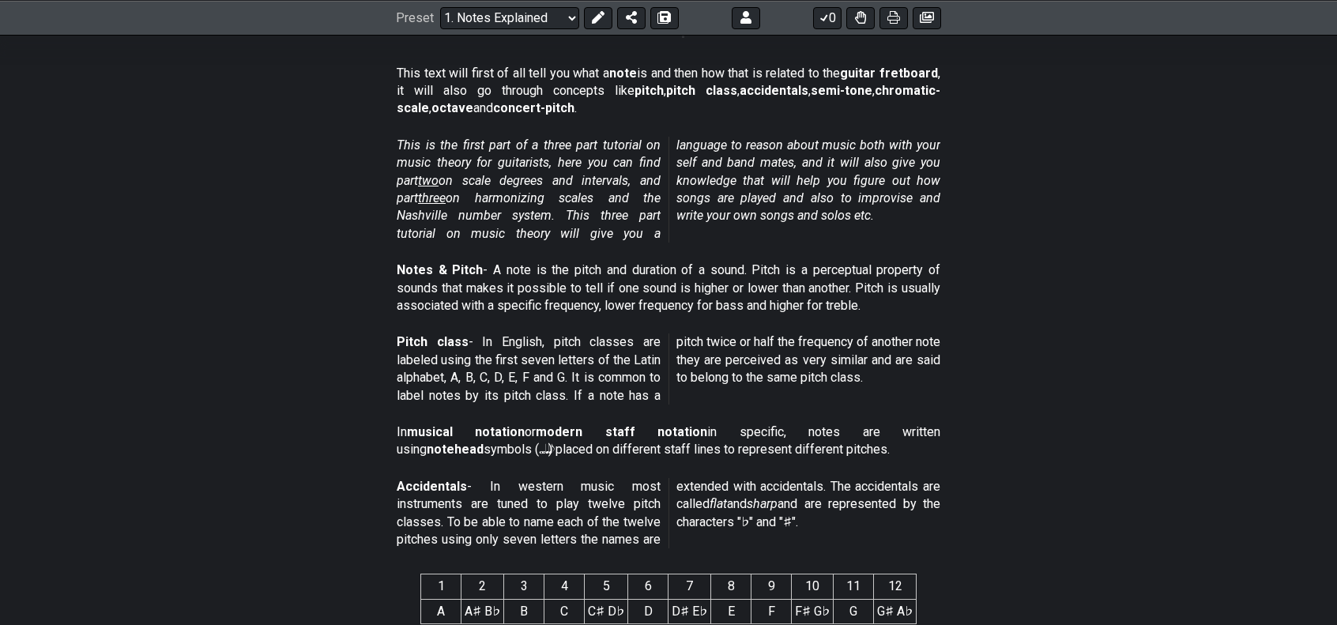
scroll to position [395, 0]
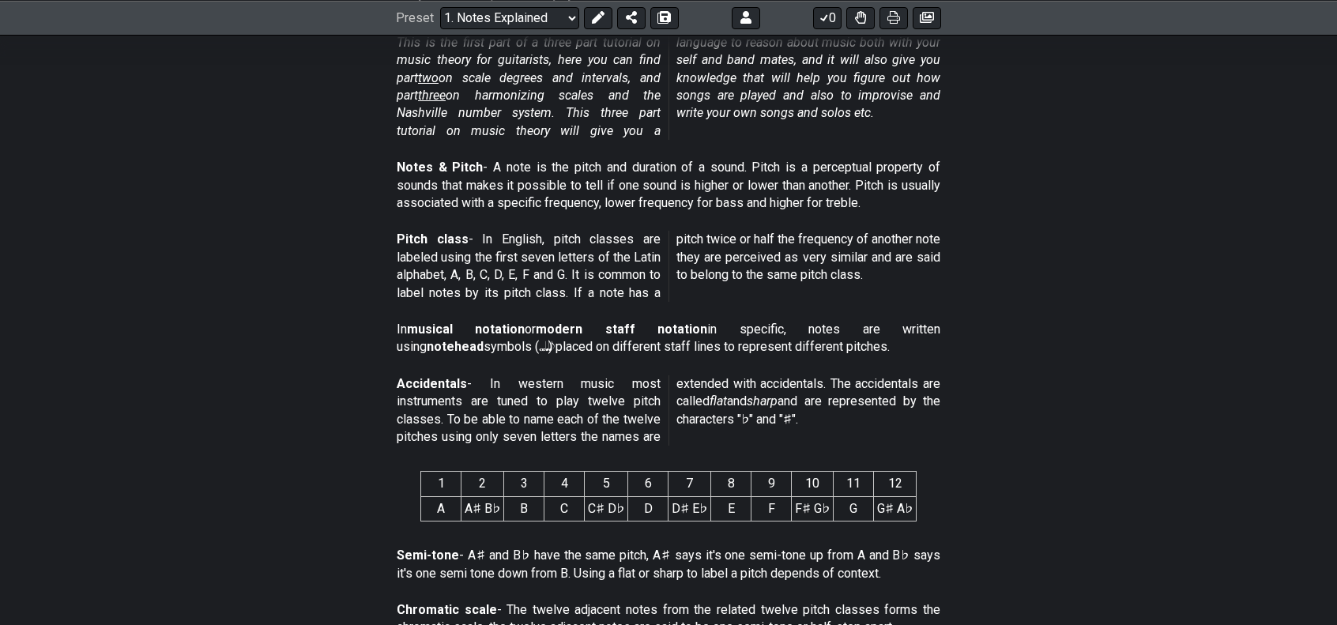
drag, startPoint x: 943, startPoint y: 202, endPoint x: 910, endPoint y: 202, distance: 32.4
click at [943, 203] on section "Notes & Pitch - A note is the pitch and duration of a sound. Pitch is a percept…" at bounding box center [668, 189] width 1337 height 72
drag, startPoint x: 475, startPoint y: 184, endPoint x: 700, endPoint y: 179, distance: 225.3
click at [700, 179] on p "Notes & Pitch - A note is the pitch and duration of a sound. Pitch is a percept…" at bounding box center [669, 185] width 544 height 53
drag, startPoint x: 569, startPoint y: 159, endPoint x: 739, endPoint y: 185, distance: 171.9
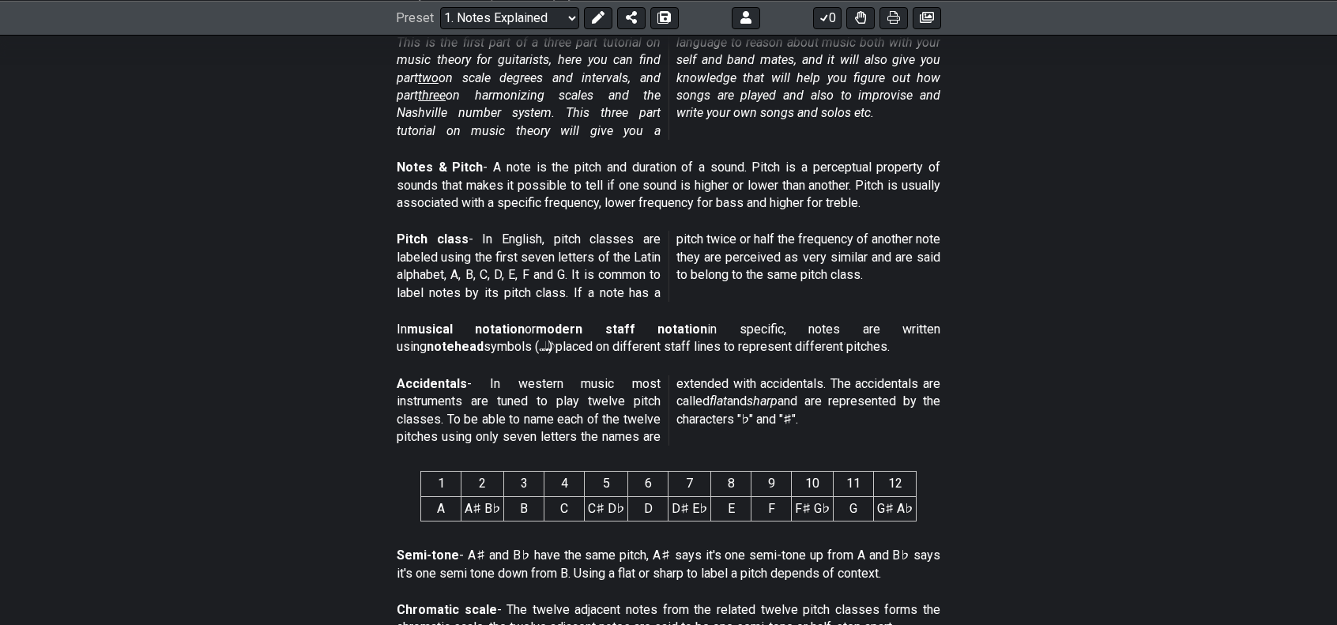
click at [759, 178] on p "Notes & Pitch - A note is the pitch and duration of a sound. Pitch is a percept…" at bounding box center [669, 185] width 544 height 53
drag, startPoint x: 764, startPoint y: 176, endPoint x: 920, endPoint y: 179, distance: 155.7
click at [919, 179] on p "Notes & Pitch - A note is the pitch and duration of a sound. Pitch is a percept…" at bounding box center [669, 185] width 544 height 53
drag, startPoint x: 402, startPoint y: 197, endPoint x: 528, endPoint y: 189, distance: 125.9
click at [528, 189] on p "Notes & Pitch - A note is the pitch and duration of a sound. Pitch is a percept…" at bounding box center [669, 185] width 544 height 53
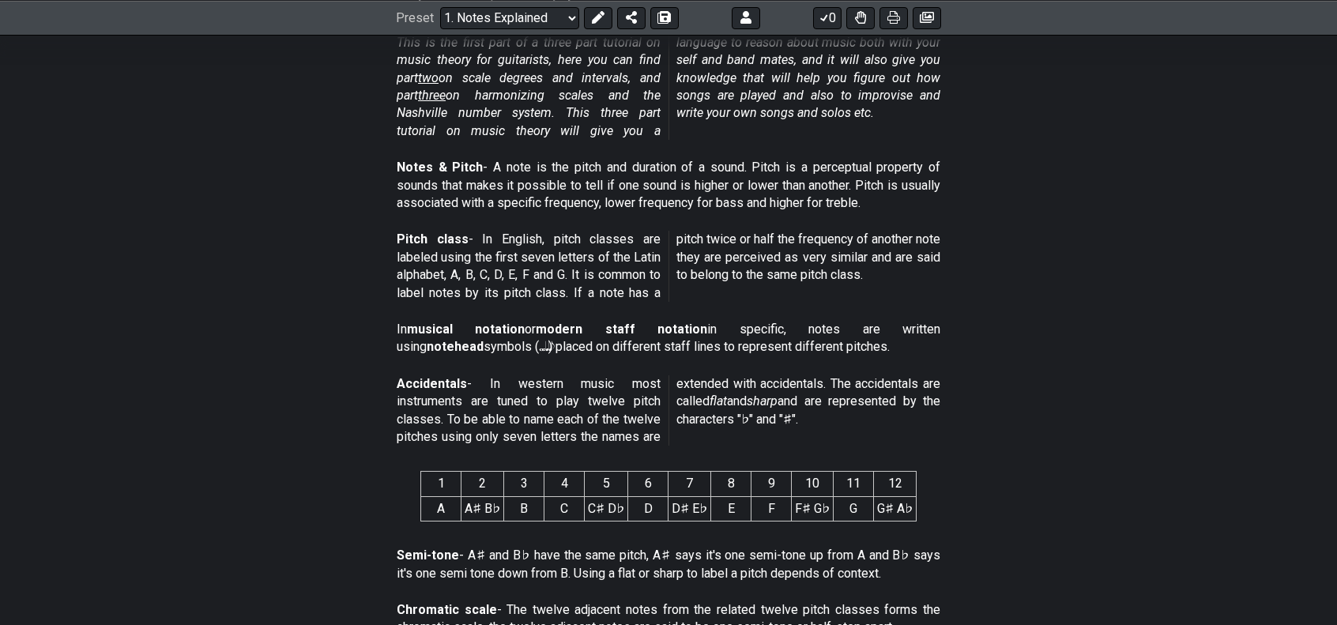
drag, startPoint x: 547, startPoint y: 194, endPoint x: 628, endPoint y: 198, distance: 81.5
click at [628, 198] on p "Notes & Pitch - A note is the pitch and duration of a sound. Pitch is a percept…" at bounding box center [669, 185] width 544 height 53
drag, startPoint x: 629, startPoint y: 198, endPoint x: 719, endPoint y: 198, distance: 90.1
click at [711, 198] on p "Notes & Pitch - A note is the pitch and duration of a sound. Pitch is a percept…" at bounding box center [669, 185] width 544 height 53
drag, startPoint x: 710, startPoint y: 195, endPoint x: 839, endPoint y: 192, distance: 128.9
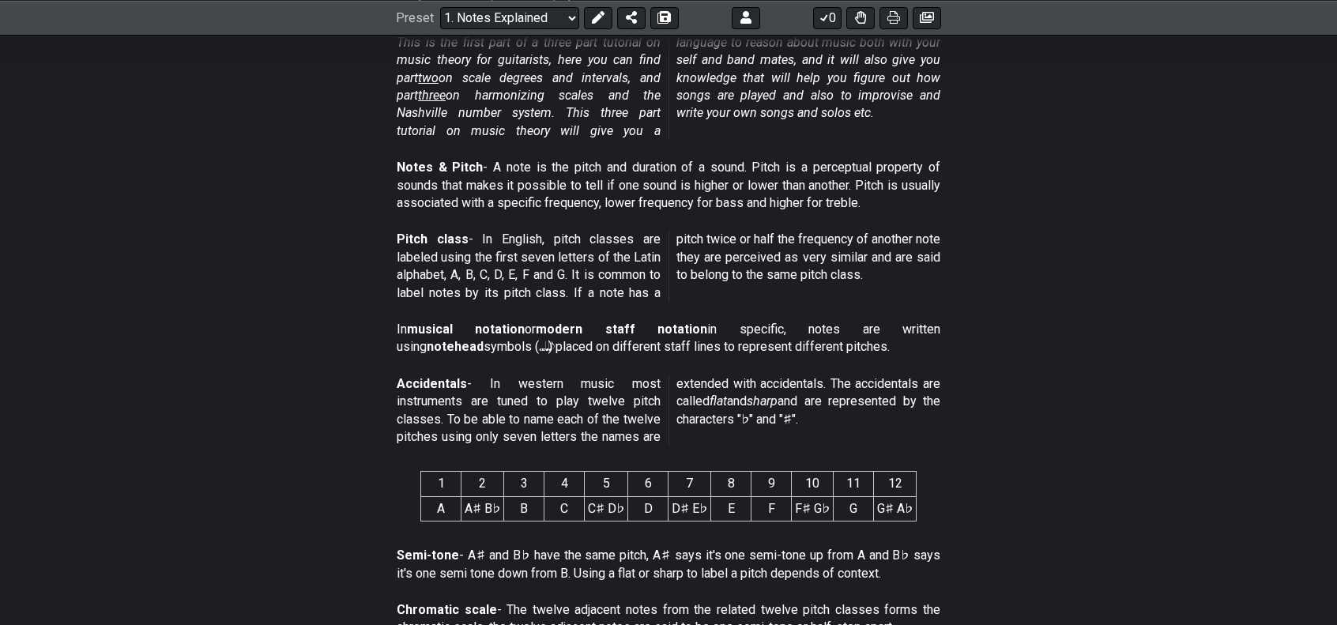
click at [839, 192] on p "Notes & Pitch - A note is the pitch and duration of a sound. Pitch is a percept…" at bounding box center [669, 185] width 544 height 53
drag, startPoint x: 839, startPoint y: 197, endPoint x: 926, endPoint y: 201, distance: 87.0
click at [926, 201] on p "Notes & Pitch - A note is the pitch and duration of a sound. Pitch is a percept…" at bounding box center [669, 185] width 544 height 53
drag, startPoint x: 450, startPoint y: 220, endPoint x: 583, endPoint y: 213, distance: 133.0
click at [583, 213] on div "Notes & Pitch - A note is the pitch and duration of a sound. Pitch is a percept…" at bounding box center [669, 189] width 544 height 72
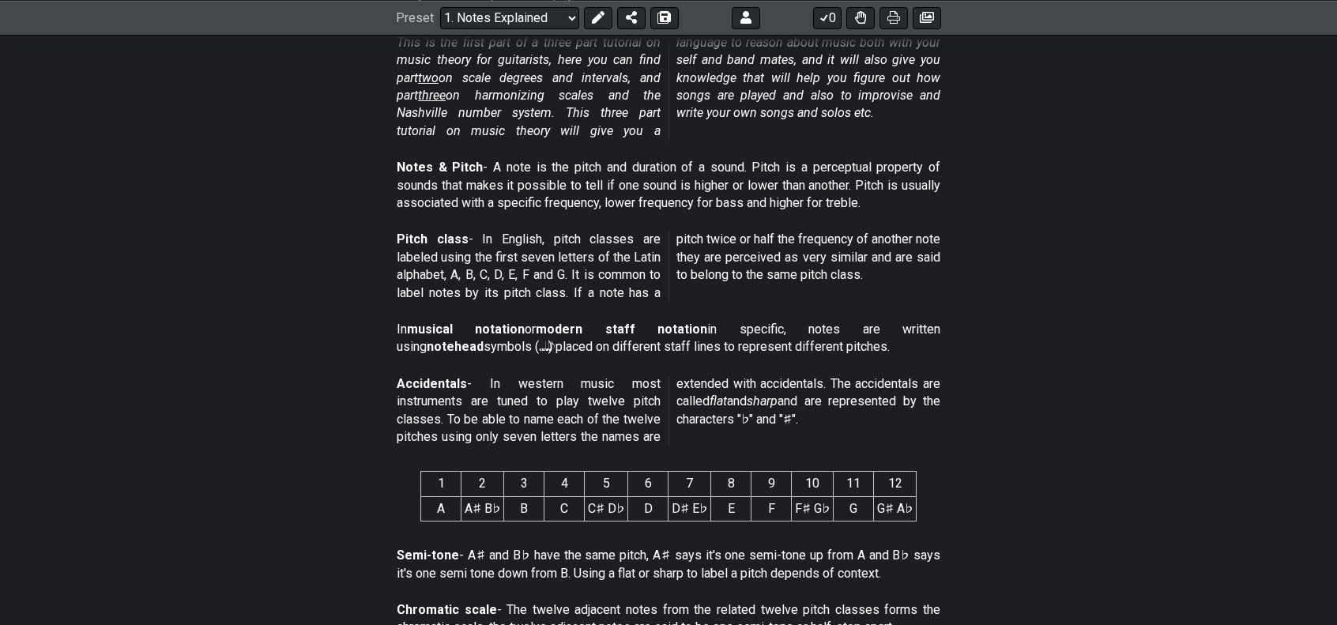
drag, startPoint x: 610, startPoint y: 213, endPoint x: 774, endPoint y: 220, distance: 164.6
click at [771, 219] on div "Notes & Pitch - A note is the pitch and duration of a sound. Pitch is a percept…" at bounding box center [669, 189] width 544 height 72
drag, startPoint x: 816, startPoint y: 221, endPoint x: 866, endPoint y: 220, distance: 50.6
click at [866, 220] on div "Notes & Pitch - A note is the pitch and duration of a sound. Pitch is a percept…" at bounding box center [669, 189] width 544 height 72
drag, startPoint x: 511, startPoint y: 252, endPoint x: 541, endPoint y: 249, distance: 30.2
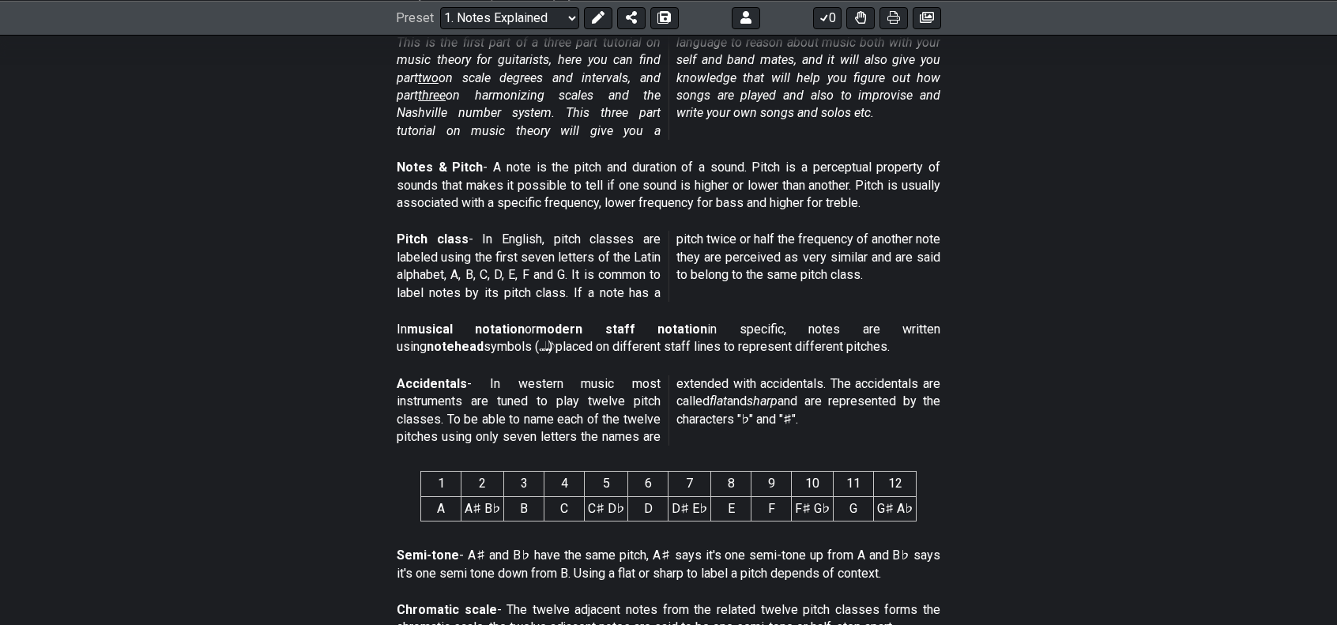
click at [541, 249] on p "Pitch class - In English, pitch classes are labeled using the first seven lette…" at bounding box center [669, 266] width 544 height 71
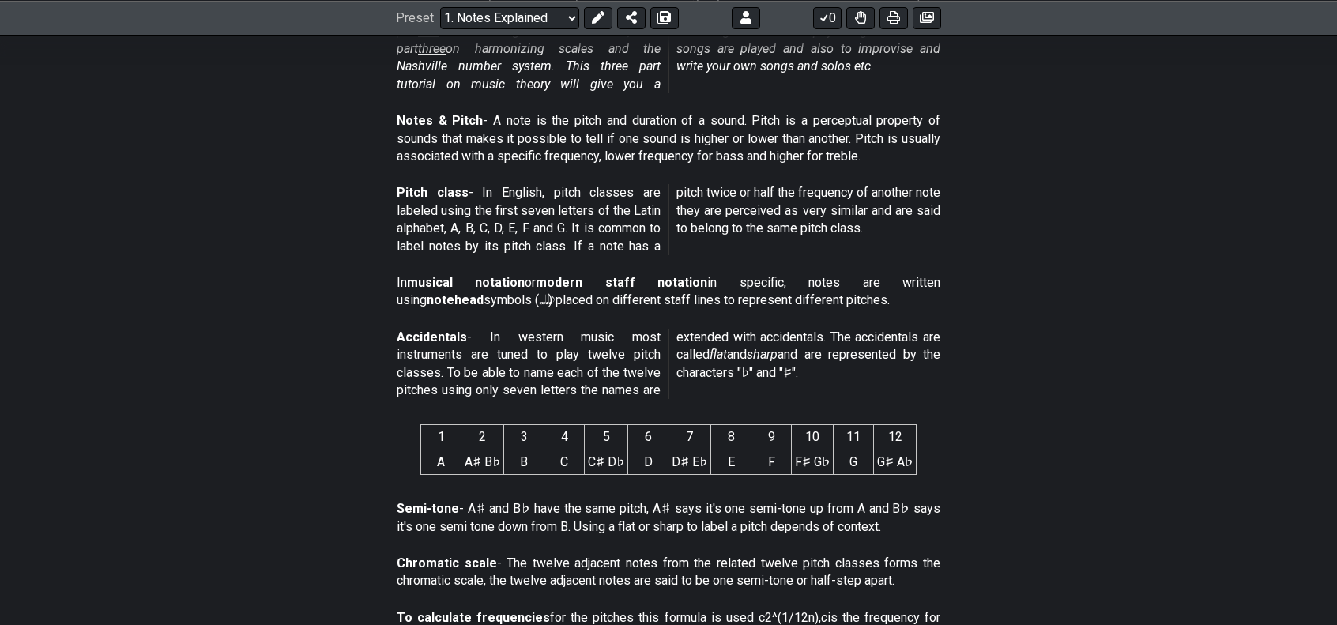
scroll to position [474, 0]
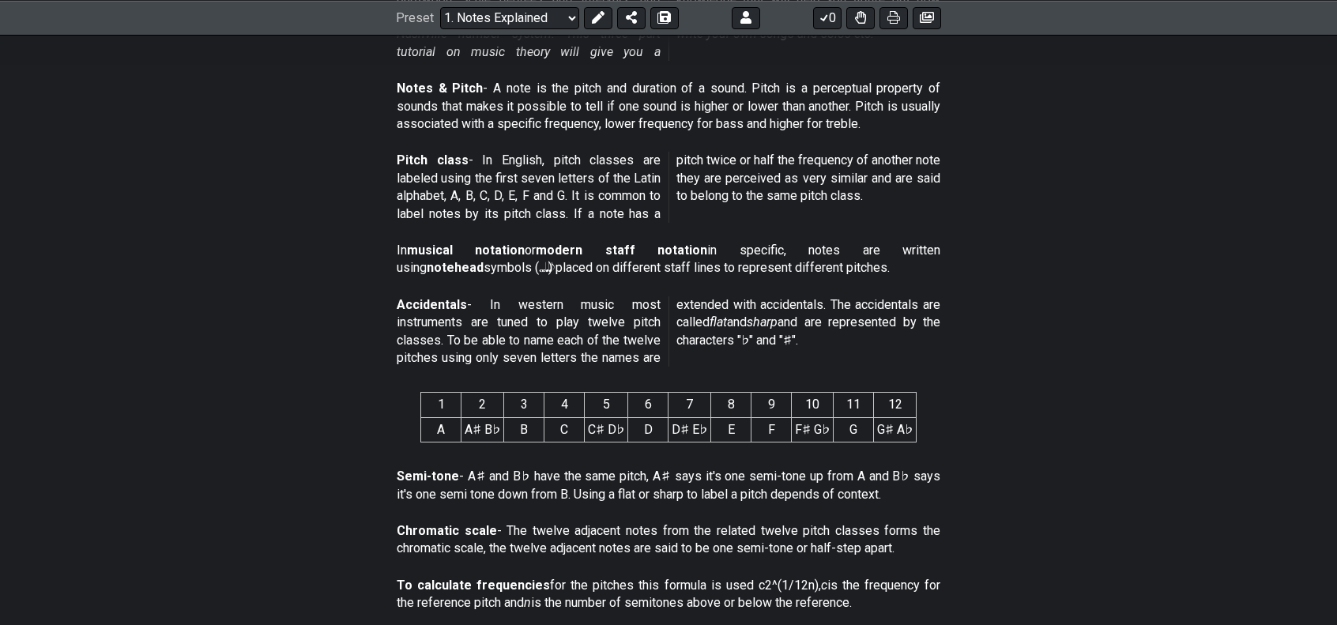
drag, startPoint x: 512, startPoint y: 170, endPoint x: 601, endPoint y: 158, distance: 89.3
click at [590, 158] on p "Pitch class - In English, pitch classes are labeled using the first seven lette…" at bounding box center [669, 187] width 544 height 71
drag
click at [640, 160] on p "Pitch class - In English, pitch classes are labeled using the first seven lette…" at bounding box center [669, 187] width 544 height 71
click at [536, 192] on section "Pitch class - In English, pitch classes are labeled using the first seven lette…" at bounding box center [668, 190] width 1337 height 90
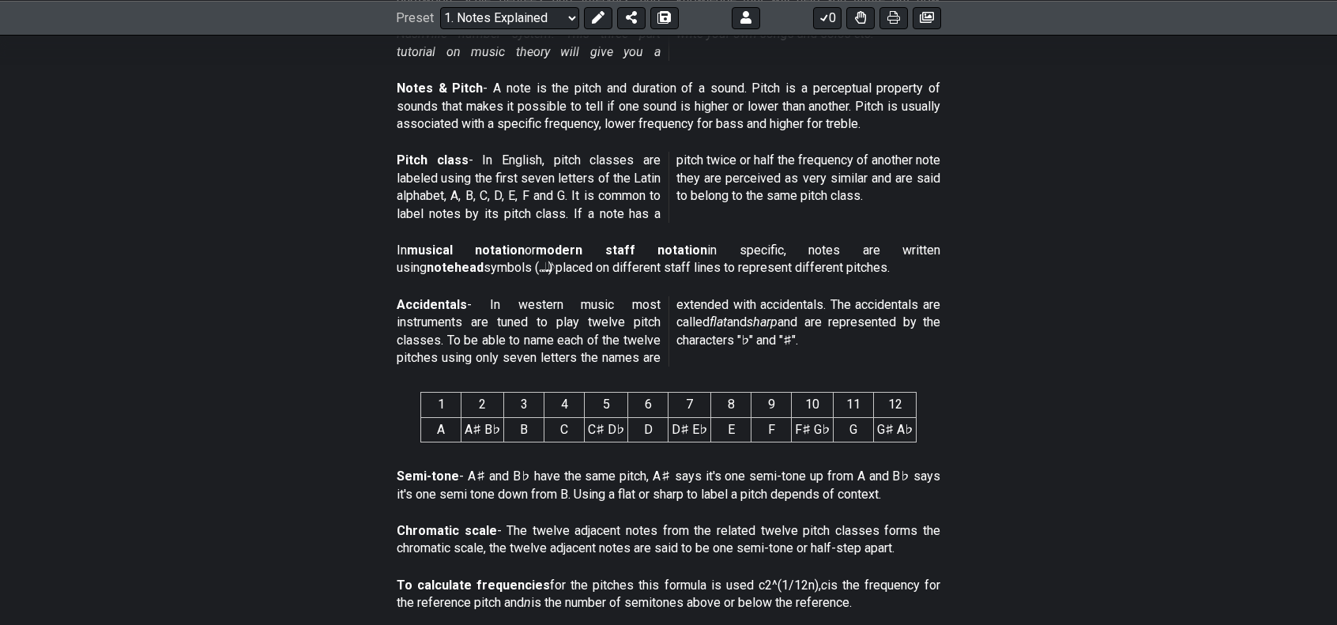
click at [607, 192] on p "Pitch class - In English, pitch classes are labeled using the first seven lette…" at bounding box center [669, 187] width 544 height 71
click at [705, 197] on p "Pitch class - In English, pitch classes are labeled using the first seven lette…" at bounding box center [669, 187] width 544 height 71
click at [473, 209] on p "Pitch class - In English, pitch classes are labeled using the first seven lette…" at bounding box center [669, 187] width 544 height 71
drag, startPoint x: 477, startPoint y: 208, endPoint x: 567, endPoint y: 209, distance: 90.1
click at [567, 209] on p "Pitch class - In English, pitch classes are labeled using the first seven lette…" at bounding box center [669, 187] width 544 height 71
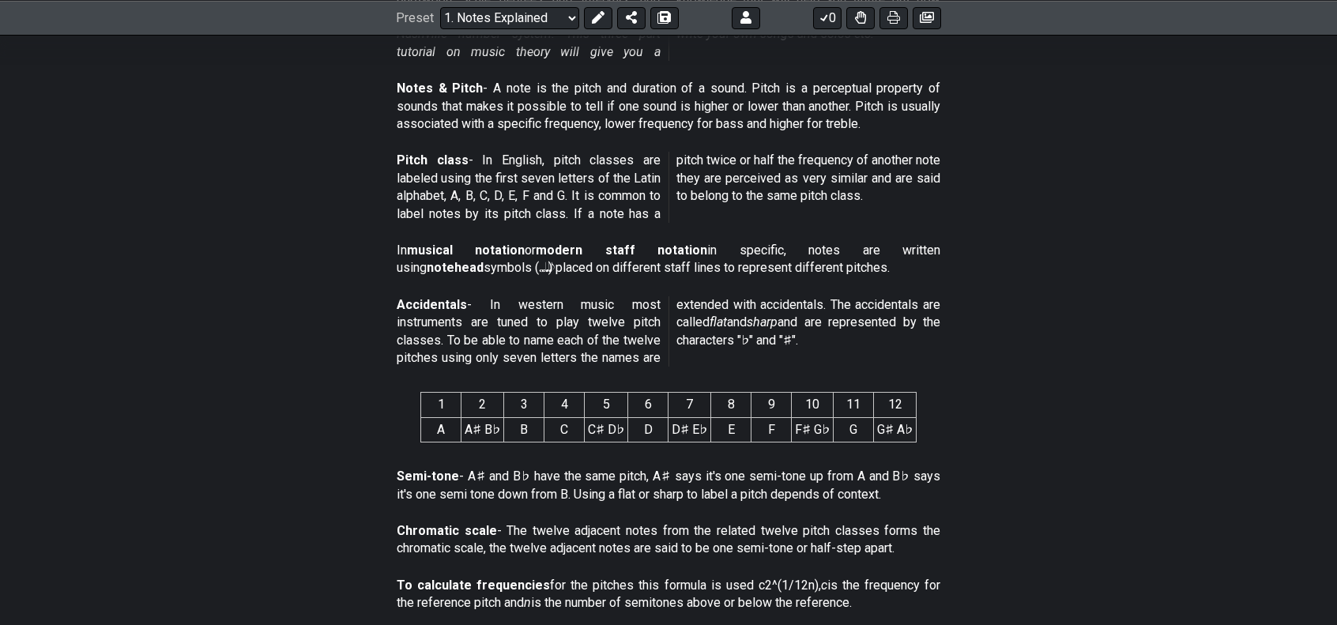
click at [652, 210] on p "Pitch class - In English, pitch classes are labeled using the first seven lette…" at bounding box center [669, 187] width 544 height 71
drag, startPoint x: 402, startPoint y: 232, endPoint x: 553, endPoint y: 217, distance: 151.6
click at [553, 217] on div "Pitch class - In English, pitch classes are labeled using the first seven lette…" at bounding box center [669, 190] width 544 height 90
drag, startPoint x: 602, startPoint y: 222, endPoint x: 664, endPoint y: 217, distance: 61.9
click at [650, 220] on p "Pitch class - In English, pitch classes are labeled using the first seven lette…" at bounding box center [669, 187] width 544 height 71
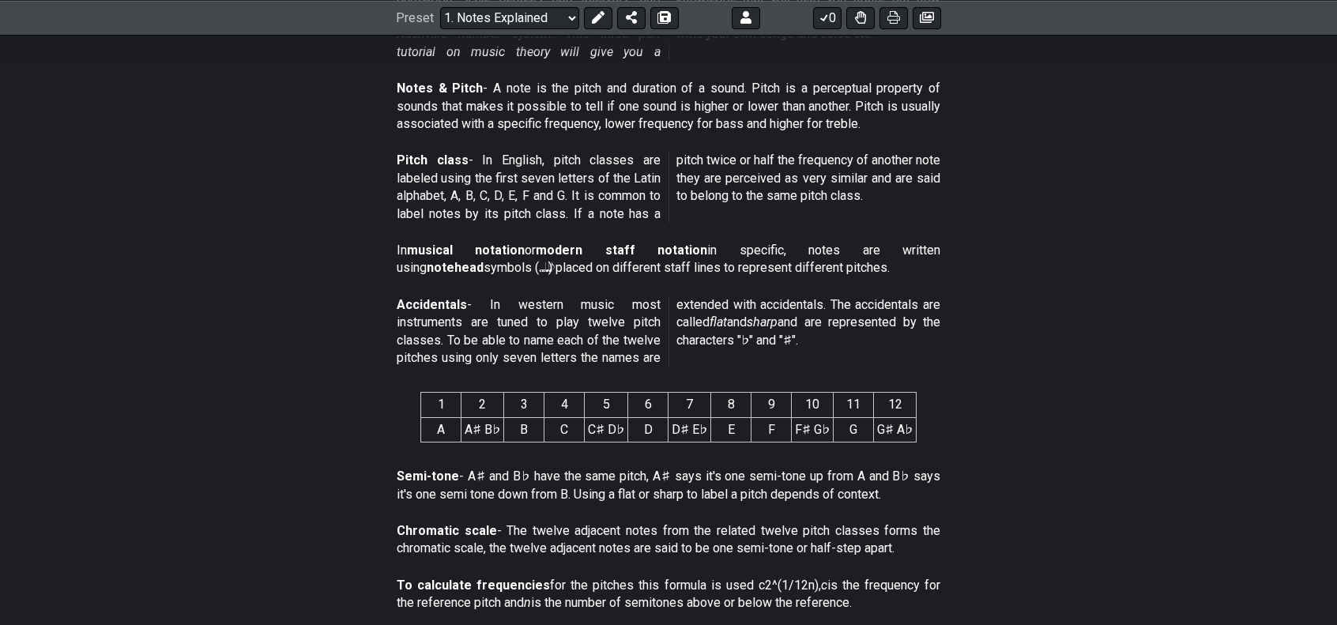
drag, startPoint x: 714, startPoint y: 172, endPoint x: 738, endPoint y: 171, distance: 23.7
click at [738, 171] on p "Pitch class - In English, pitch classes are labeled using the first seven lette…" at bounding box center [669, 187] width 544 height 71
drag, startPoint x: 751, startPoint y: 171, endPoint x: 955, endPoint y: 181, distance: 204.9
click at [955, 181] on section "Pitch class - In English, pitch classes are labeled using the first seven lette…" at bounding box center [668, 190] width 1337 height 90
drag, startPoint x: 695, startPoint y: 197, endPoint x: 877, endPoint y: 185, distance: 182.2
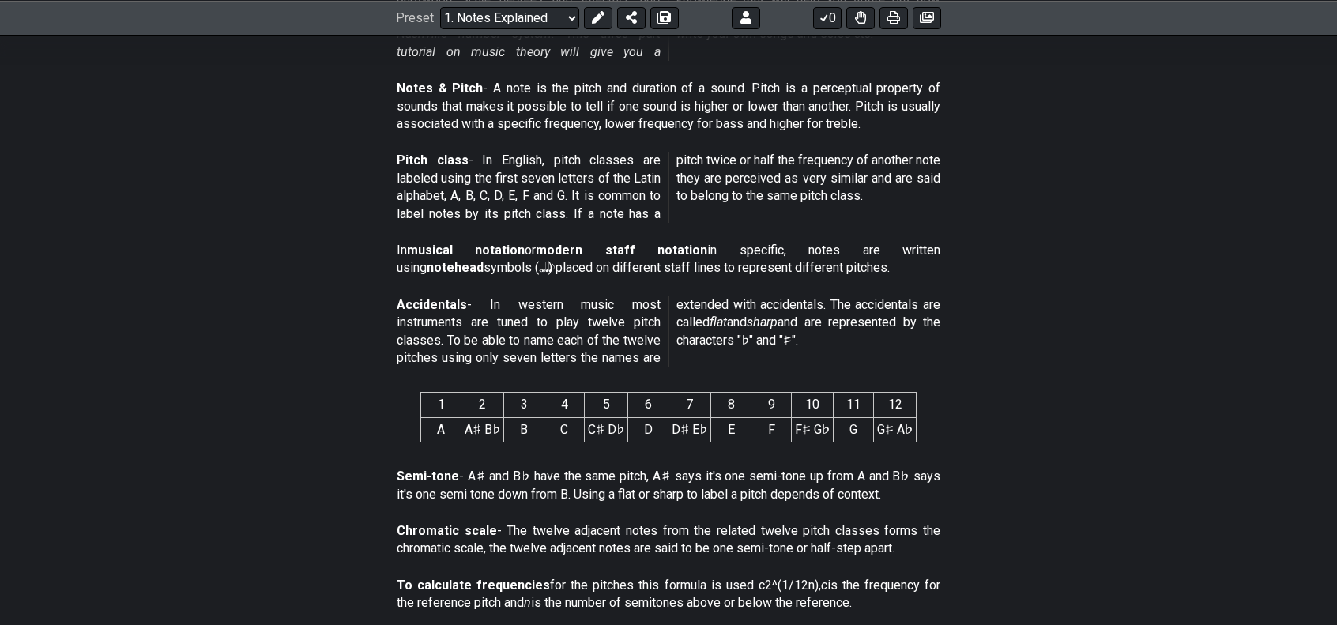
click at [877, 185] on p "Pitch class - In English, pitch classes are labeled using the first seven lette…" at bounding box center [669, 187] width 544 height 71
drag, startPoint x: 877, startPoint y: 188, endPoint x: 964, endPoint y: 198, distance: 87.5
click at [964, 198] on section "Pitch class - In English, pitch classes are labeled using the first seven lette…" at bounding box center [668, 190] width 1337 height 90
drag, startPoint x: 684, startPoint y: 208, endPoint x: 878, endPoint y: 205, distance: 194.4
click at [878, 205] on span "Pitch class - In English, pitch classes are labeled using the first seven lette…" at bounding box center [669, 187] width 544 height 71
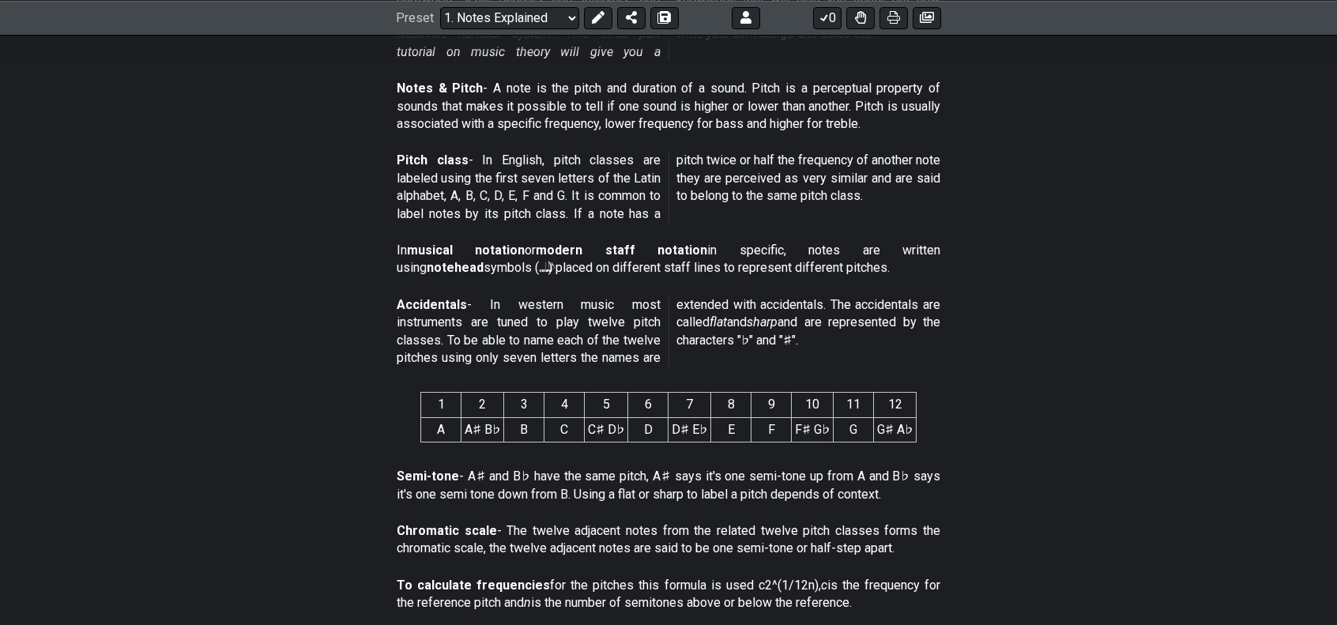
drag, startPoint x: 906, startPoint y: 205, endPoint x: 711, endPoint y: 217, distance: 194.8
click at [711, 217] on span "Pitch class - In English, pitch classes are labeled using the first seven lette…" at bounding box center [669, 187] width 544 height 71
drag, startPoint x: 407, startPoint y: 266, endPoint x: 683, endPoint y: 263, distance: 275.8
click at [683, 263] on p "In musical notation or modern staff notation in specific, notes are written usi…" at bounding box center [669, 260] width 544 height 36
drag, startPoint x: 720, startPoint y: 261, endPoint x: 736, endPoint y: 259, distance: 15.9
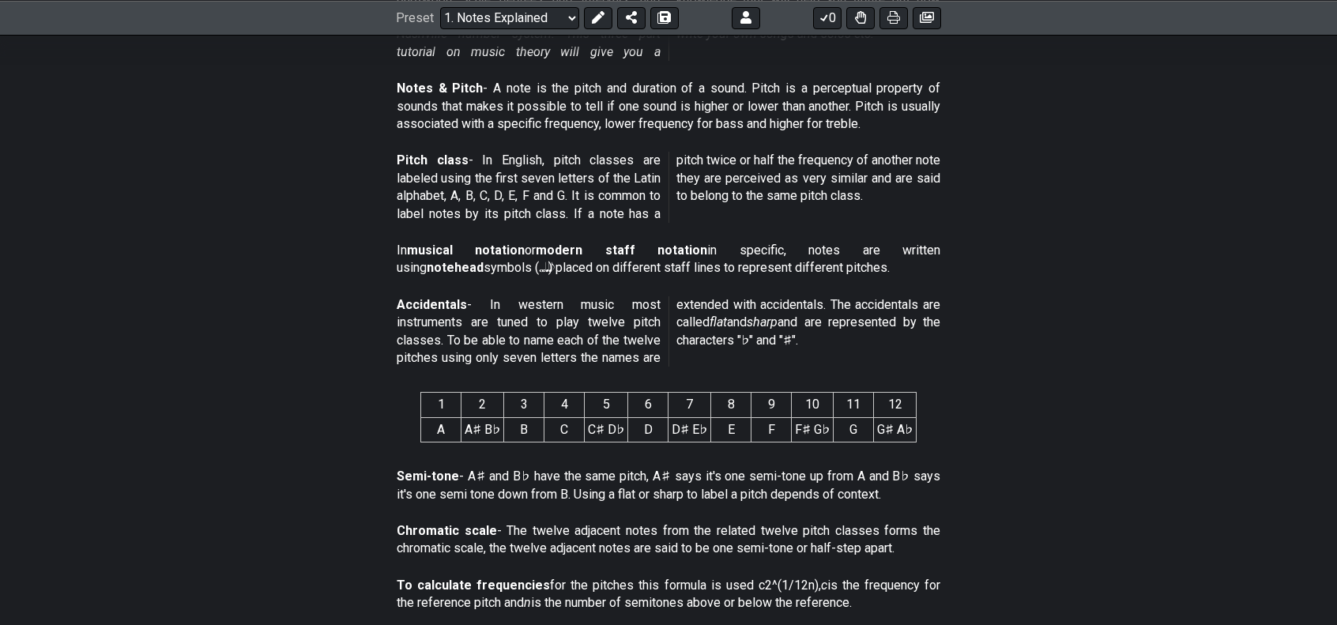
click at [736, 259] on p "In musical notation or modern staff notation in specific, notes are written usi…" at bounding box center [669, 260] width 544 height 36
drag, startPoint x: 795, startPoint y: 257, endPoint x: 832, endPoint y: 287, distance: 47.8
click at [833, 288] on div "In musical notation or modern staff notation in specific, notes are written usi…" at bounding box center [669, 263] width 544 height 55
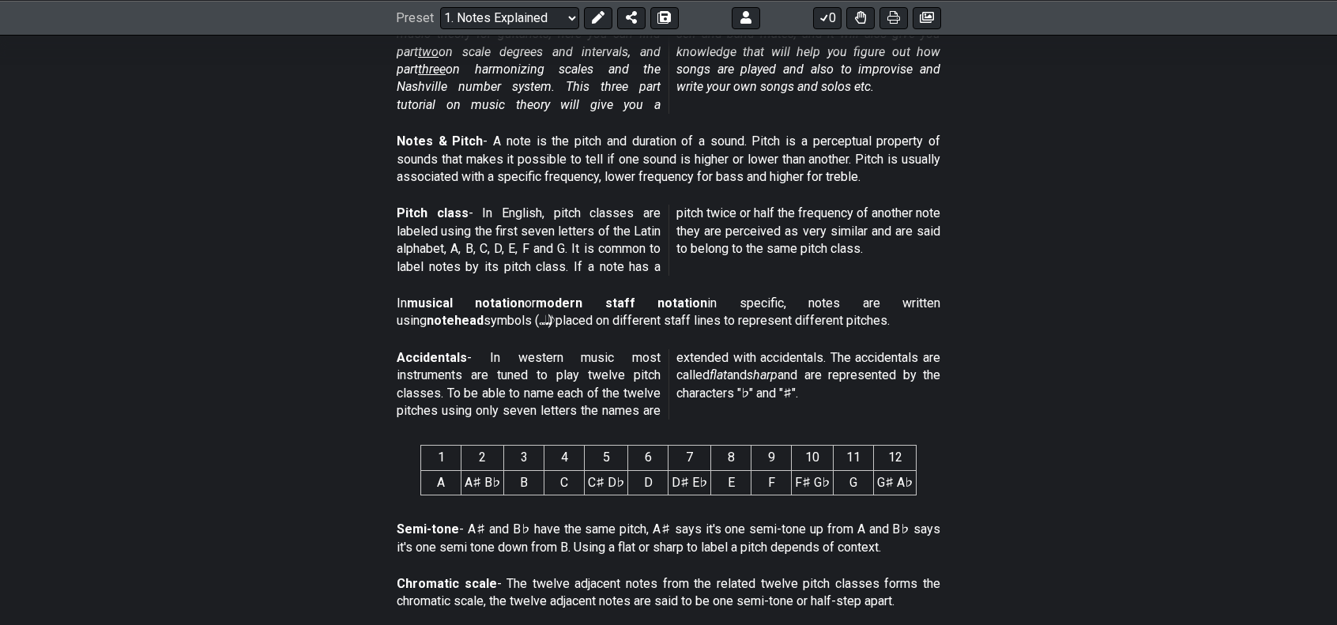
scroll to position [316, 0]
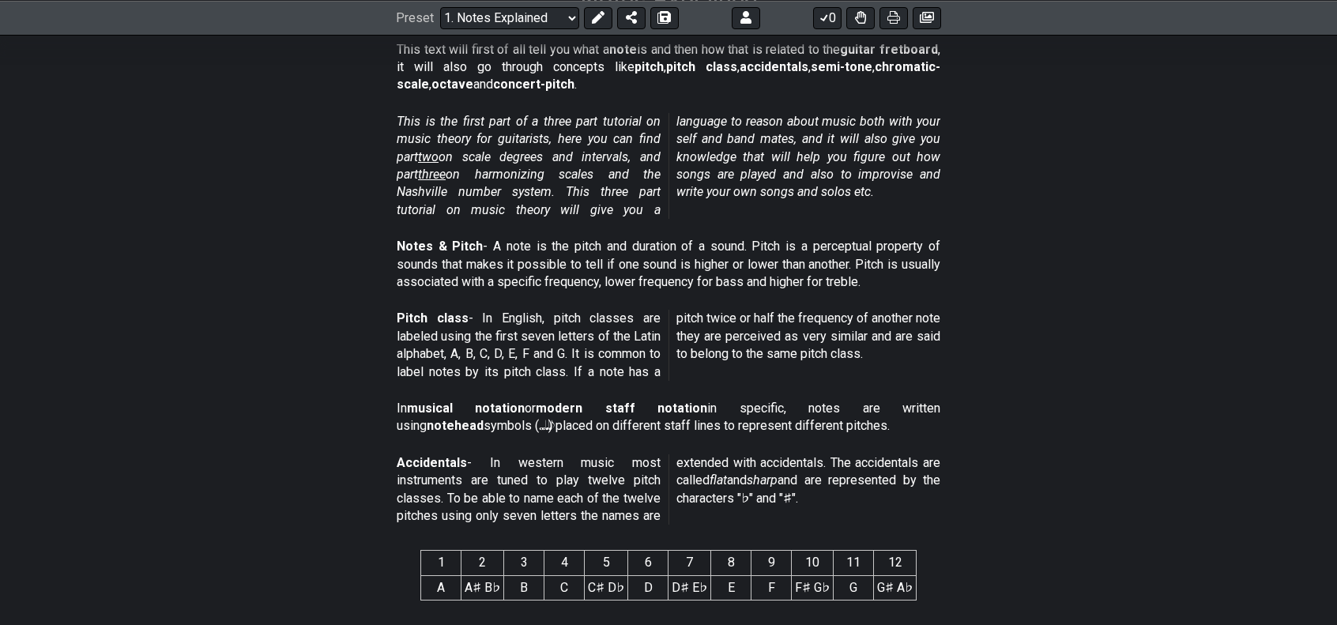
drag, startPoint x: 488, startPoint y: 252, endPoint x: 571, endPoint y: 250, distance: 83.8
click at [586, 254] on p "Notes & Pitch - A note is the pitch and duration of a sound. Pitch is a percept…" at bounding box center [669, 264] width 544 height 53
drag, startPoint x: 491, startPoint y: 317, endPoint x: 458, endPoint y: 367, distance: 60.1
click at [462, 367] on p "Pitch class - In English, pitch classes are labeled using the first seven lette…" at bounding box center [669, 345] width 544 height 71
drag, startPoint x: 437, startPoint y: 374, endPoint x: 653, endPoint y: 390, distance: 216.3
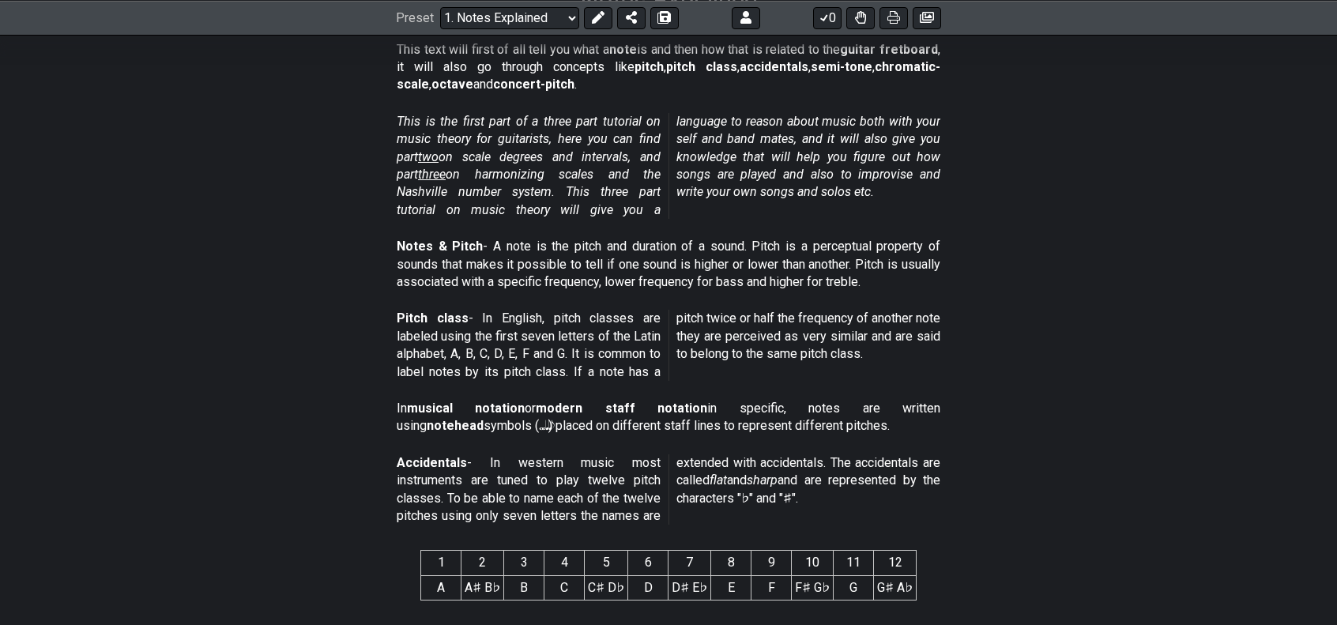
click at [653, 390] on div "Pitch class - In English, pitch classes are labeled using the first seven lette…" at bounding box center [669, 348] width 544 height 90
drag, startPoint x: 604, startPoint y: 389, endPoint x: 704, endPoint y: 393, distance: 100.4
click at [704, 393] on div "Pitch class - In English, pitch classes are labeled using the first seven lette…" at bounding box center [669, 348] width 544 height 90
drag, startPoint x: 671, startPoint y: 337, endPoint x: 738, endPoint y: 371, distance: 75.3
click at [738, 371] on span "Pitch class - In English, pitch classes are labeled using the first seven lette…" at bounding box center [669, 345] width 544 height 71
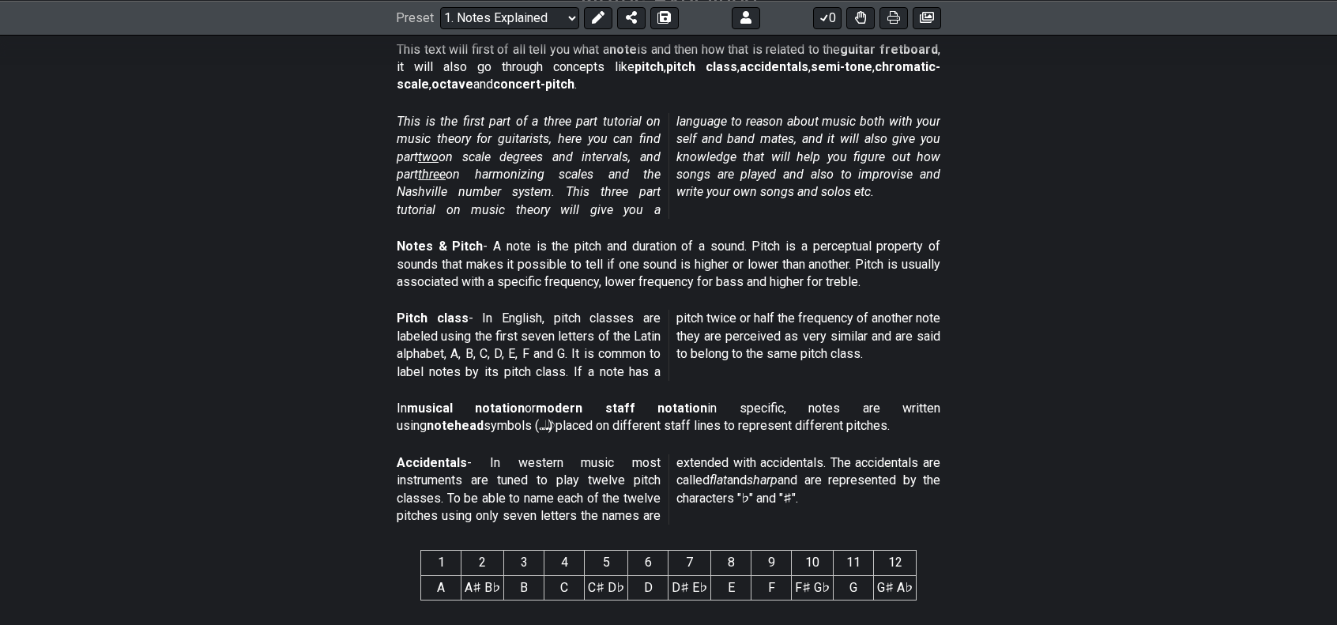
drag, startPoint x: 621, startPoint y: 440, endPoint x: 709, endPoint y: 437, distance: 87.8
click at [709, 437] on div "In musical notation or modern staff notation in specific, notes are written usi…" at bounding box center [669, 421] width 544 height 55
drag, startPoint x: 446, startPoint y: 476, endPoint x: 713, endPoint y: 480, distance: 267.2
click at [713, 480] on p "Accidentals - In western music most instruments are tuned to play twelve pitch …" at bounding box center [669, 489] width 544 height 71
drag, startPoint x: 420, startPoint y: 502, endPoint x: 438, endPoint y: 514, distance: 21.0
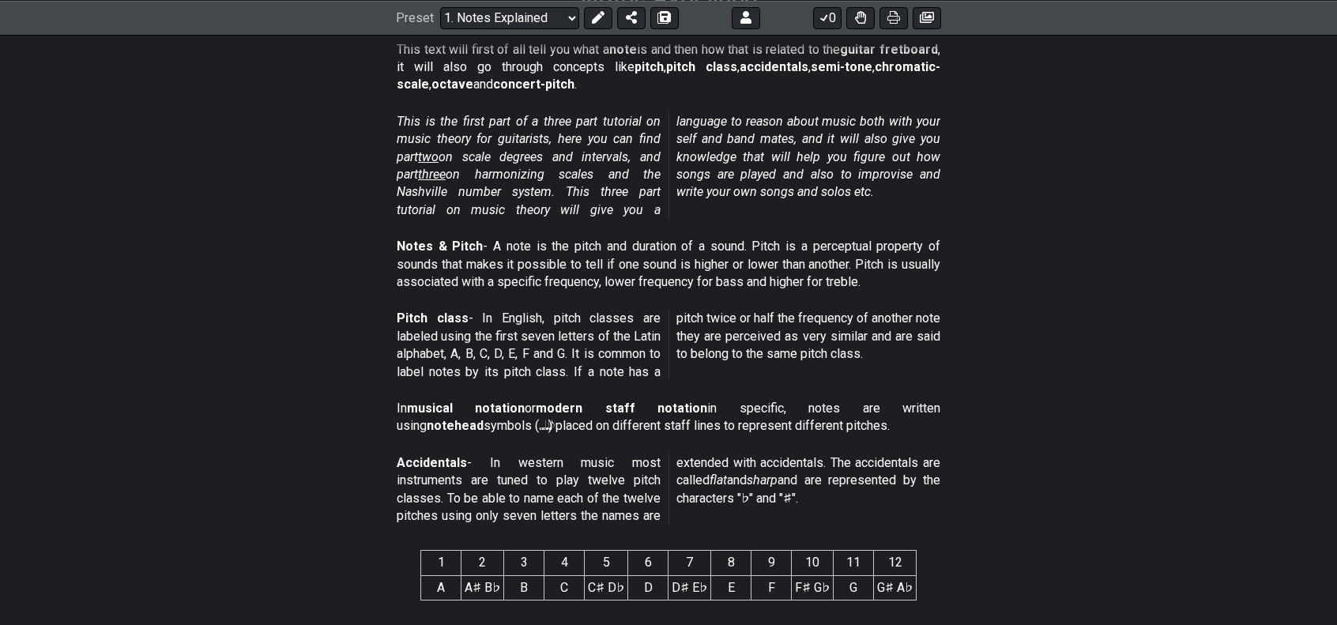
click at [605, 486] on p "Accidentals - In western music most instruments are tuned to play twelve pitch …" at bounding box center [669, 489] width 544 height 71
drag, startPoint x: 411, startPoint y: 516, endPoint x: 444, endPoint y: 511, distance: 33.5
click at [444, 511] on p "Accidentals - In western music most instruments are tuned to play twelve pitch …" at bounding box center [669, 489] width 544 height 71
drag, startPoint x: 481, startPoint y: 511, endPoint x: 485, endPoint y: 543, distance: 31.9
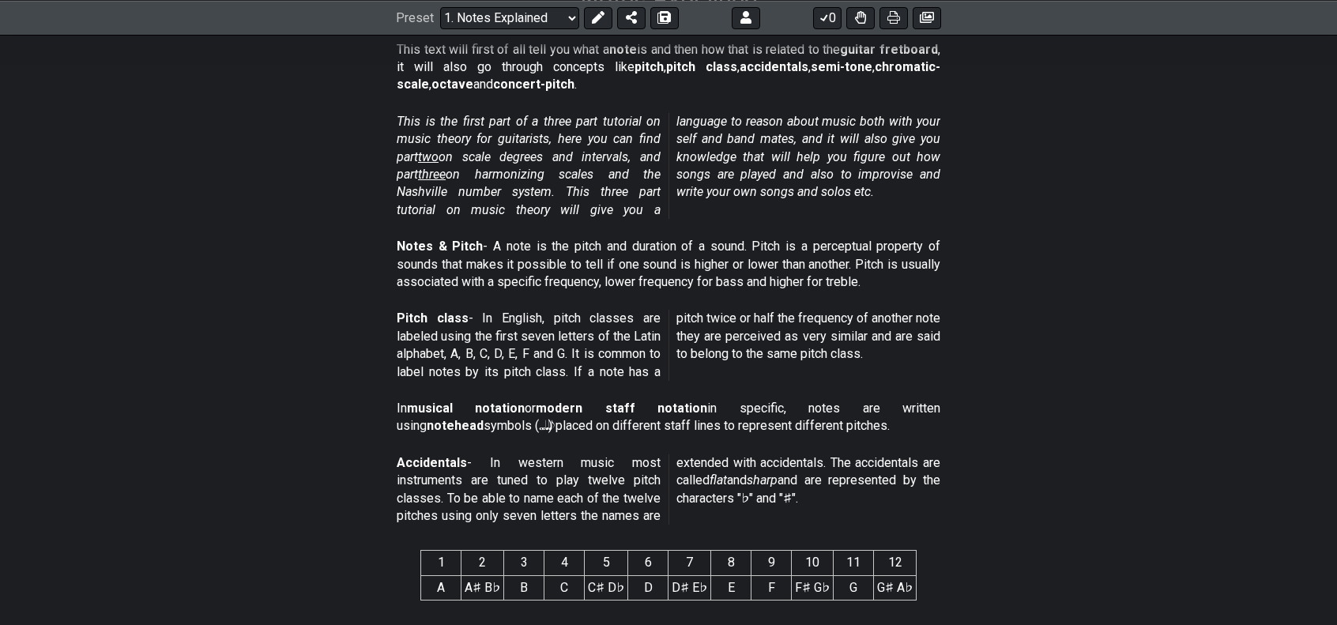
drag, startPoint x: 443, startPoint y: 532, endPoint x: 646, endPoint y: 526, distance: 204.0
click at [646, 526] on div "Accidentals - In western music most instruments are tuned to play twelve pitch …" at bounding box center [669, 493] width 544 height 90
drag, startPoint x: 741, startPoint y: 465, endPoint x: 782, endPoint y: 479, distance: 43.2
click at [782, 479] on p "Accidentals - In western music most instruments are tuned to play twelve pitch …" at bounding box center [669, 489] width 544 height 71
drag, startPoint x: 874, startPoint y: 469, endPoint x: 831, endPoint y: 473, distance: 42.9
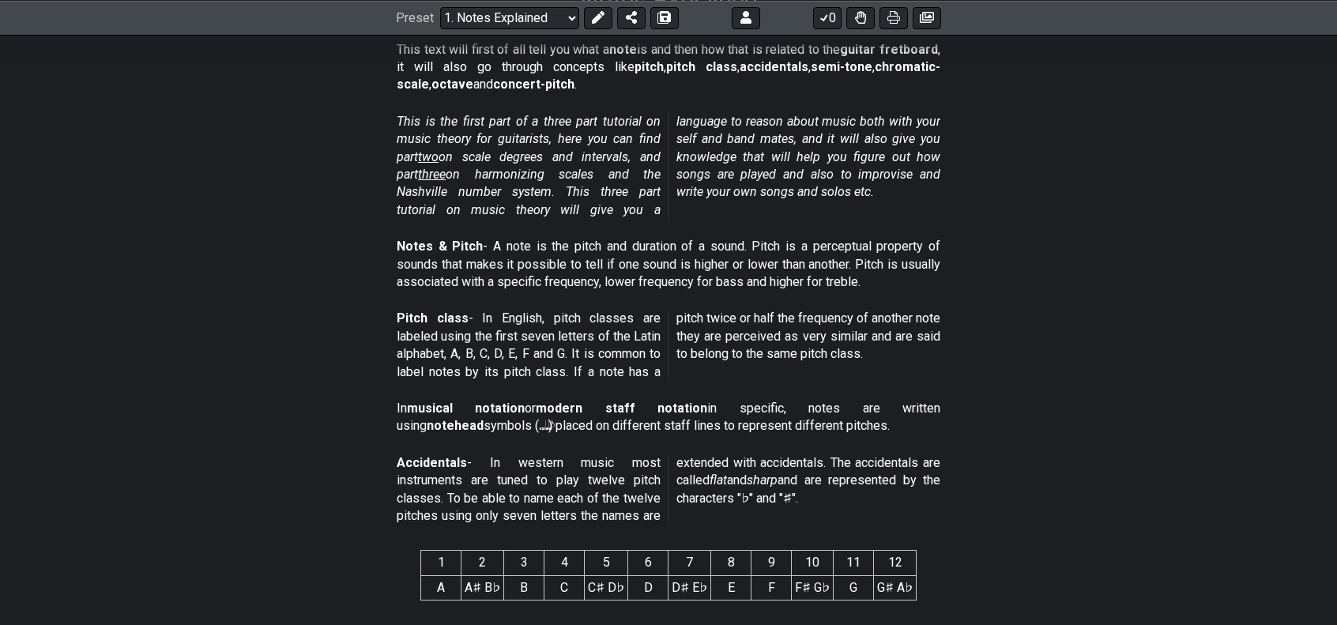
click at [940, 472] on section "Accidentals - In western music most instruments are tuned to play twelve pitch …" at bounding box center [668, 493] width 1337 height 90
drag, startPoint x: 692, startPoint y: 491, endPoint x: 769, endPoint y: 483, distance: 77.9
click at [769, 483] on p "Accidentals - In western music most instruments are tuned to play twelve pitch …" at bounding box center [669, 489] width 544 height 71
drag, startPoint x: 838, startPoint y: 492, endPoint x: 942, endPoint y: 499, distance: 104.5
click at [942, 499] on section "Accidentals - In western music most instruments are tuned to play twelve pitch …" at bounding box center [668, 493] width 1337 height 90
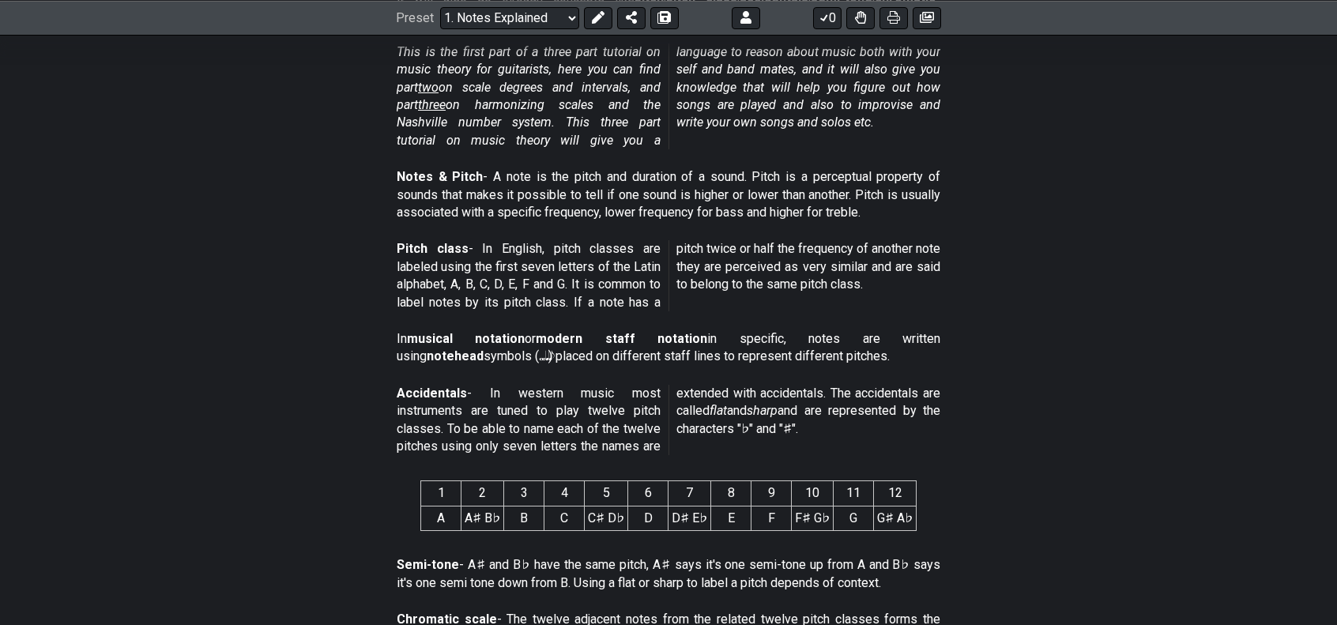
scroll to position [474, 0]
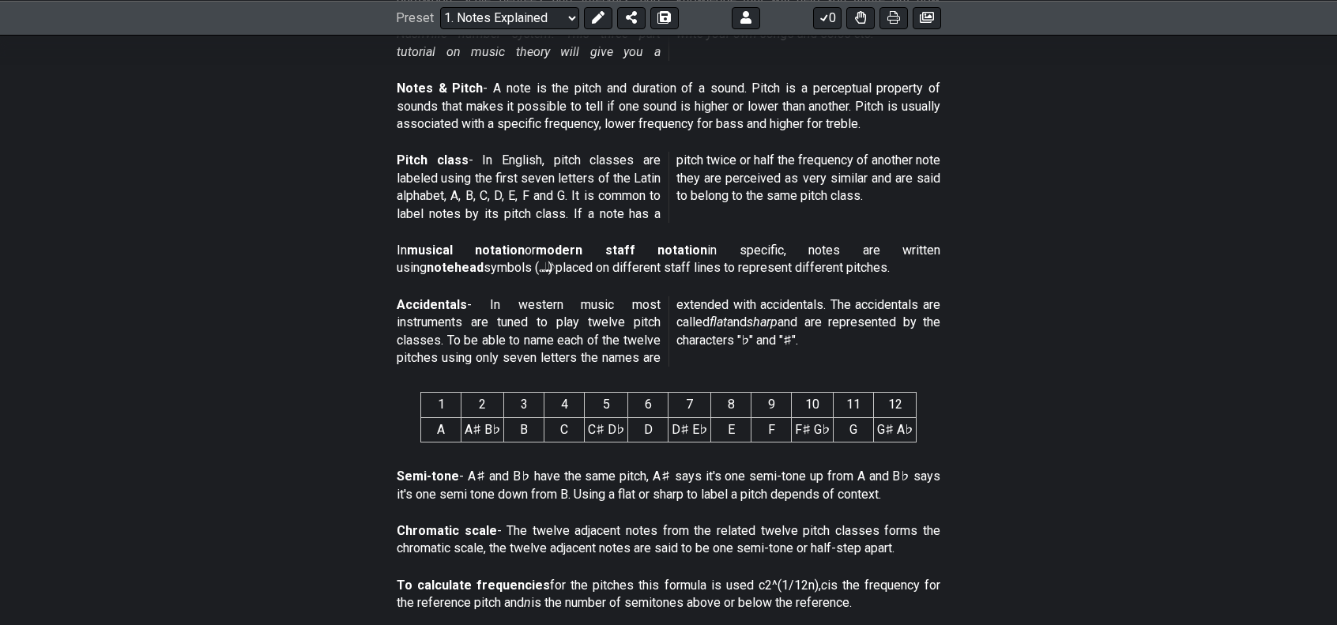
drag, startPoint x: 471, startPoint y: 483, endPoint x: 552, endPoint y: 478, distance: 81.5
click at [552, 478] on p "Semi-tone - A♯ and B♭ have the same pitch, A♯ says it's one semi-tone up from A…" at bounding box center [669, 486] width 544 height 36
drag, startPoint x: 568, startPoint y: 477, endPoint x: 963, endPoint y: 477, distance: 394.4
click at [920, 483] on p "Semi-tone - A♯ and B♭ have the same pitch, A♯ says it's one semi-tone up from A…" at bounding box center [669, 486] width 544 height 36
drag, startPoint x: 963, startPoint y: 477, endPoint x: 583, endPoint y: 499, distance: 379.9
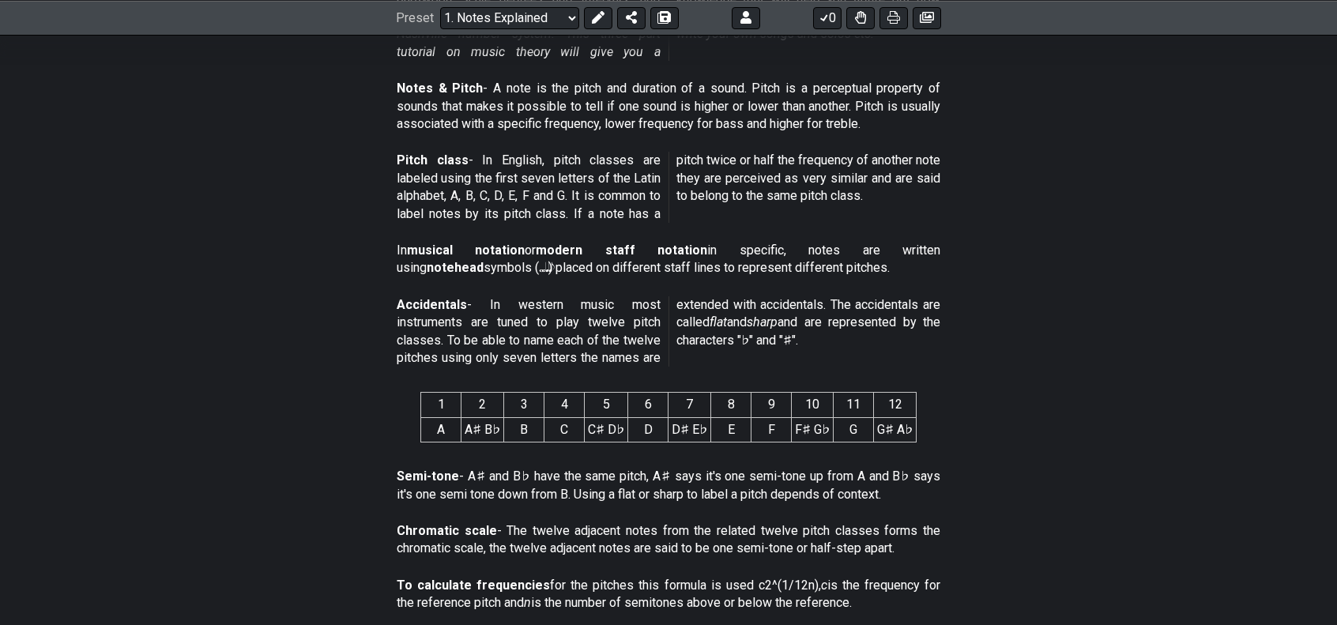
click at [583, 499] on section "Semi-tone - A♯ and B♭ have the same pitch, A♯ says it's one semi-tone up from A…" at bounding box center [668, 489] width 1337 height 55
drag, startPoint x: 583, startPoint y: 499, endPoint x: 869, endPoint y: 508, distance: 286.2
click at [869, 508] on div "Semi-tone - A♯ and B♭ have the same pitch, A♯ says it's one semi-tone up from A…" at bounding box center [669, 489] width 544 height 55
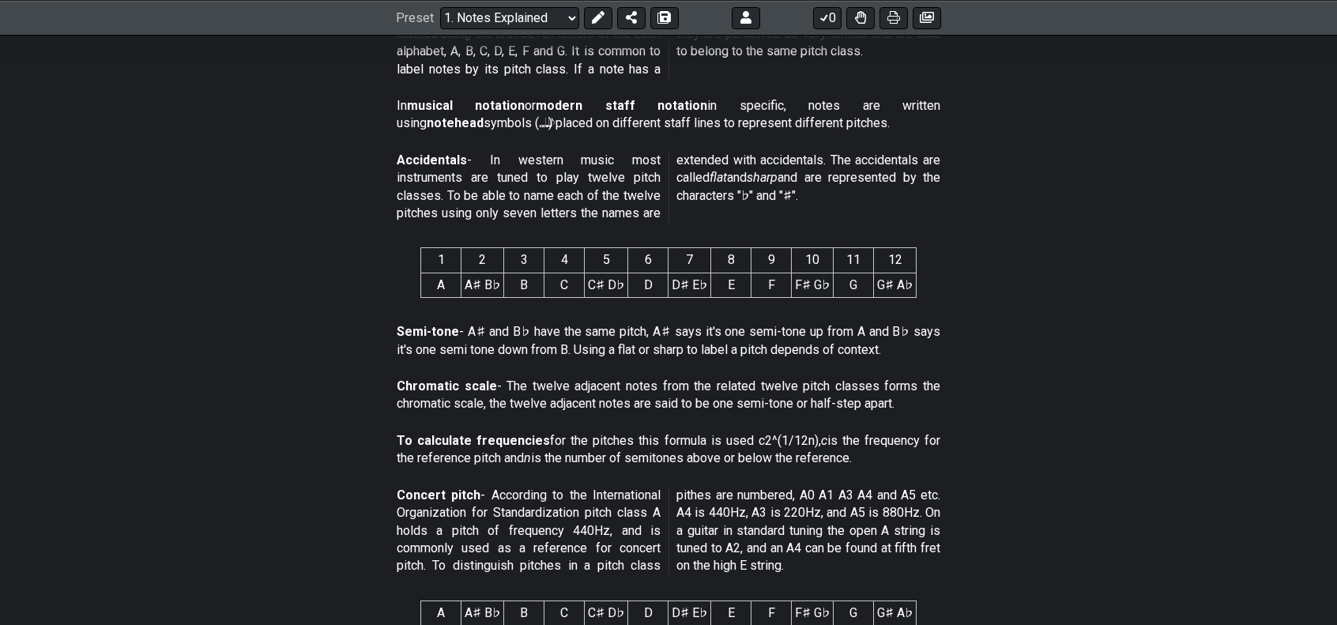
scroll to position [632, 0]
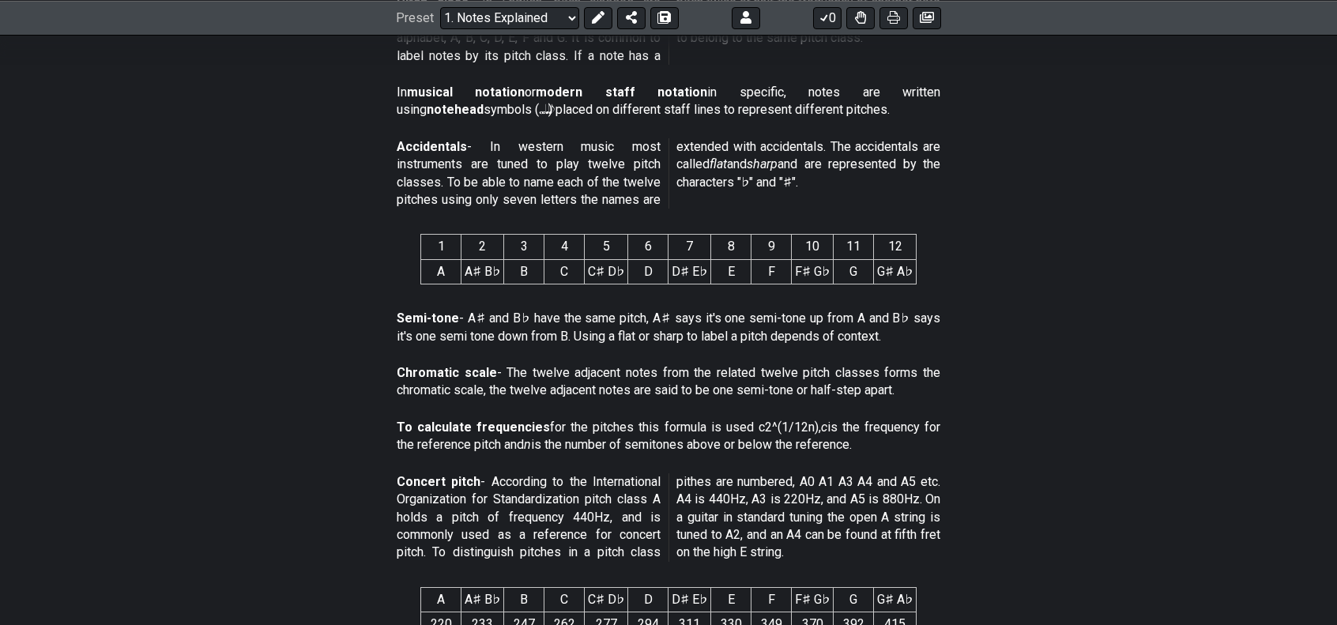
drag, startPoint x: 585, startPoint y: 385, endPoint x: 936, endPoint y: 380, distance: 350.9
click at [936, 380] on p "Chromatic scale - The twelve adjacent notes from the related twelve pitch class…" at bounding box center [669, 382] width 544 height 36
drag, startPoint x: 424, startPoint y: 405, endPoint x: 722, endPoint y: 412, distance: 298.0
click at [722, 412] on div "This text will first of all tell you what a note is and then how that is relate…" at bounding box center [668, 519] width 1337 height 1638
drag, startPoint x: 725, startPoint y: 410, endPoint x: 778, endPoint y: 413, distance: 53.8
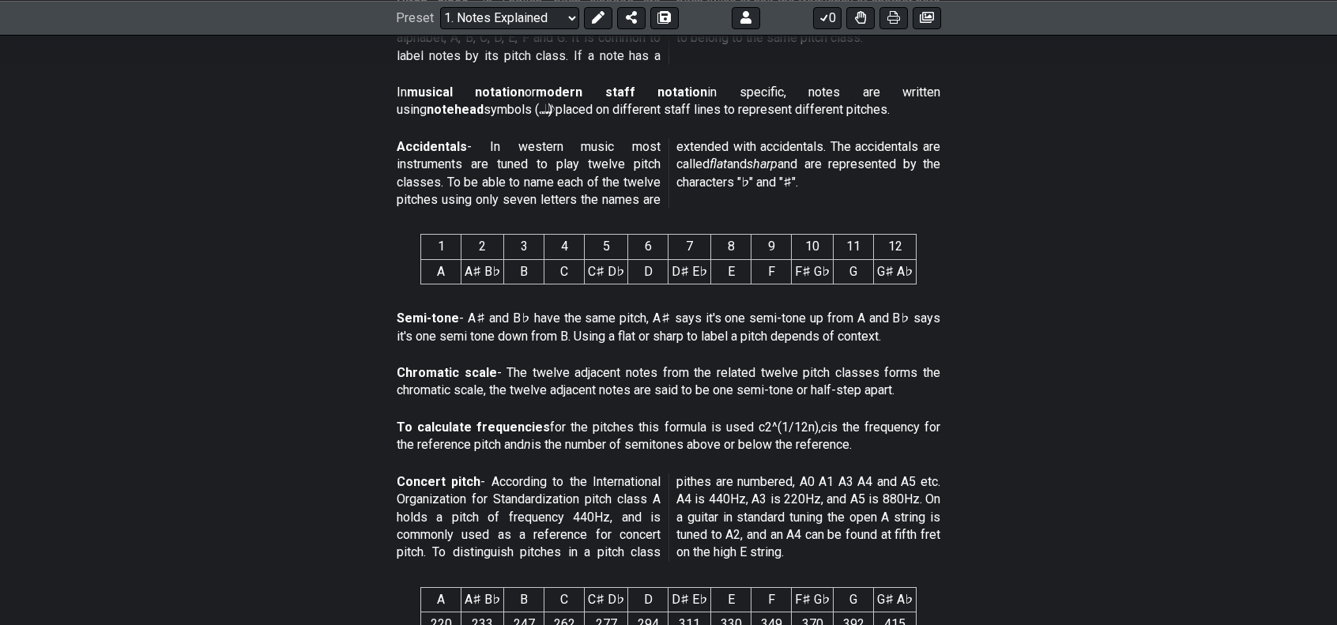
click at [778, 413] on div "This text will first of all tell you what a note is and then how that is relate…" at bounding box center [668, 519] width 1337 height 1638
drag, startPoint x: 793, startPoint y: 412, endPoint x: 675, endPoint y: 402, distance: 118.1
click at [675, 402] on div "This text will first of all tell you what a note is and then how that is relate…" at bounding box center [668, 519] width 1337 height 1638
drag, startPoint x: 508, startPoint y: 401, endPoint x: 812, endPoint y: 412, distance: 303.6
click at [812, 412] on div "This text will first of all tell you what a note is and then how that is relate…" at bounding box center [668, 519] width 1337 height 1638
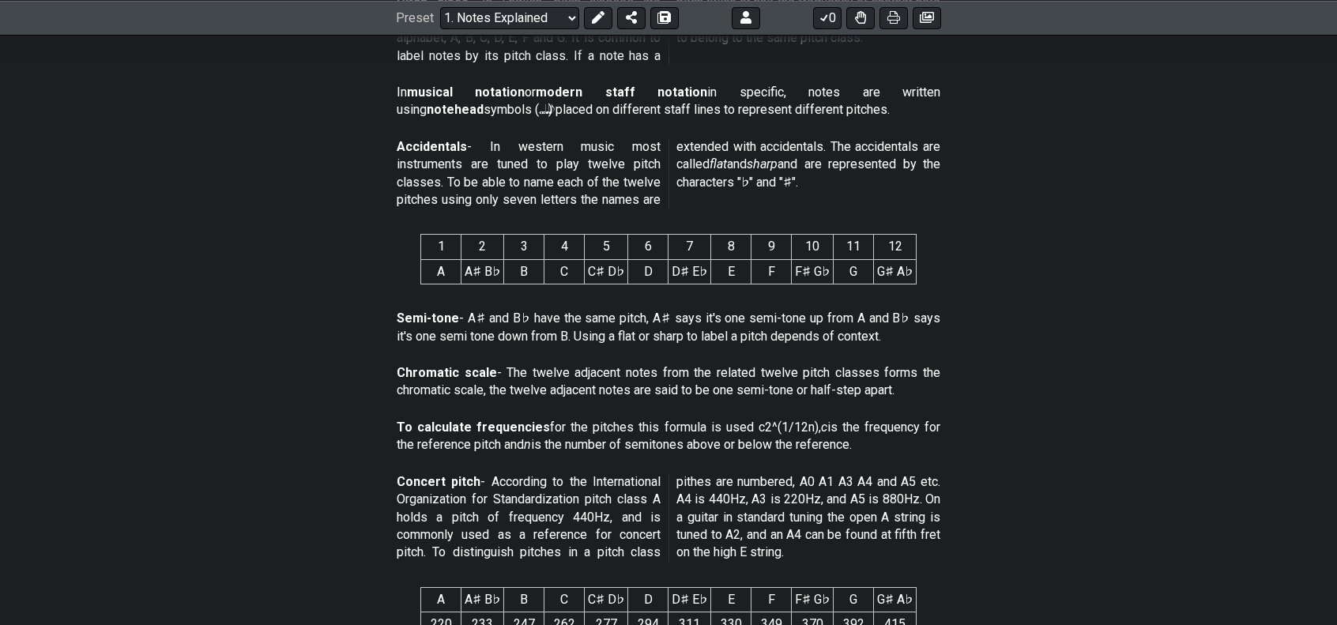
drag, startPoint x: 940, startPoint y: 280, endPoint x: 437, endPoint y: 282, distance: 502.6
click at [437, 282] on section "1 2 3 4 5 6 7 8 9 10 11 12 A A♯ B♭ B C C♯ D♭ D D♯ E♭ E F F♯ G♭ G G♯ A♭" at bounding box center [668, 262] width 1337 height 82
drag, startPoint x: 378, startPoint y: 443, endPoint x: 862, endPoint y: 443, distance: 484.4
click at [862, 443] on section "To calculate frequencies for the pitches this formula is used c2^(1/12n), c is …" at bounding box center [668, 440] width 1337 height 55
drag, startPoint x: 744, startPoint y: 437, endPoint x: 805, endPoint y: 431, distance: 61.2
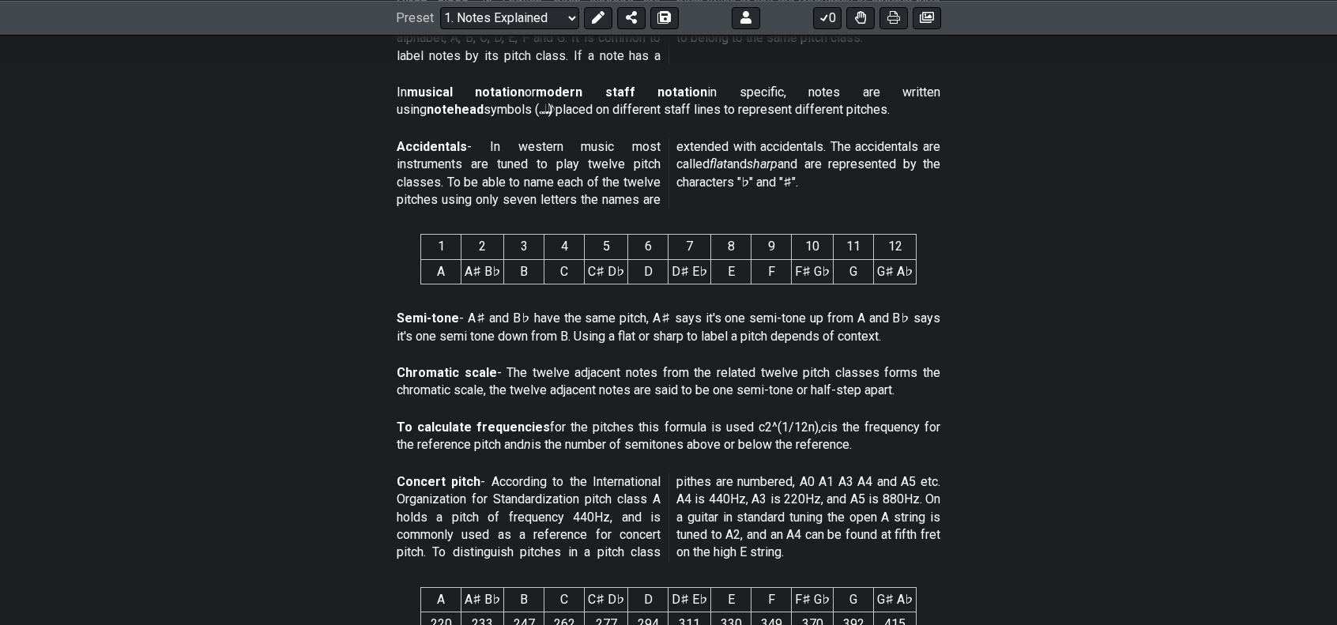
click at [805, 431] on p "To calculate frequencies for the pitches this formula is used c2^(1/12n), c is …" at bounding box center [669, 437] width 544 height 36
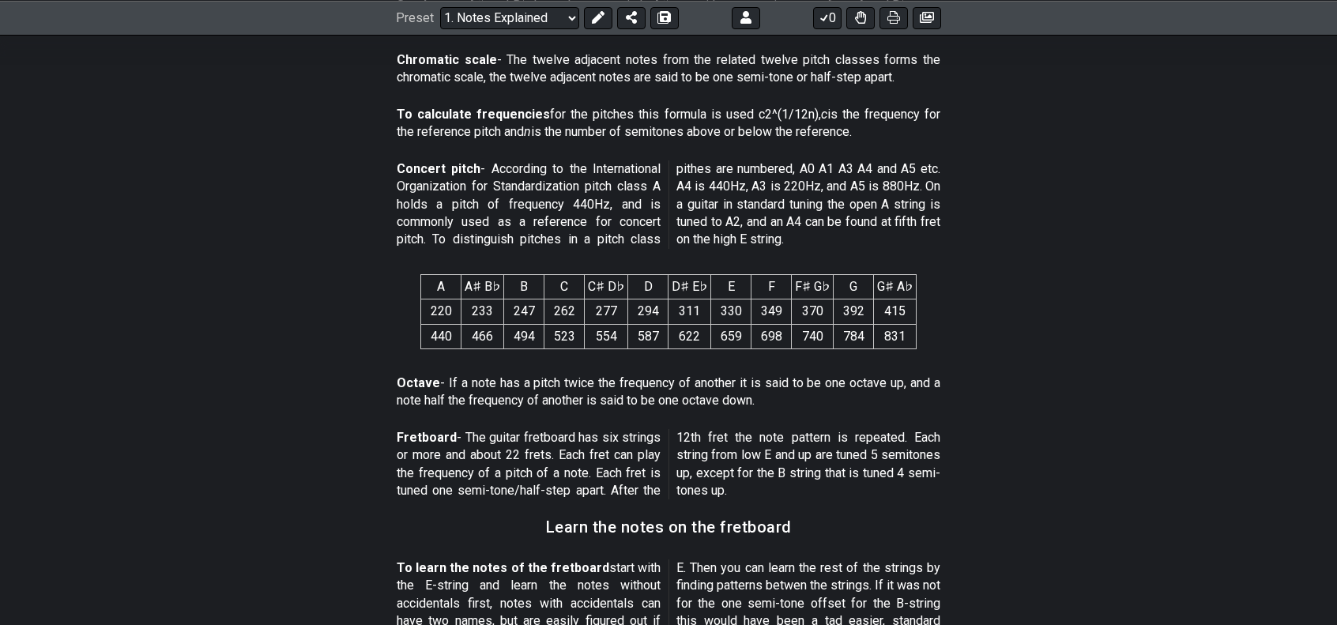
scroll to position [948, 0]
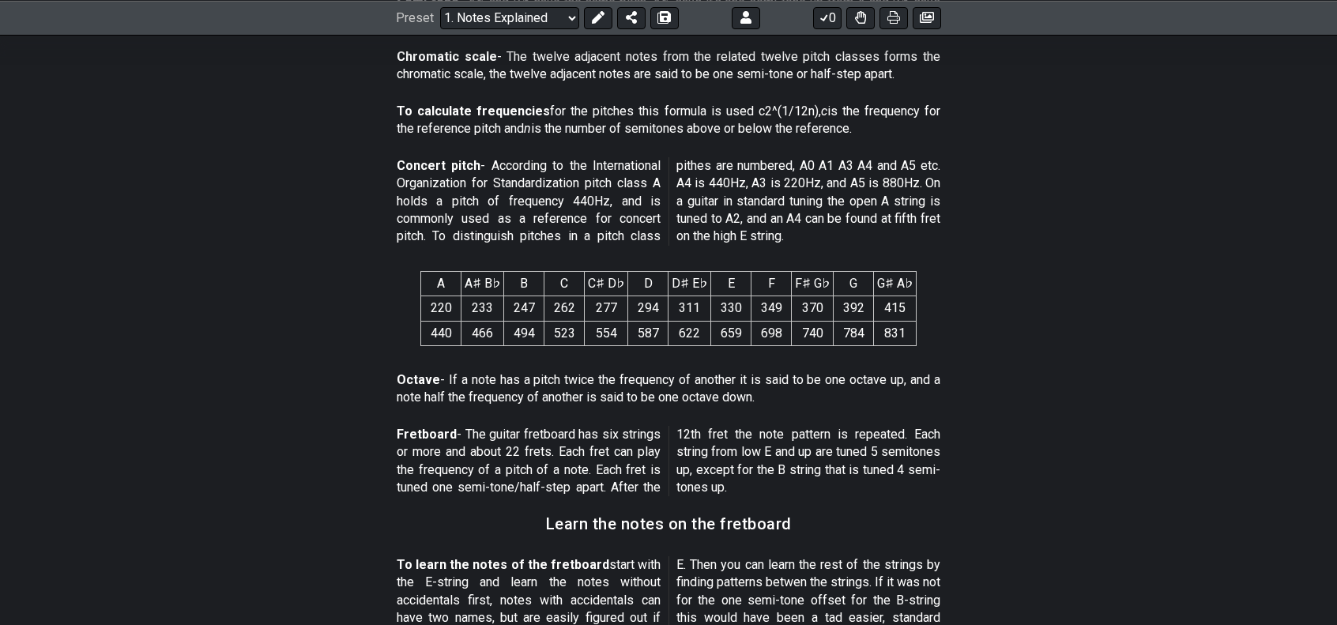
drag, startPoint x: 473, startPoint y: 178, endPoint x: 436, endPoint y: 202, distance: 44.1
click at [417, 200] on p "Concert pitch - According to the International Organization for Standardization…" at bounding box center [669, 201] width 544 height 89
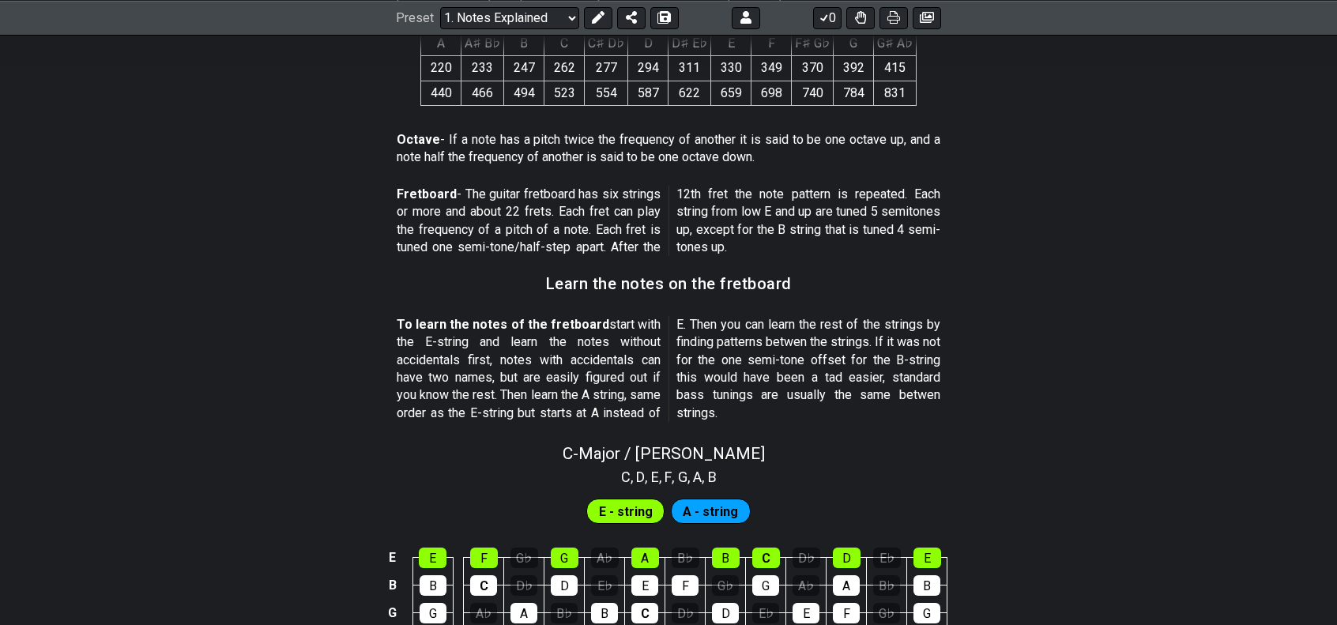
scroll to position [1185, 0]
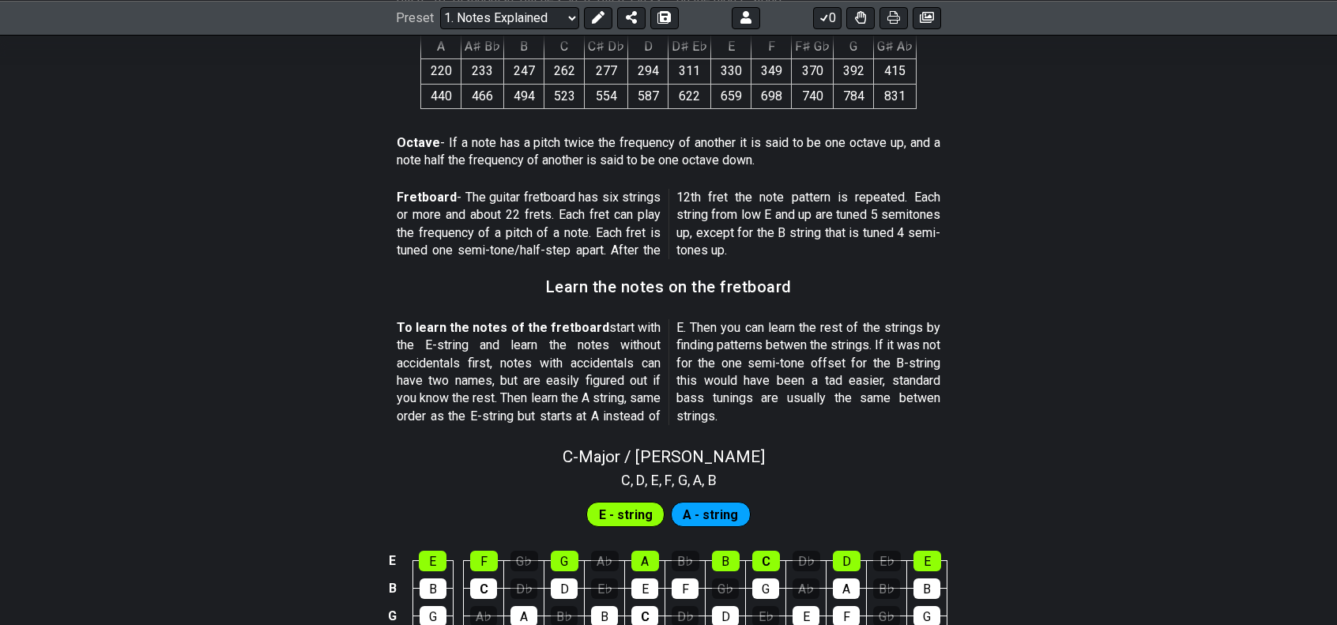
drag, startPoint x: 446, startPoint y: 151, endPoint x: 542, endPoint y: 153, distance: 96.4
click at [542, 153] on p "Octave - If a note has a pitch twice the frequency of another it is said to be …" at bounding box center [669, 152] width 544 height 36
drag, startPoint x: 455, startPoint y: 156, endPoint x: 801, endPoint y: 149, distance: 345.4
click at [797, 151] on p "Octave - If a note has a pitch twice the frequency of another it is said to be …" at bounding box center [669, 152] width 544 height 36
drag, startPoint x: 421, startPoint y: 169, endPoint x: 653, endPoint y: 175, distance: 231.6
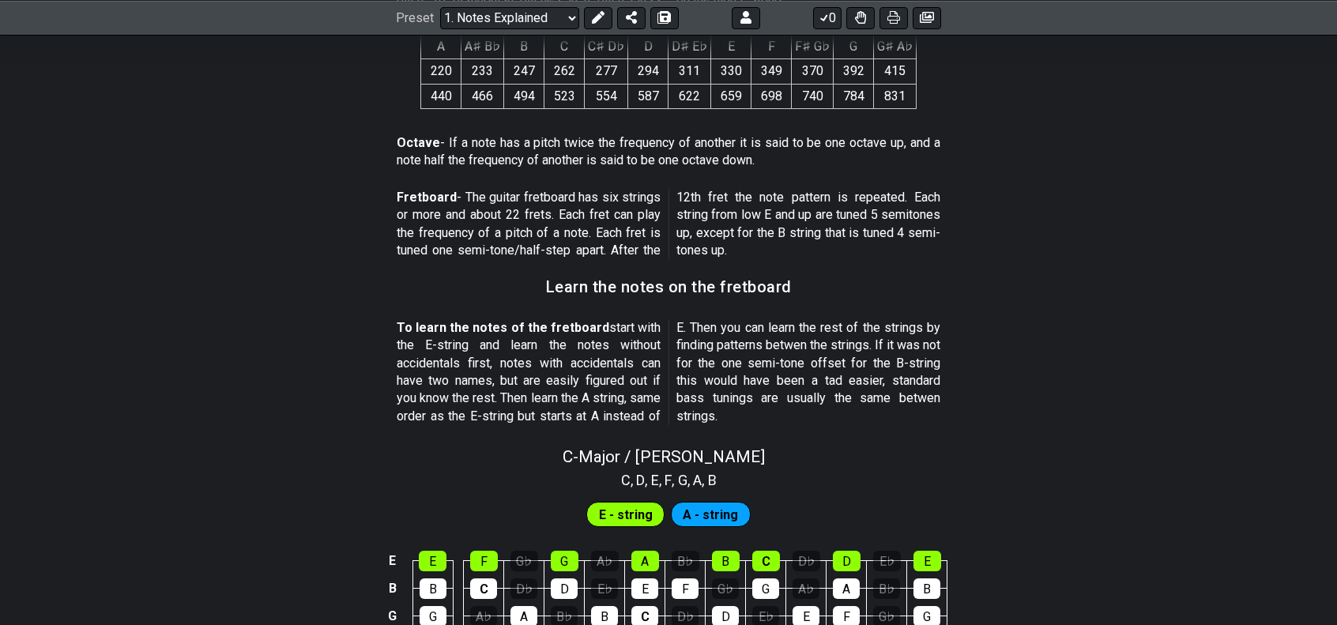
click at [646, 175] on div "Octave - If a note has a pitch twice the frequency of another it is said to be …" at bounding box center [669, 155] width 544 height 55
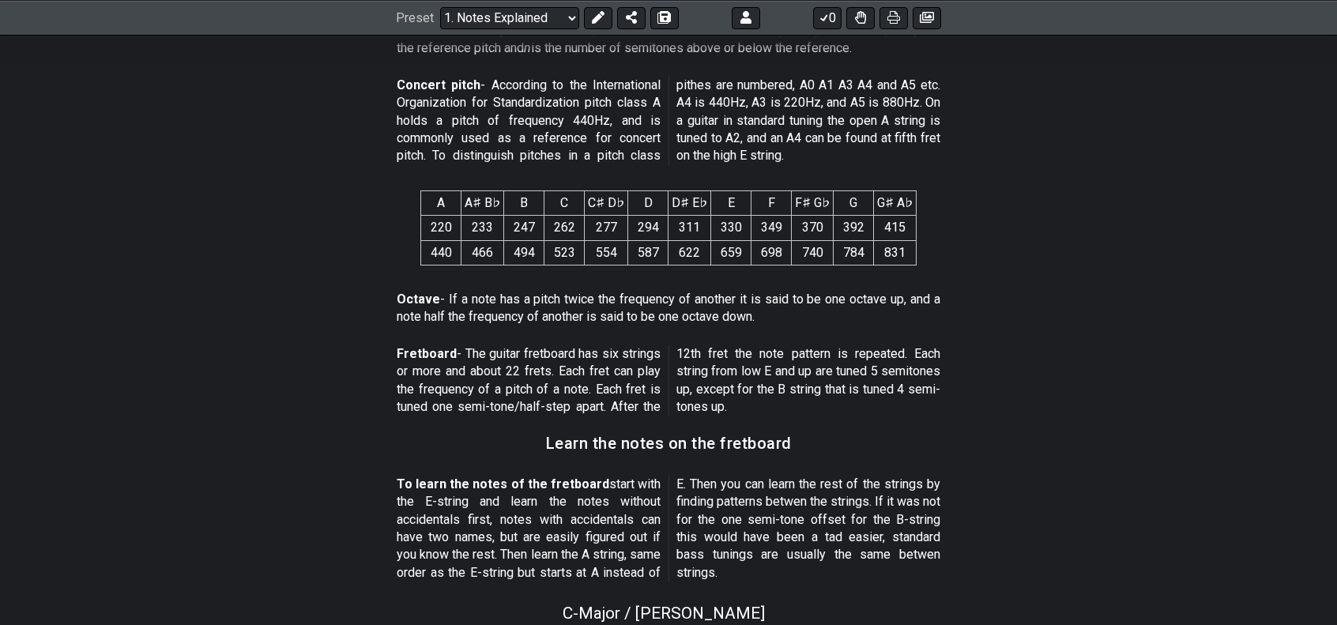
scroll to position [1027, 0]
drag, startPoint x: 577, startPoint y: 386, endPoint x: 669, endPoint y: 386, distance: 91.7
click at [669, 386] on span "Fretboard - The guitar fretboard has six strings or more and about 22 frets. Ea…" at bounding box center [669, 382] width 544 height 71
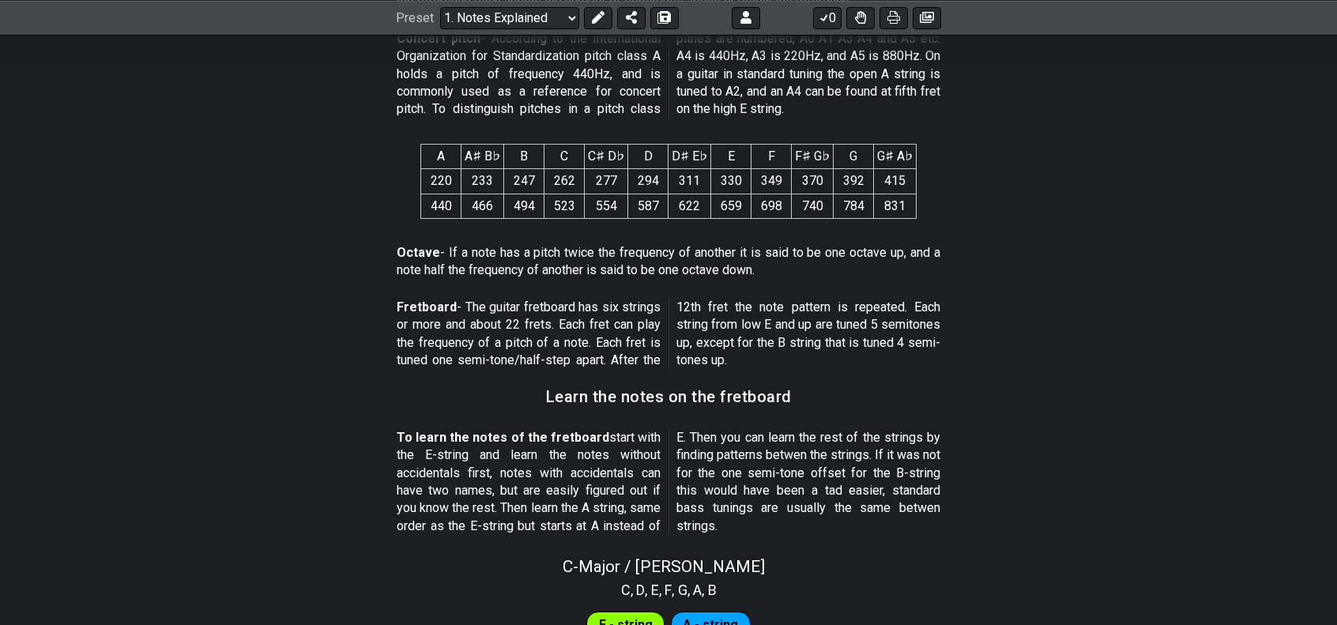
scroll to position [1185, 0]
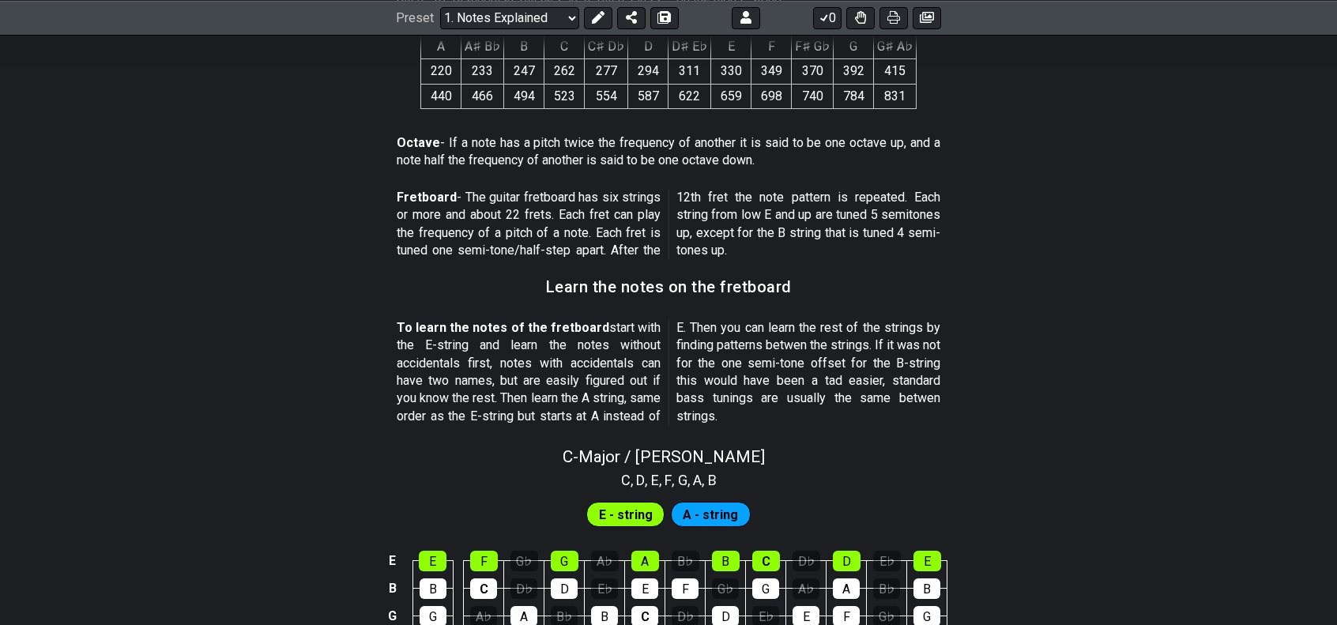
drag, startPoint x: 473, startPoint y: 199, endPoint x: 597, endPoint y: 220, distance: 126.7
click at [597, 220] on p "Fretboard - The guitar fretboard has six strings or more and about 22 frets. Ea…" at bounding box center [669, 224] width 544 height 71
drag, startPoint x: 768, startPoint y: 224, endPoint x: 1012, endPoint y: 233, distance: 243.6
click at [1012, 233] on section "Fretboard - The guitar fretboard has six strings or more and about 22 frets. Ea…" at bounding box center [668, 228] width 1337 height 90
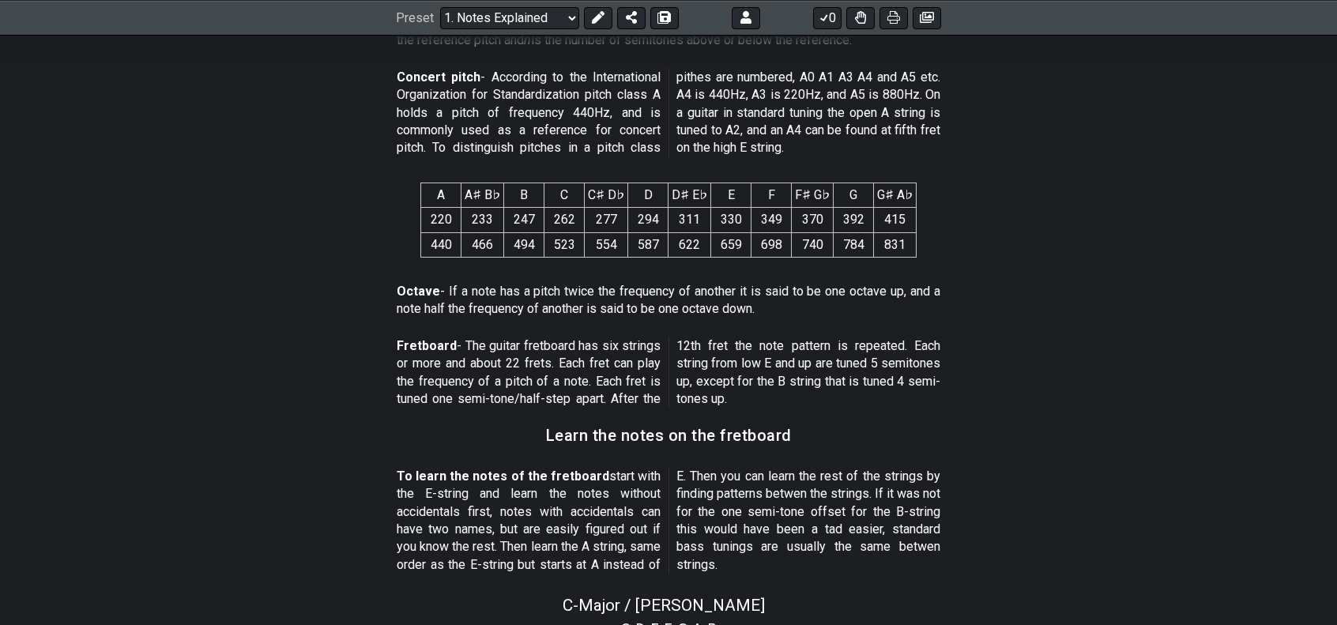
scroll to position [790, 0]
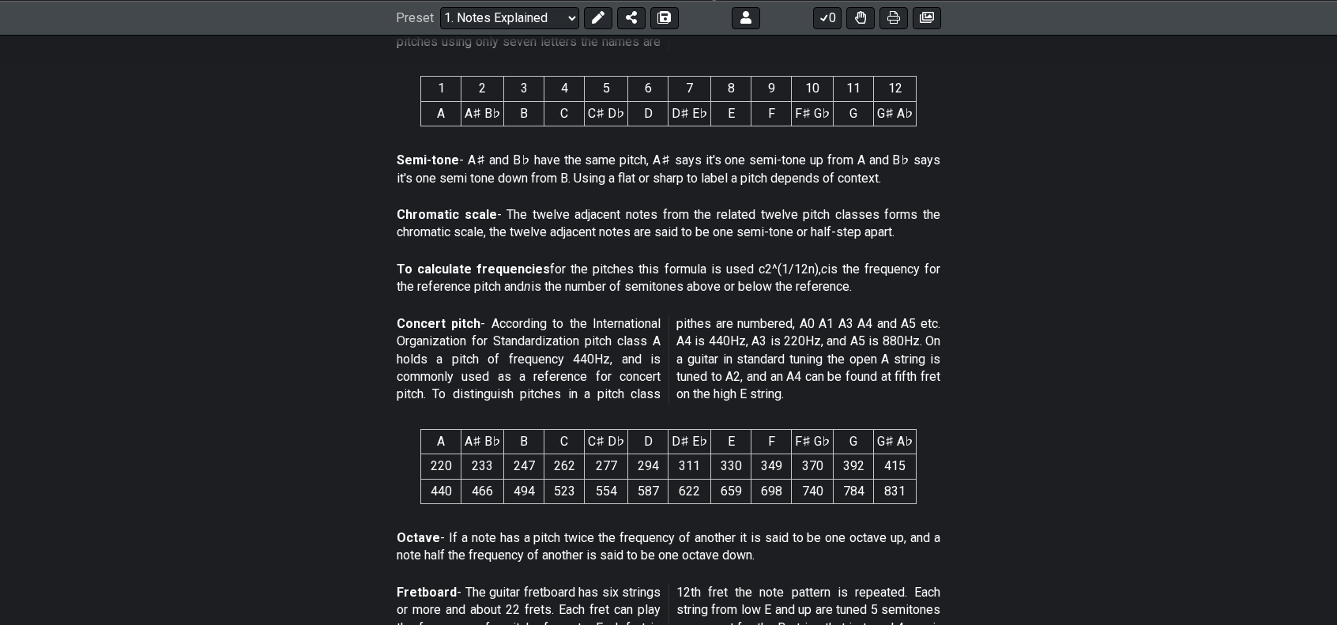
click at [727, 233] on p "Chromatic scale - The twelve adjacent notes from the related twelve pitch class…" at bounding box center [669, 224] width 544 height 36
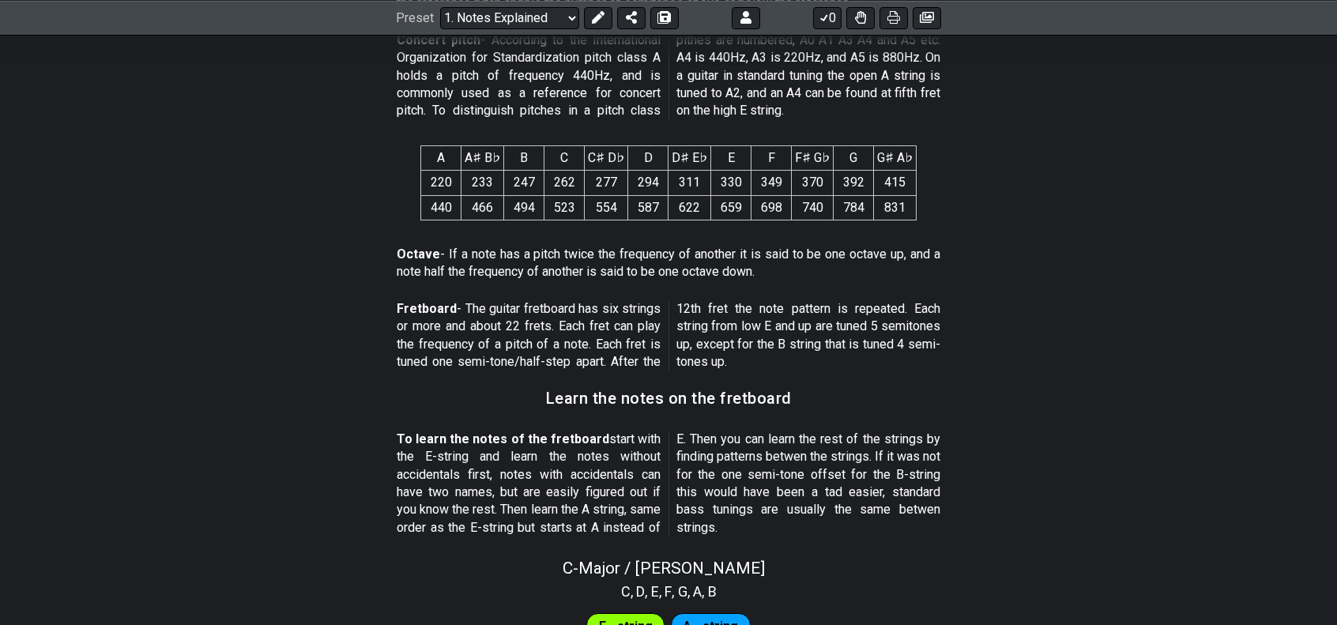
scroll to position [1106, 0]
